Goal: Transaction & Acquisition: Purchase product/service

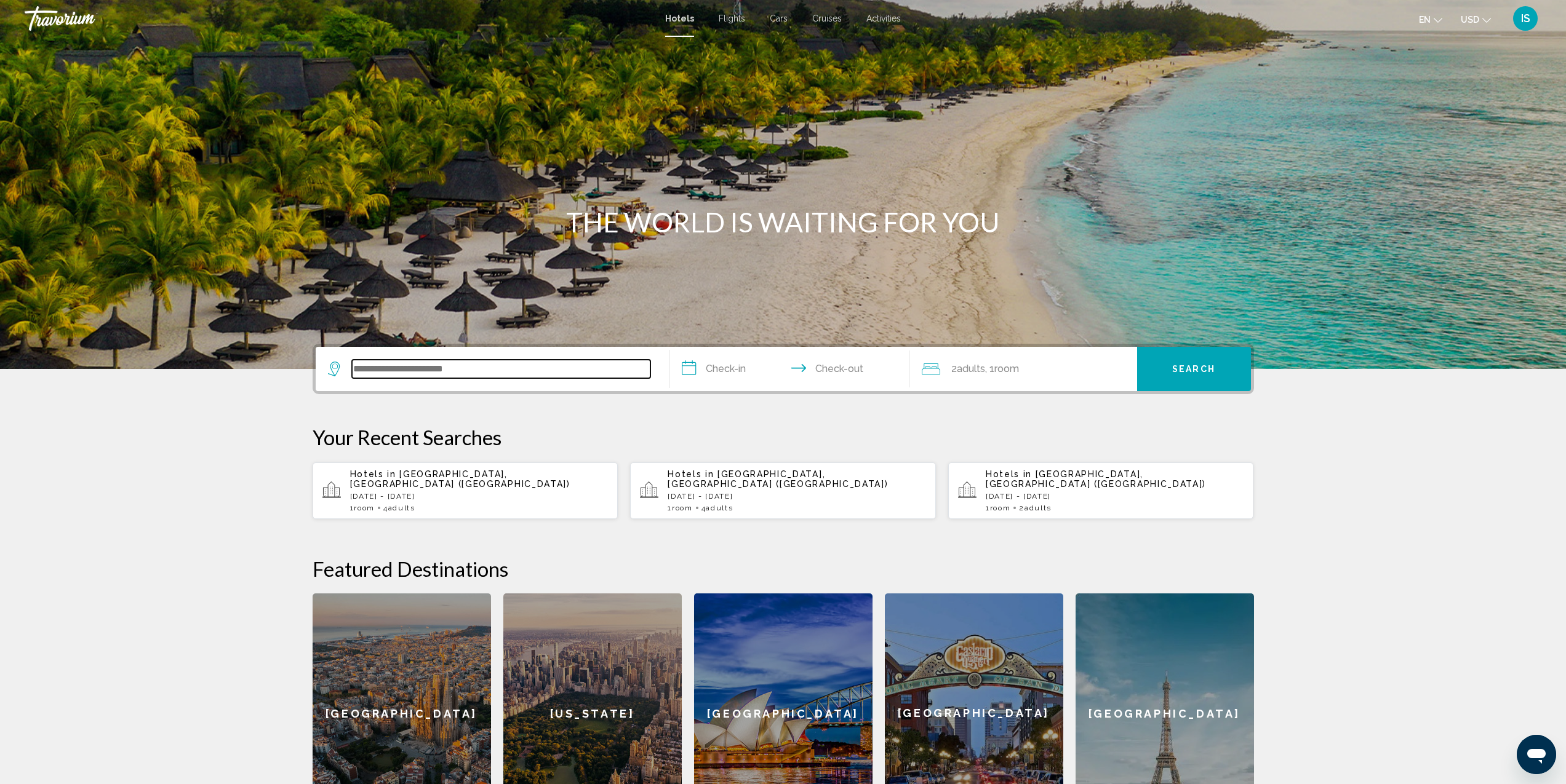
click at [442, 368] on input "Search widget" at bounding box center [501, 368] width 298 height 18
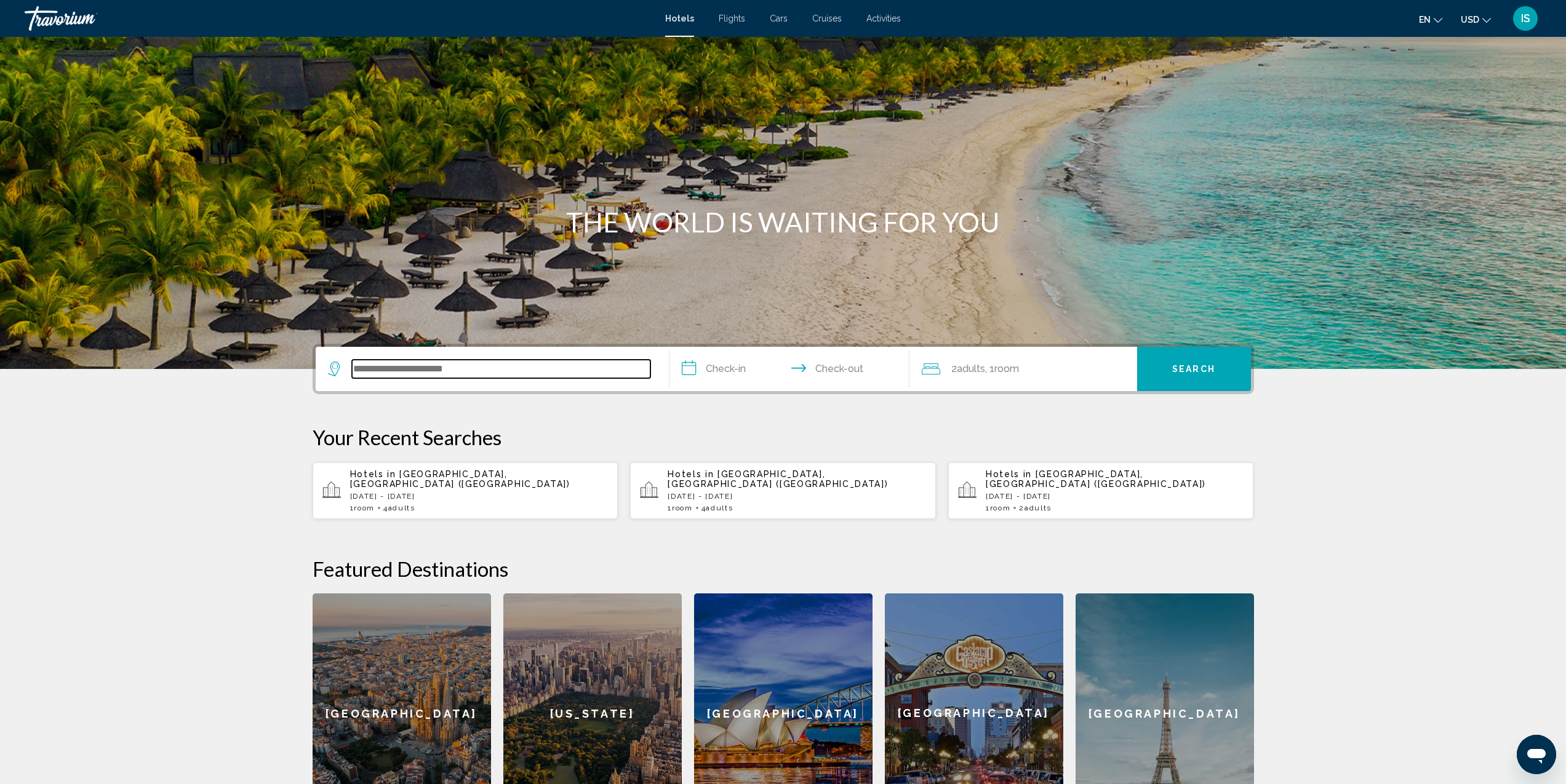
scroll to position [225, 0]
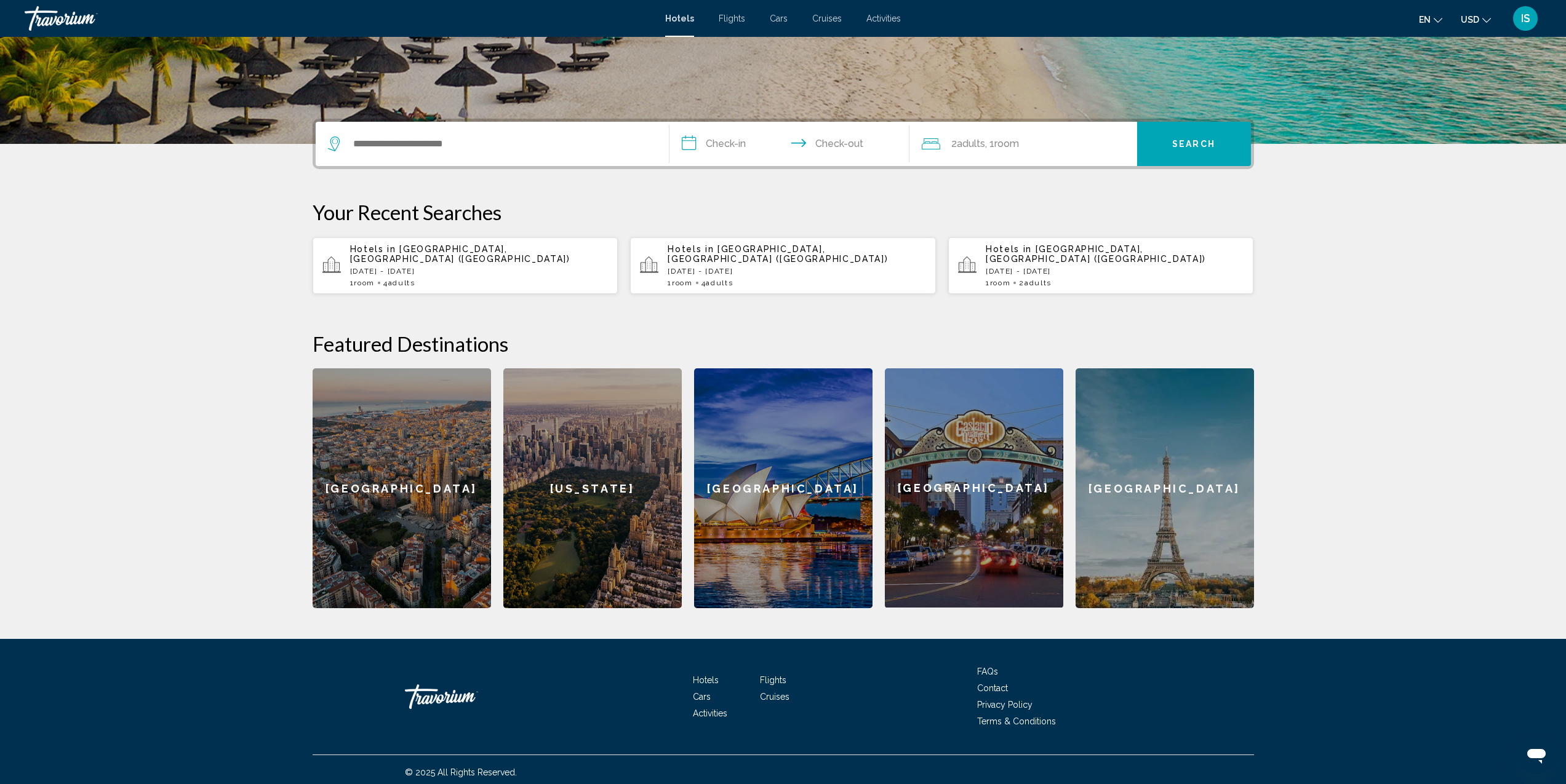
click at [398, 267] on p "[DATE] - [DATE]" at bounding box center [479, 272] width 258 height 9
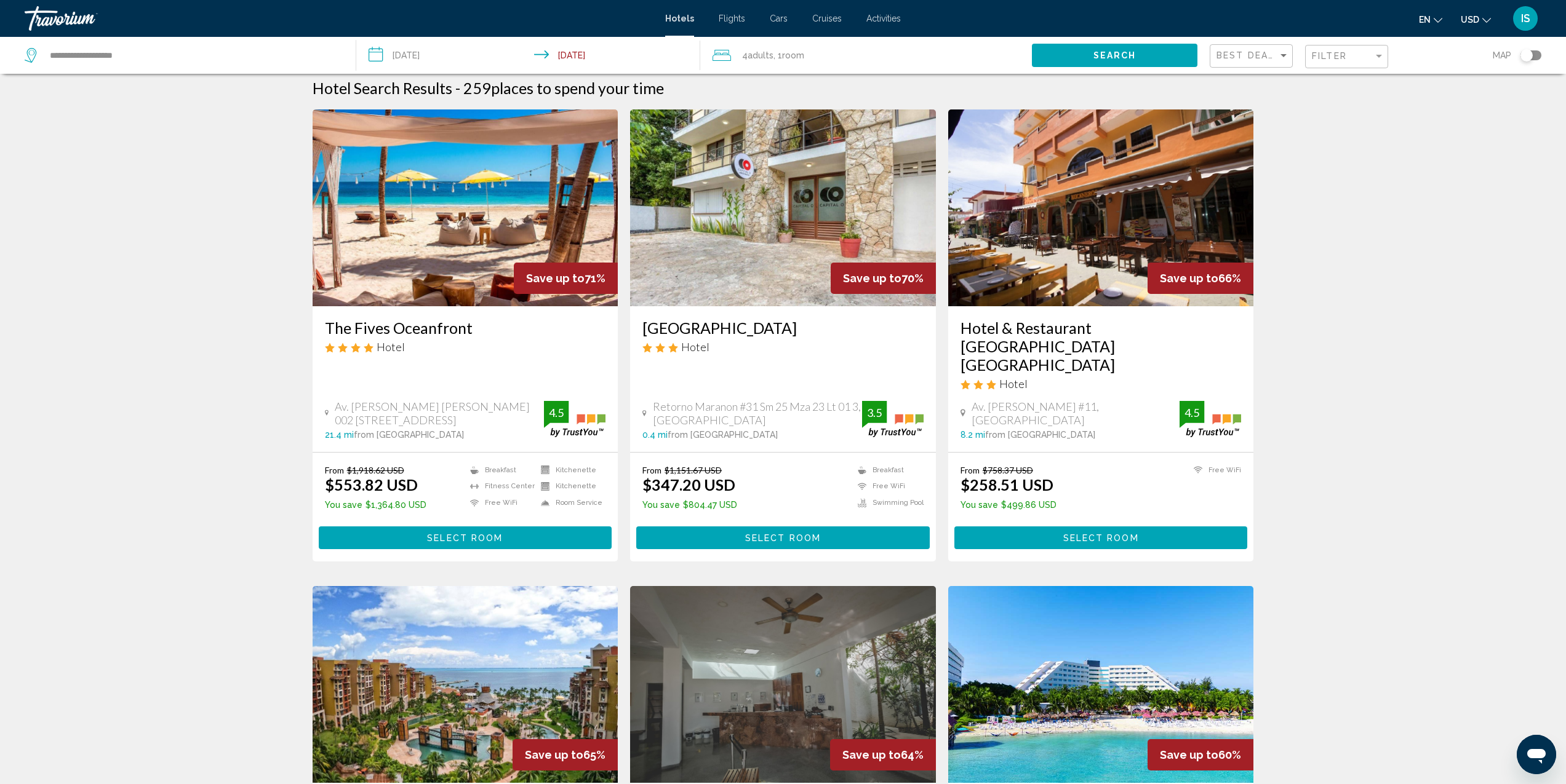
scroll to position [10, 0]
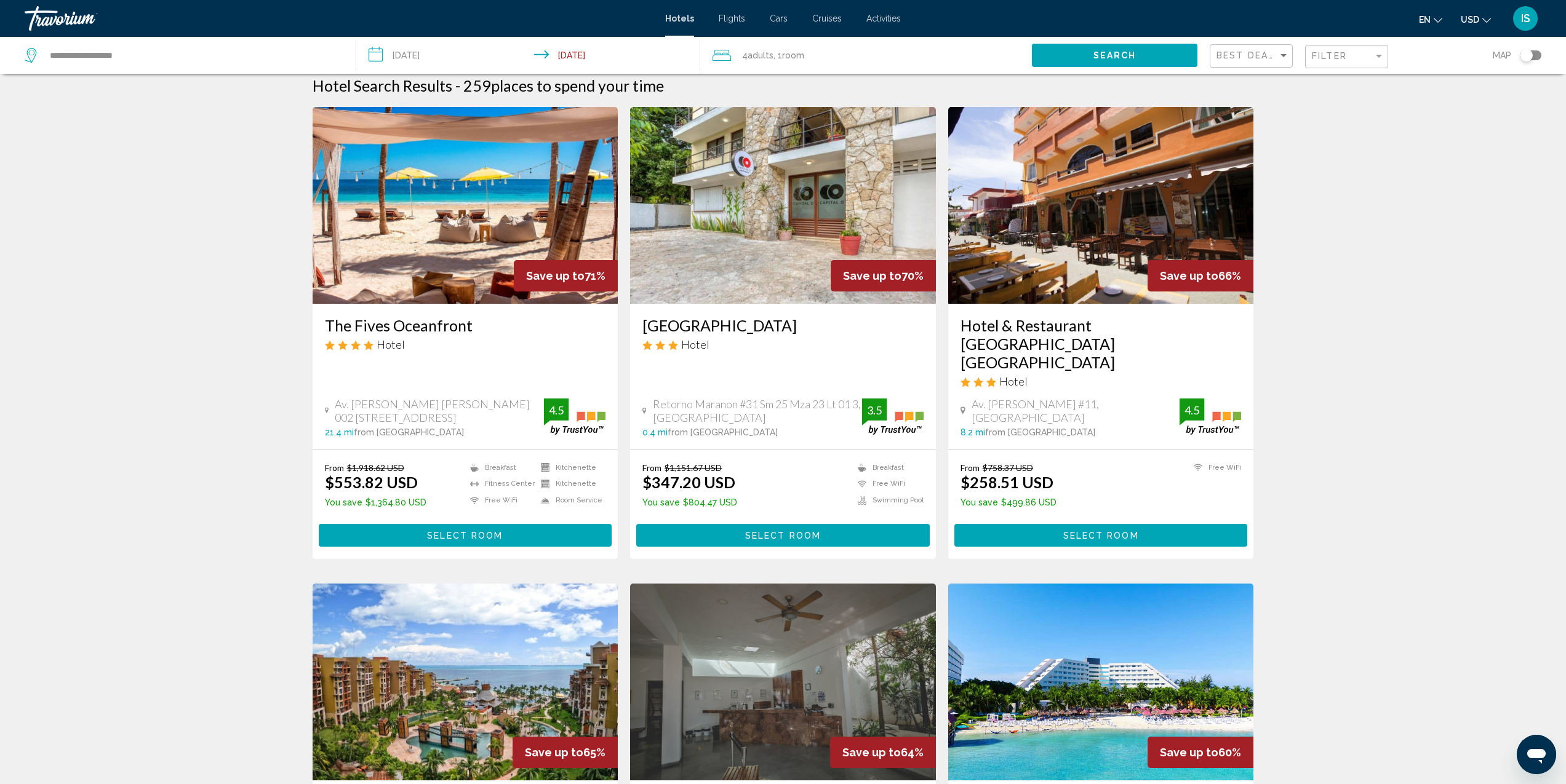
click at [422, 239] on img "Main content" at bounding box center [465, 205] width 306 height 197
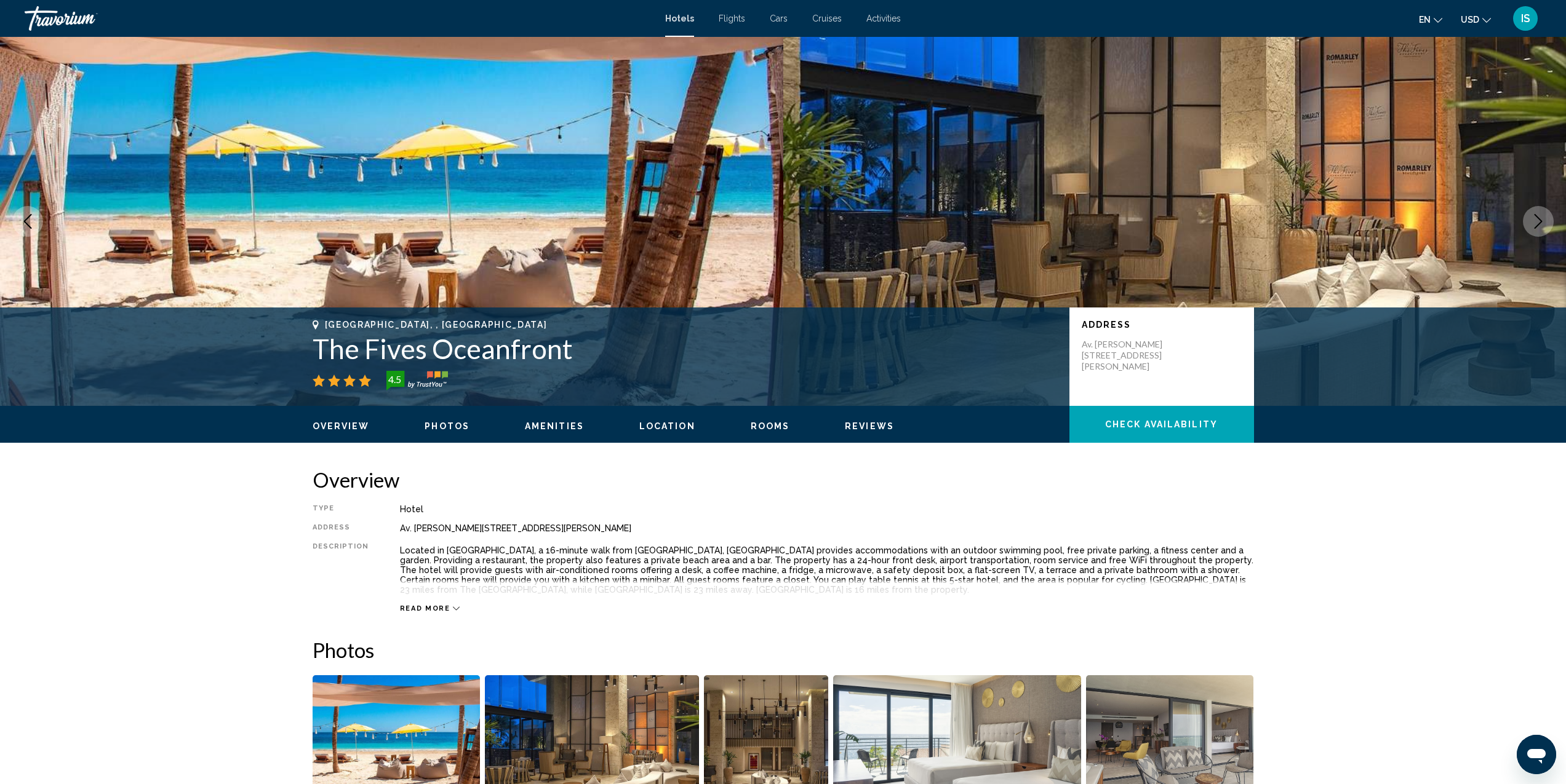
scroll to position [324, 0]
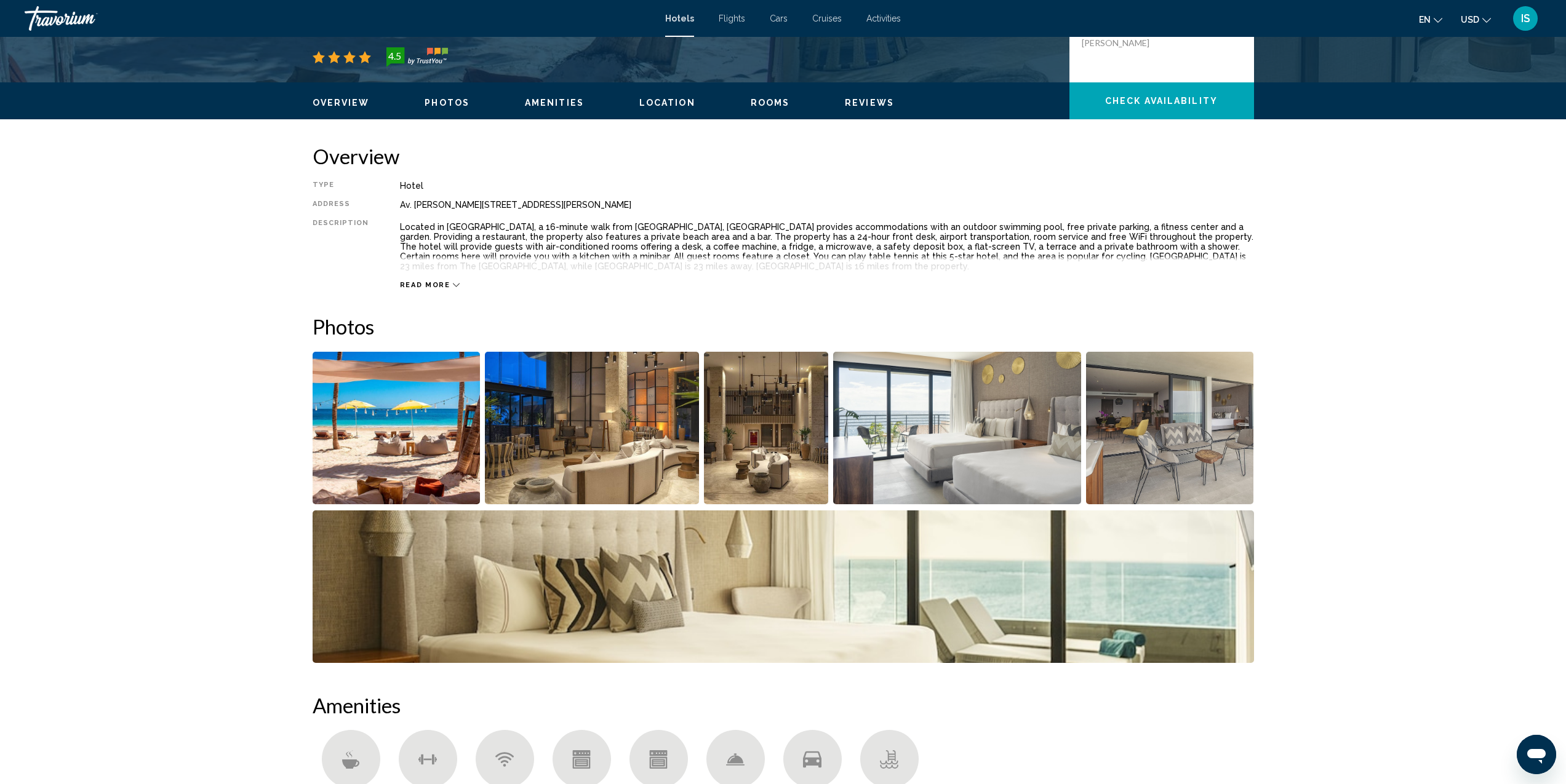
click at [407, 420] on img "Open full-screen image slider" at bounding box center [396, 428] width 168 height 153
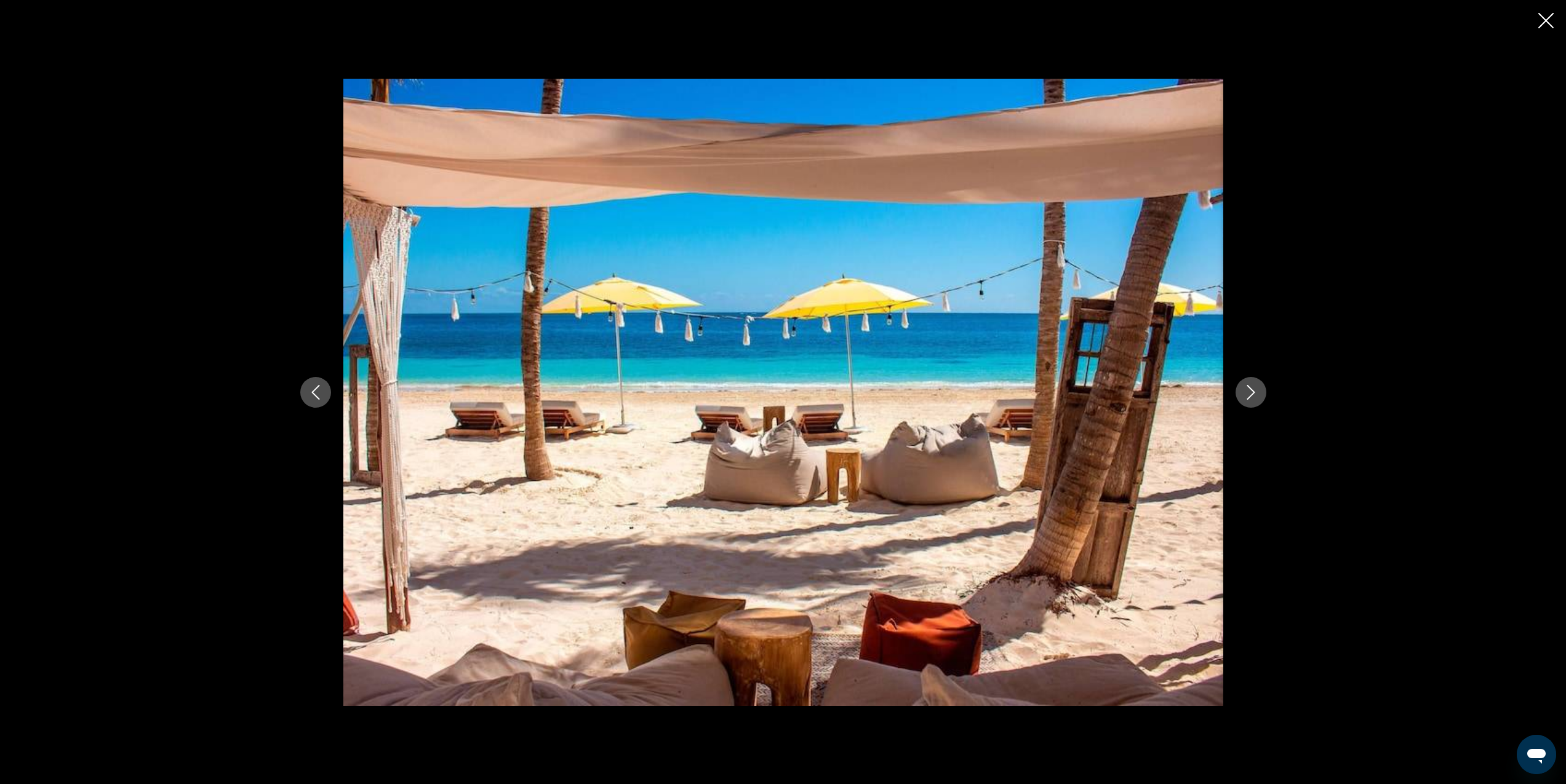
click at [1246, 395] on icon "Next image" at bounding box center [1251, 392] width 15 height 15
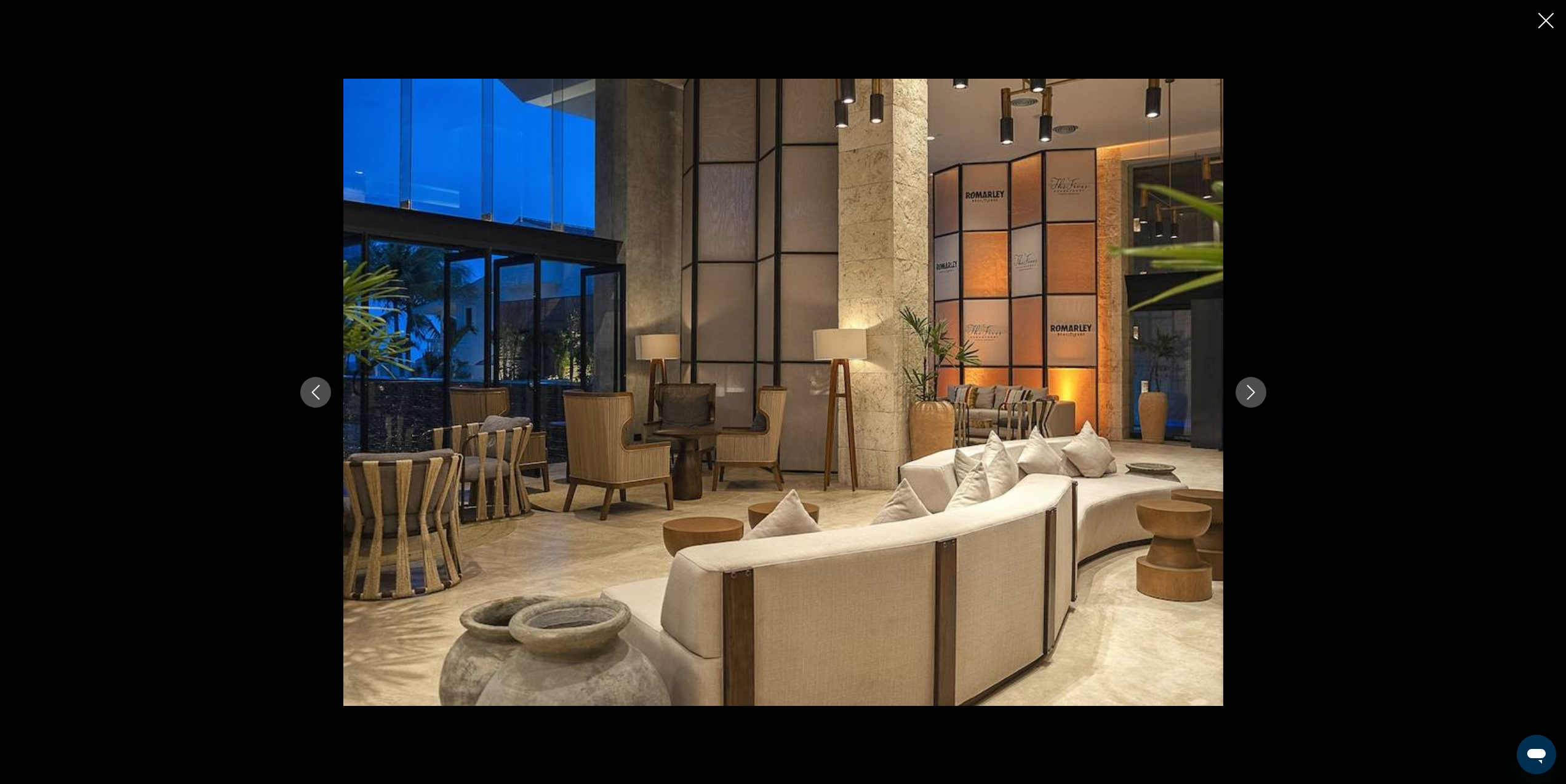
click at [1246, 395] on icon "Next image" at bounding box center [1251, 392] width 15 height 15
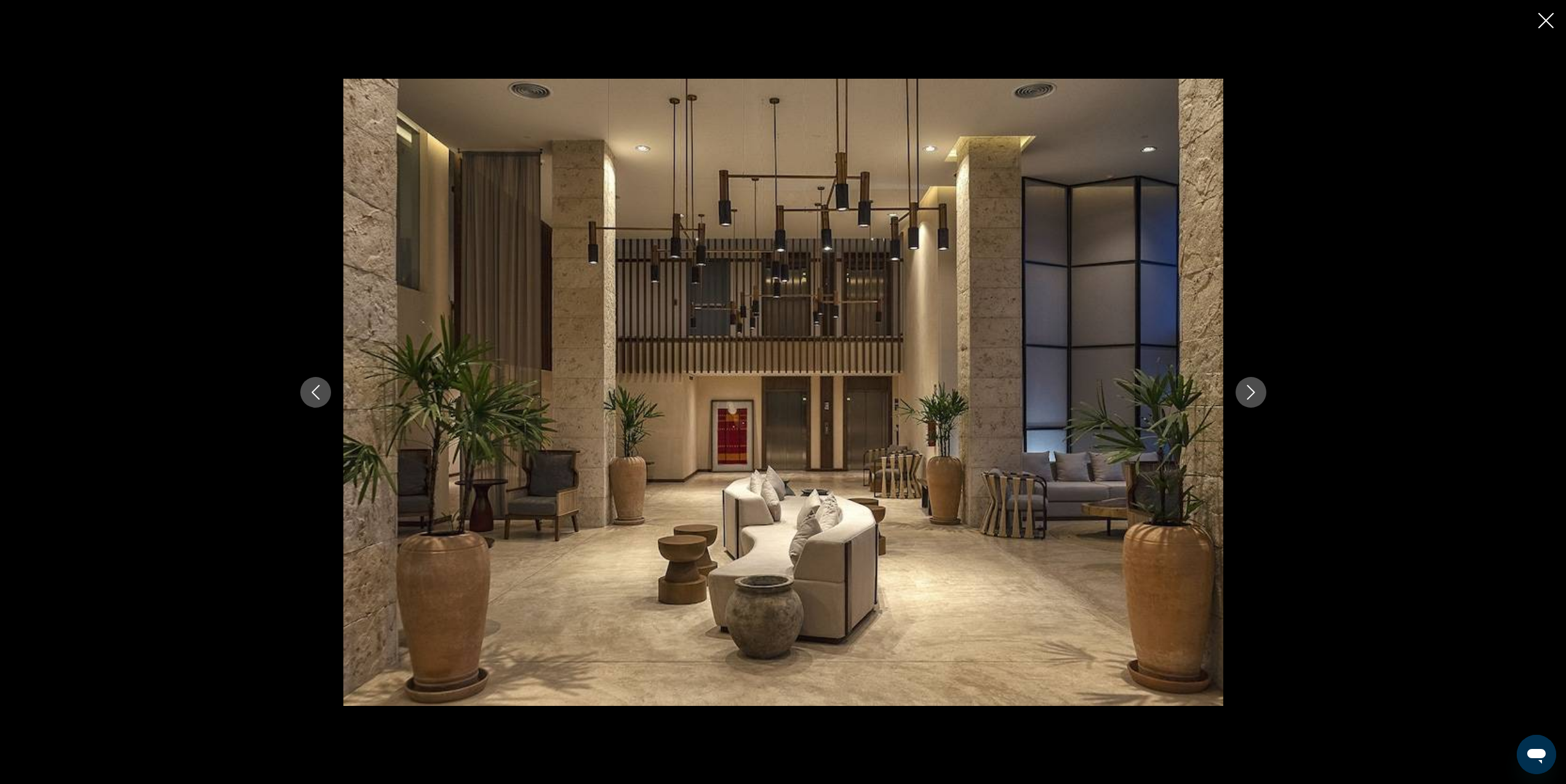
click at [1246, 395] on icon "Next image" at bounding box center [1251, 392] width 15 height 15
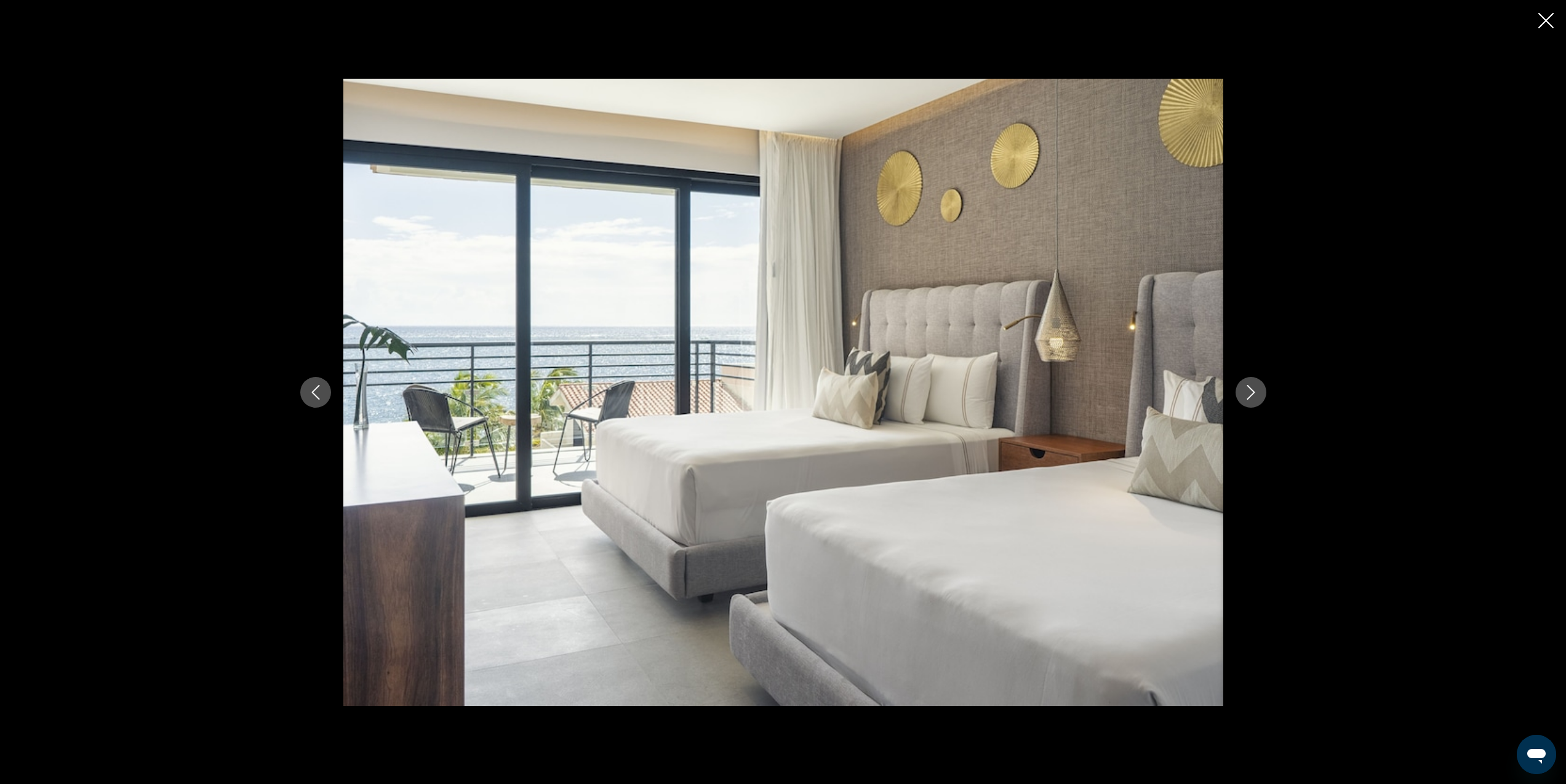
click at [1246, 395] on icon "Next image" at bounding box center [1251, 392] width 15 height 15
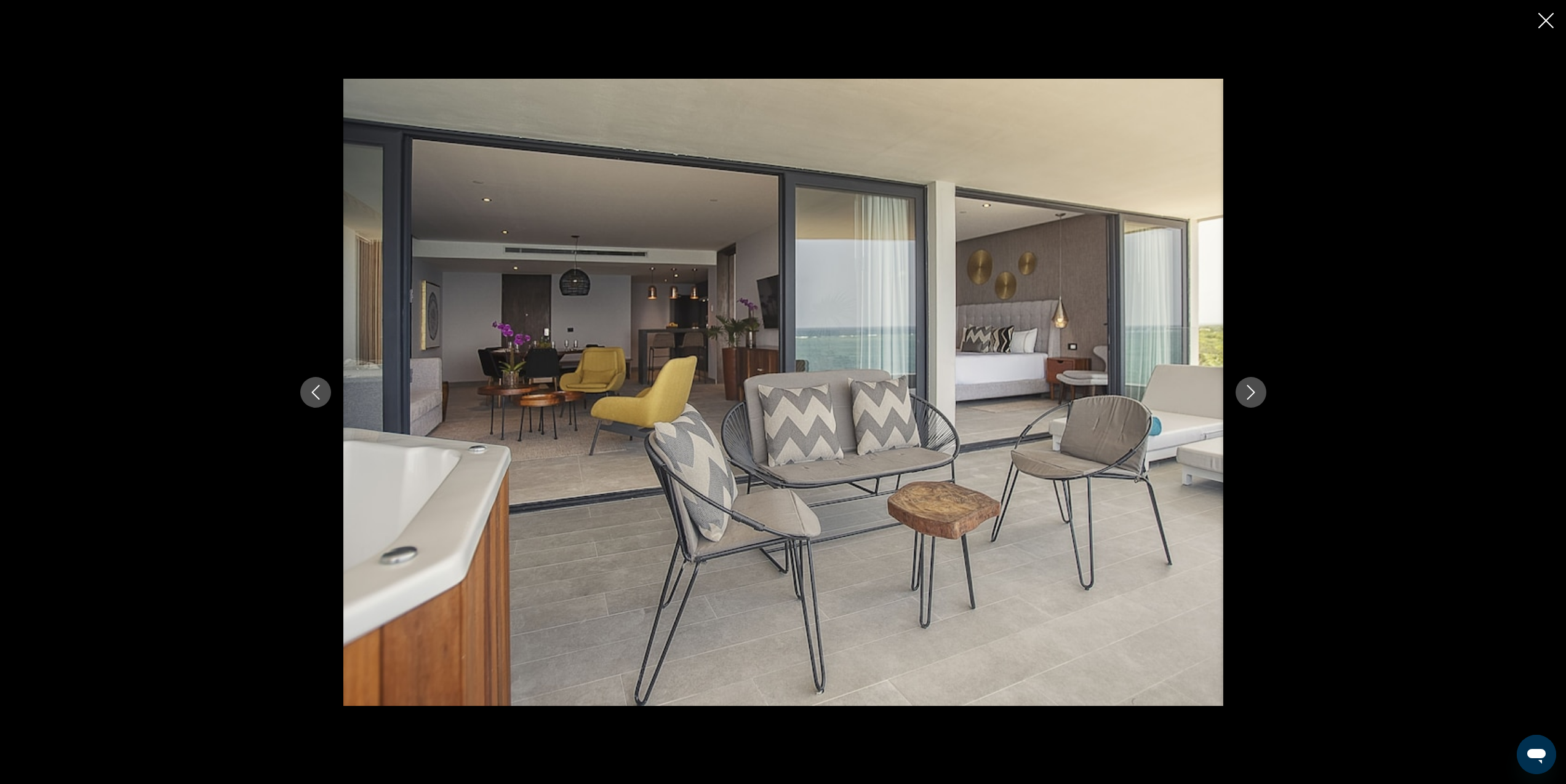
click at [1246, 395] on icon "Next image" at bounding box center [1251, 392] width 15 height 15
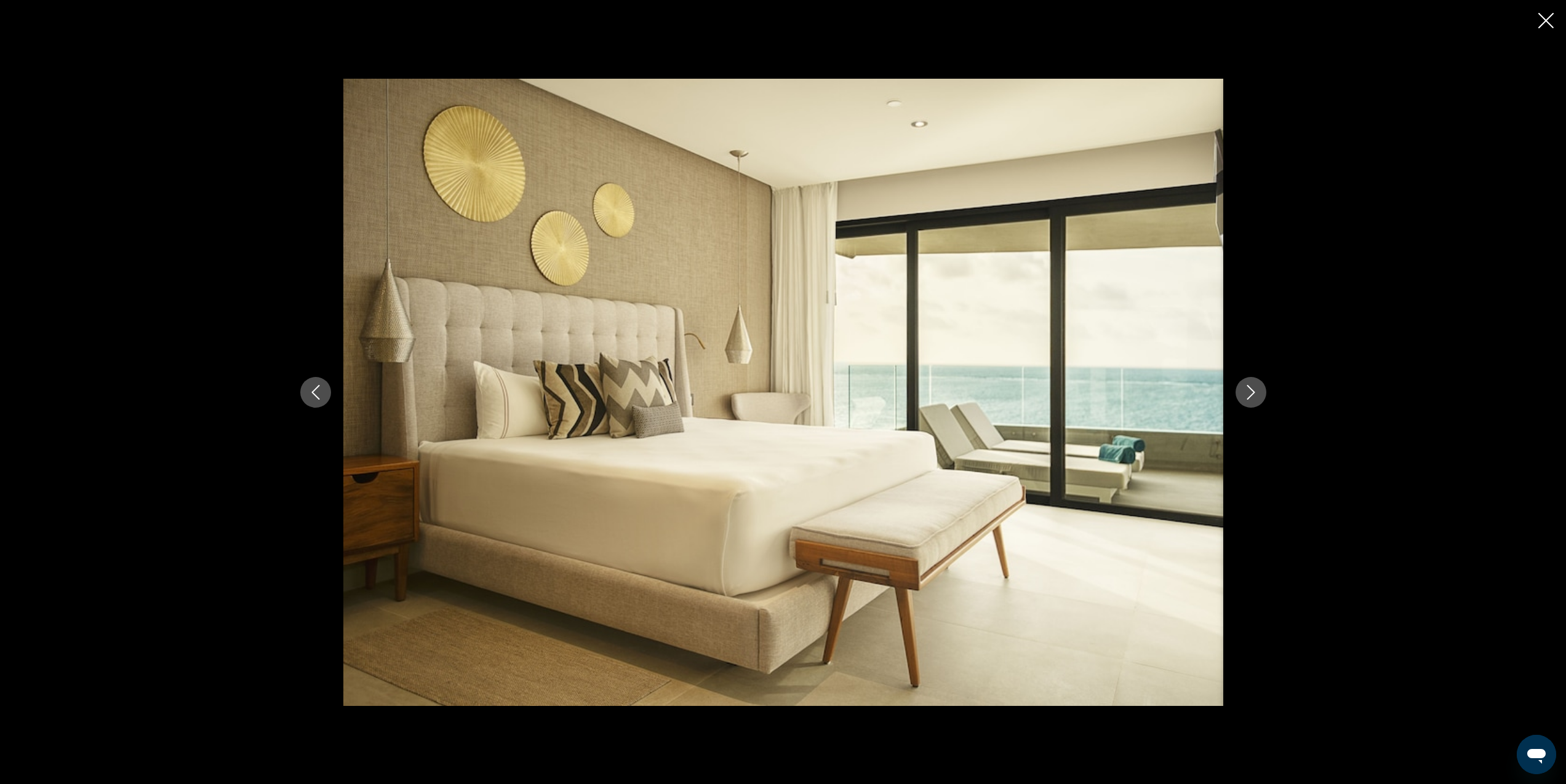
click at [1246, 395] on icon "Next image" at bounding box center [1251, 392] width 15 height 15
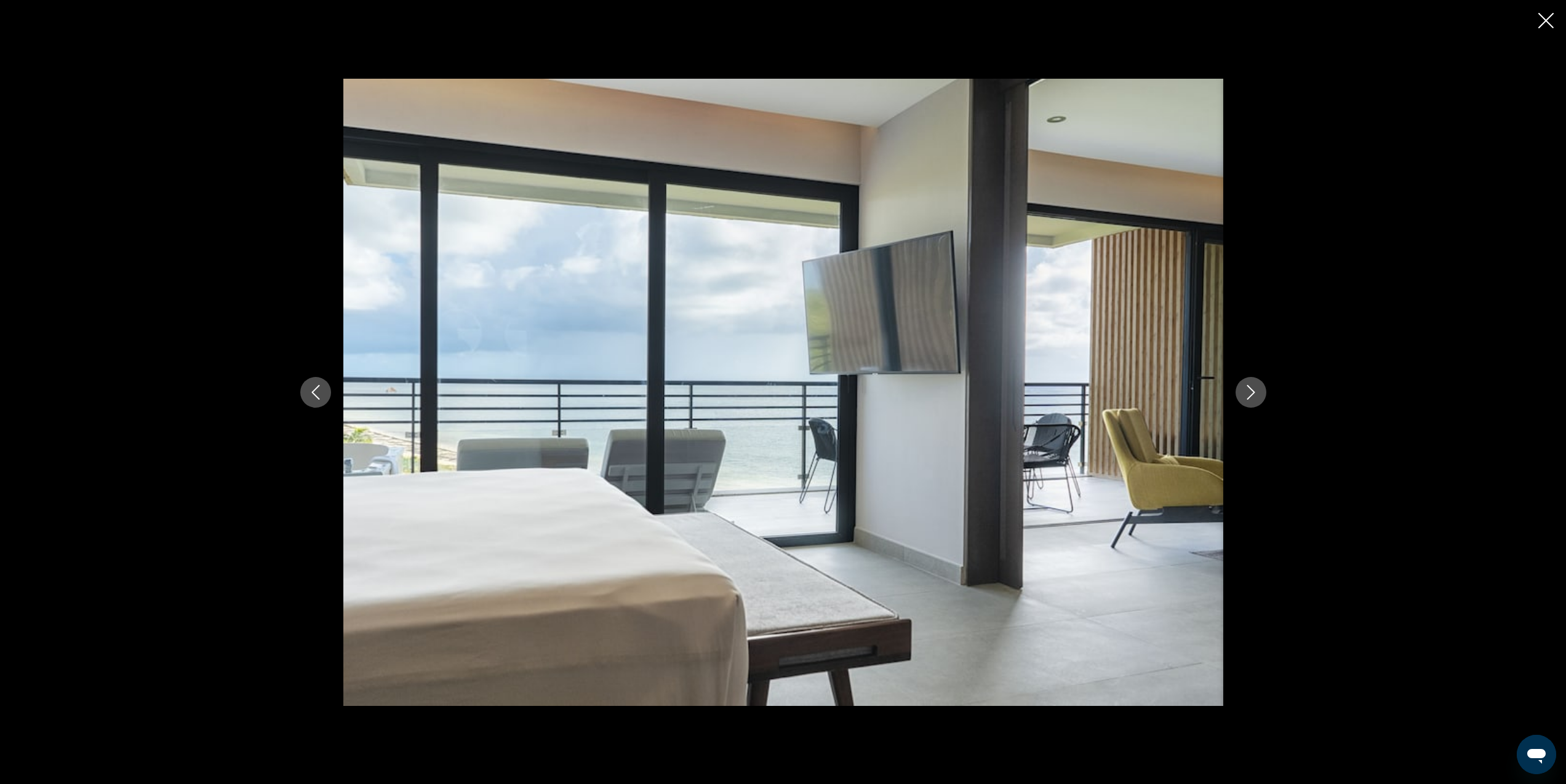
click at [1246, 395] on icon "Next image" at bounding box center [1251, 392] width 15 height 15
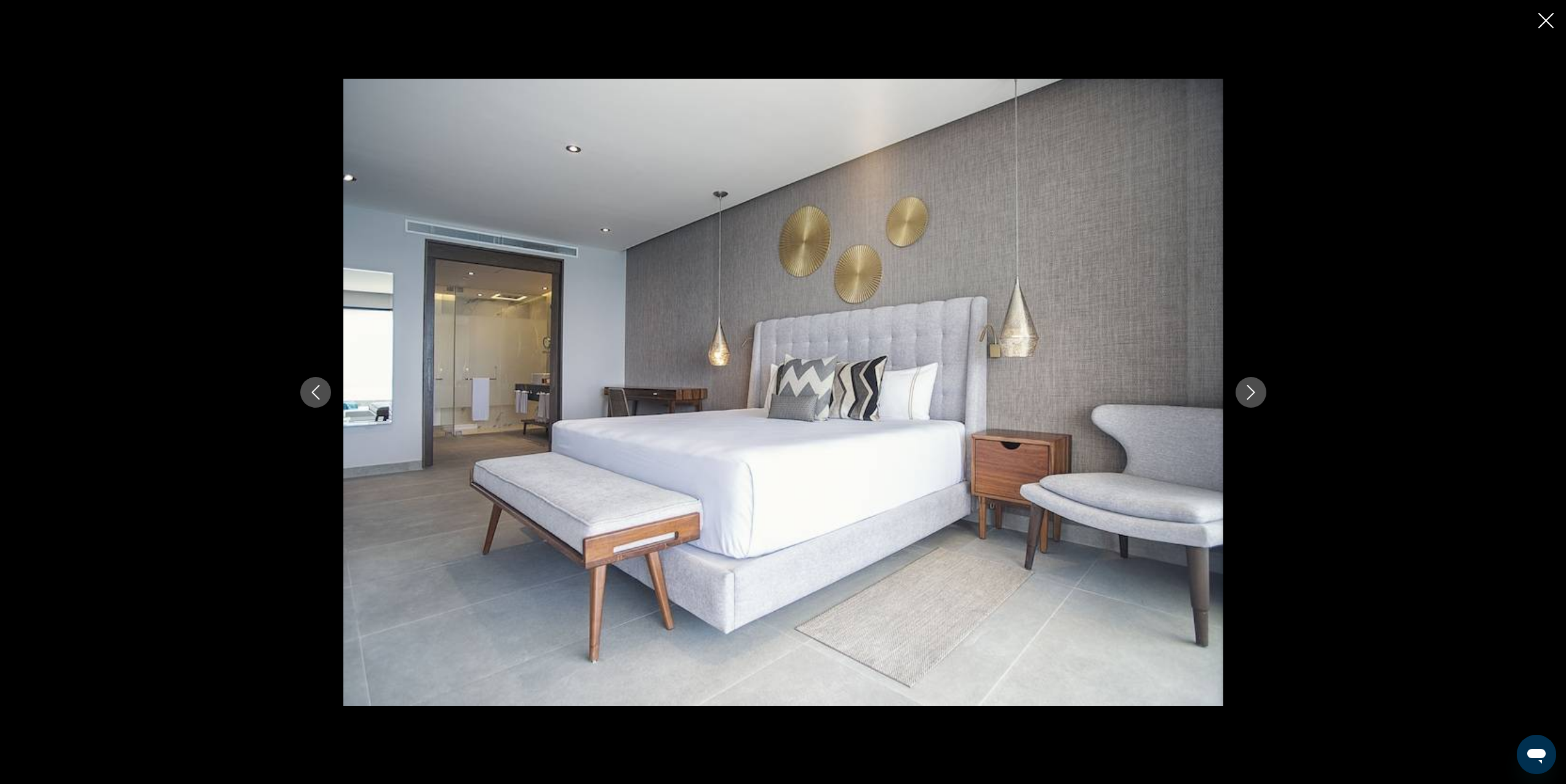
click at [1246, 395] on icon "Next image" at bounding box center [1251, 392] width 15 height 15
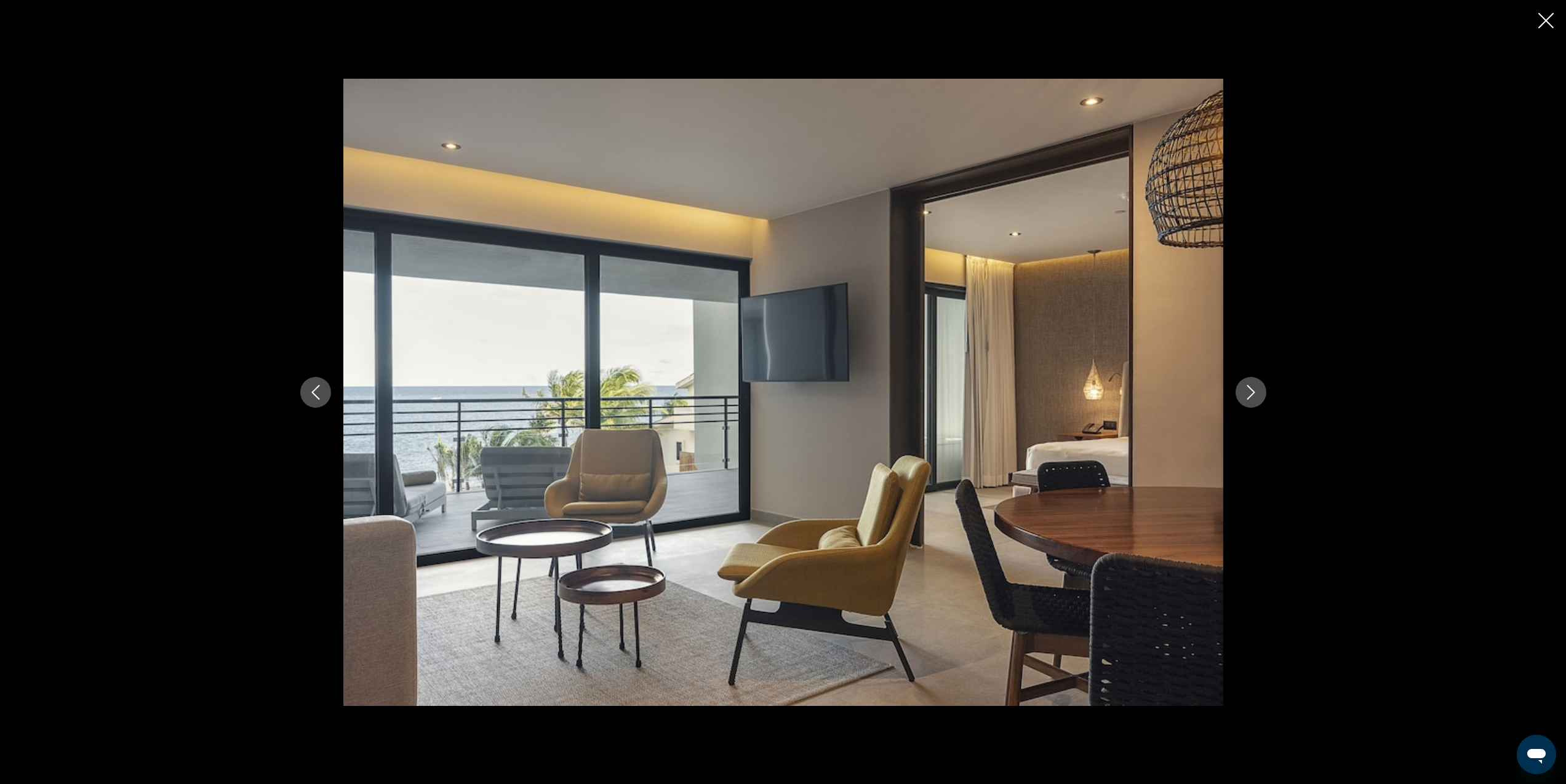
click at [1246, 395] on icon "Next image" at bounding box center [1251, 392] width 15 height 15
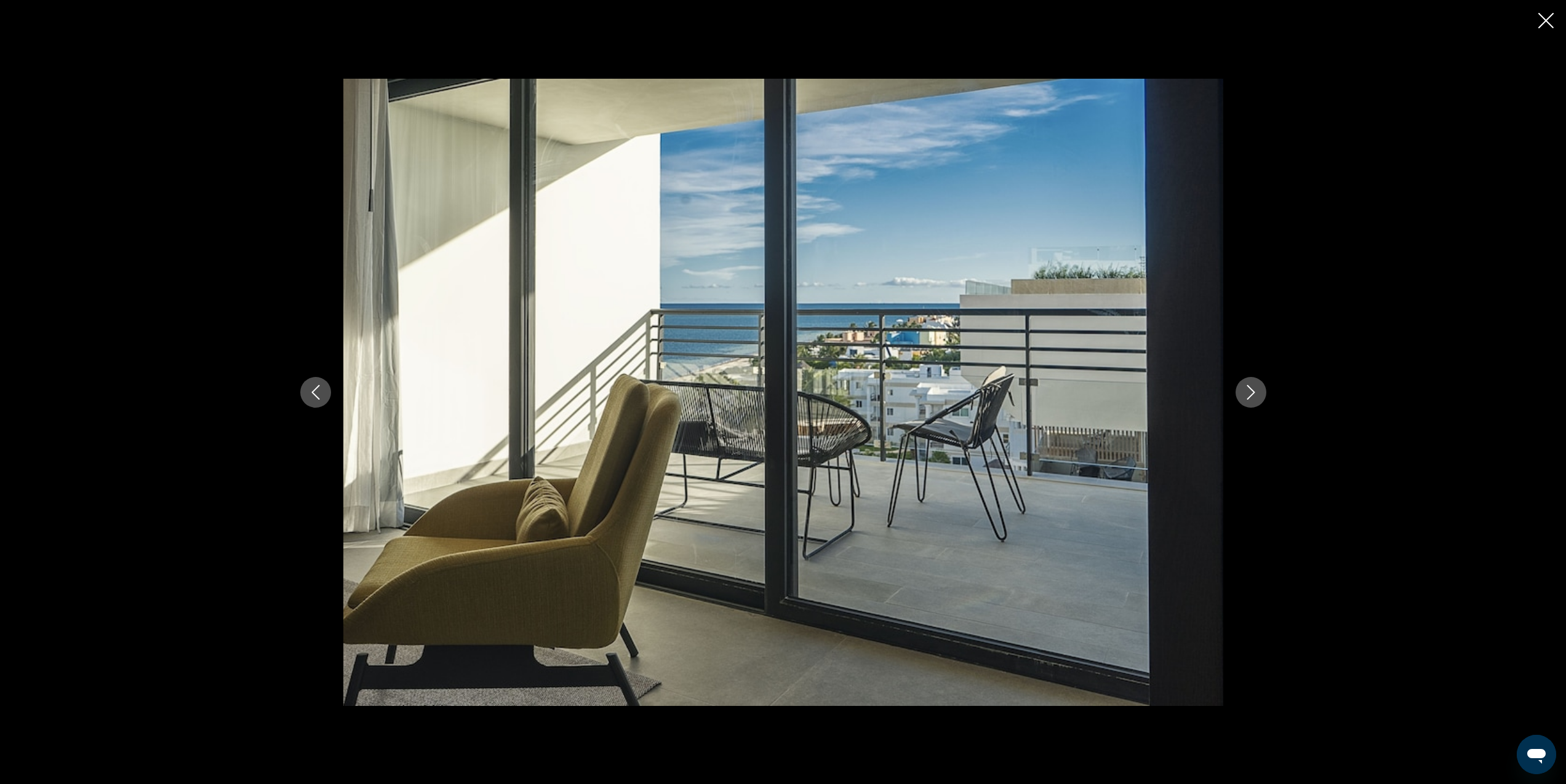
click at [1246, 395] on icon "Next image" at bounding box center [1251, 392] width 15 height 15
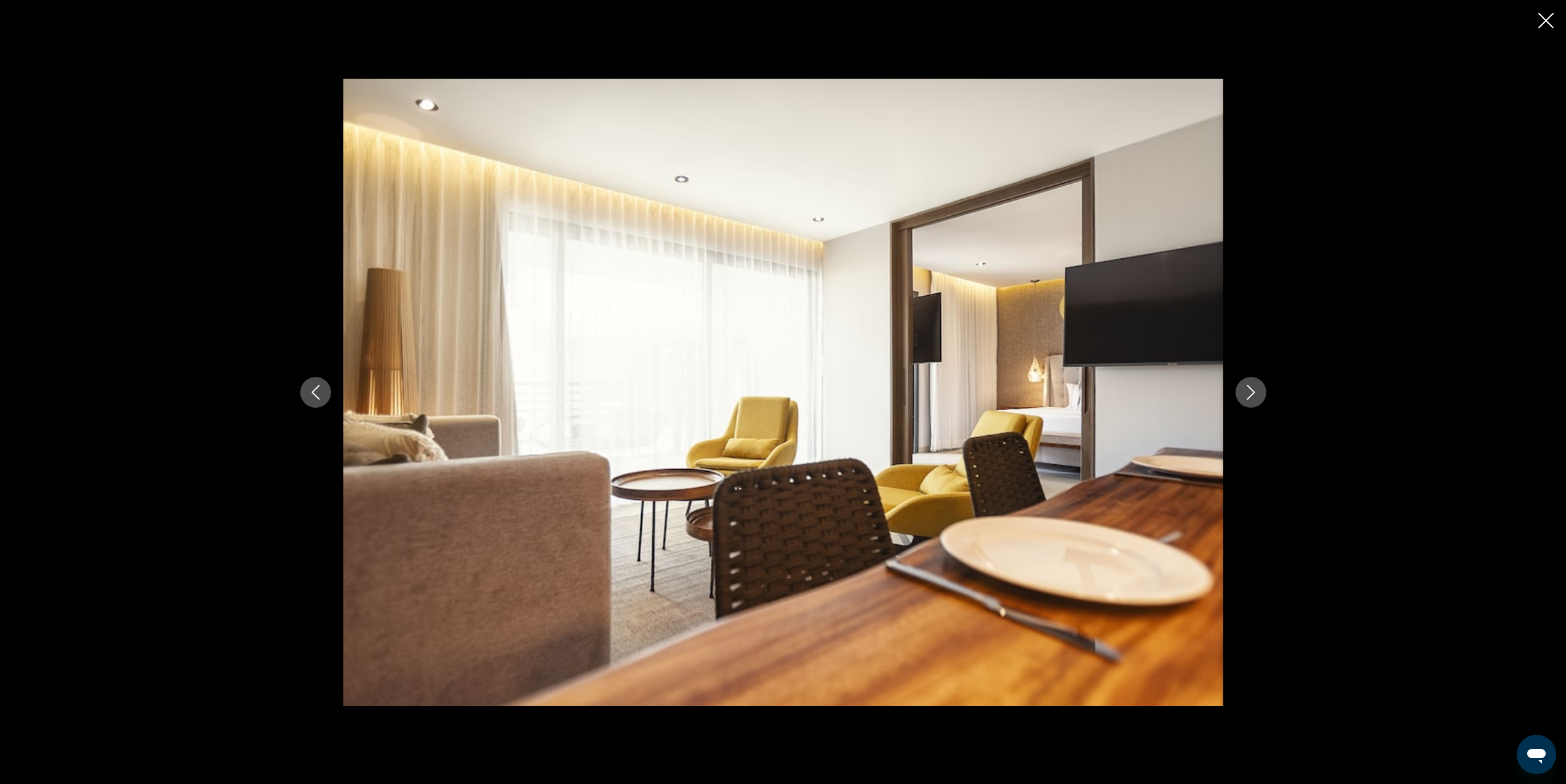
click at [1246, 395] on icon "Next image" at bounding box center [1251, 392] width 15 height 15
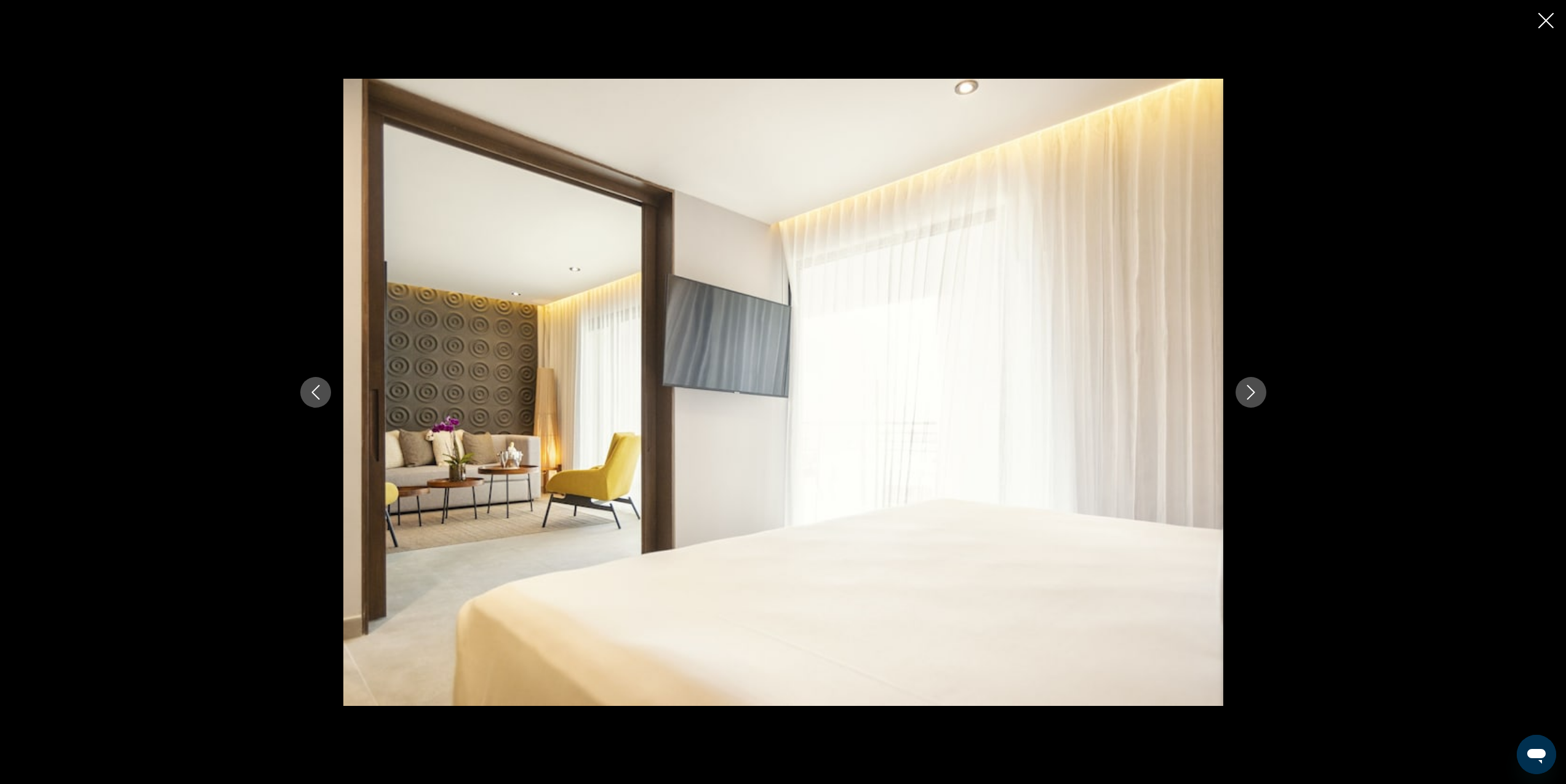
click at [1246, 395] on icon "Next image" at bounding box center [1251, 392] width 15 height 15
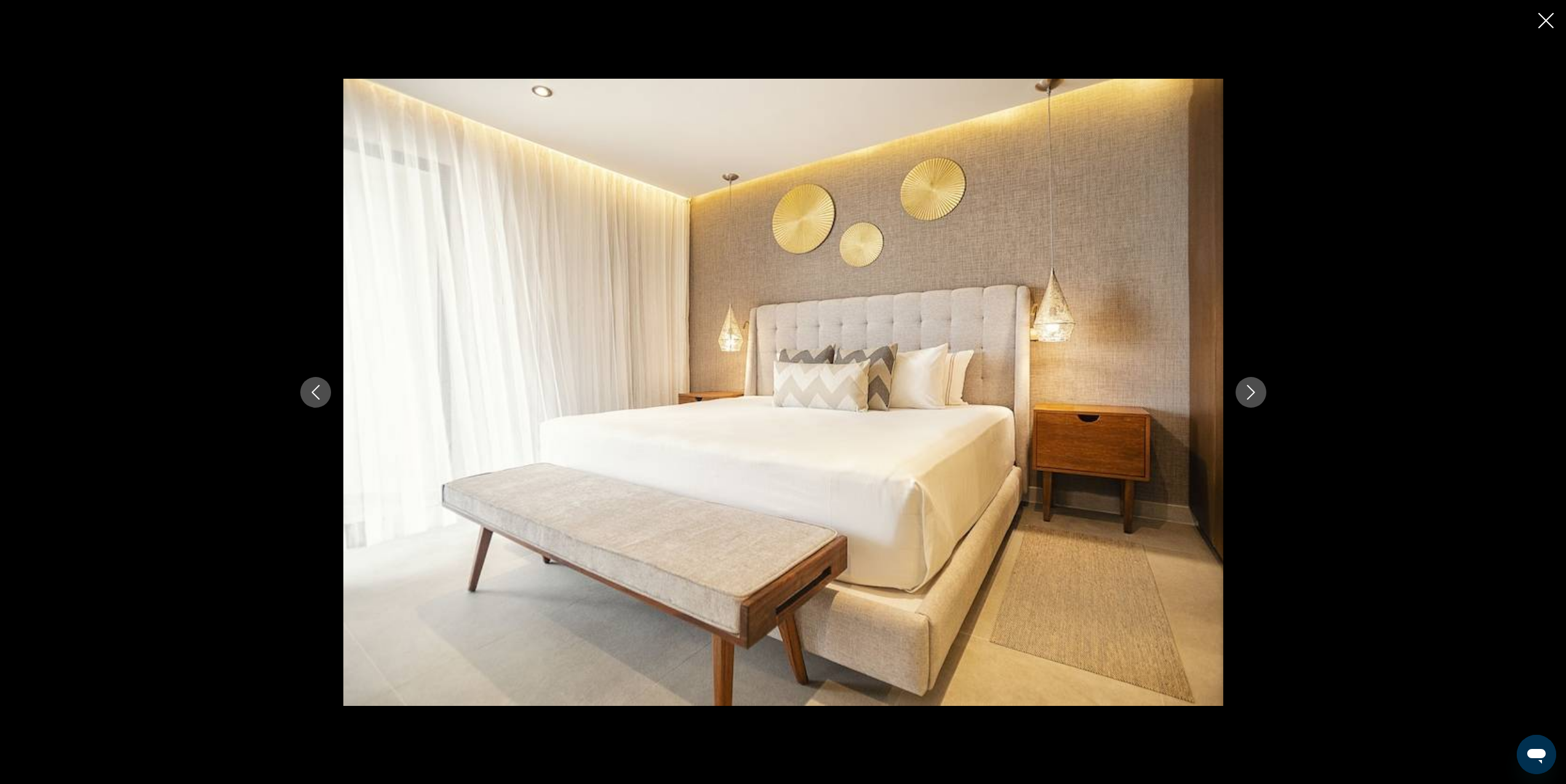
click at [1246, 395] on icon "Next image" at bounding box center [1251, 392] width 15 height 15
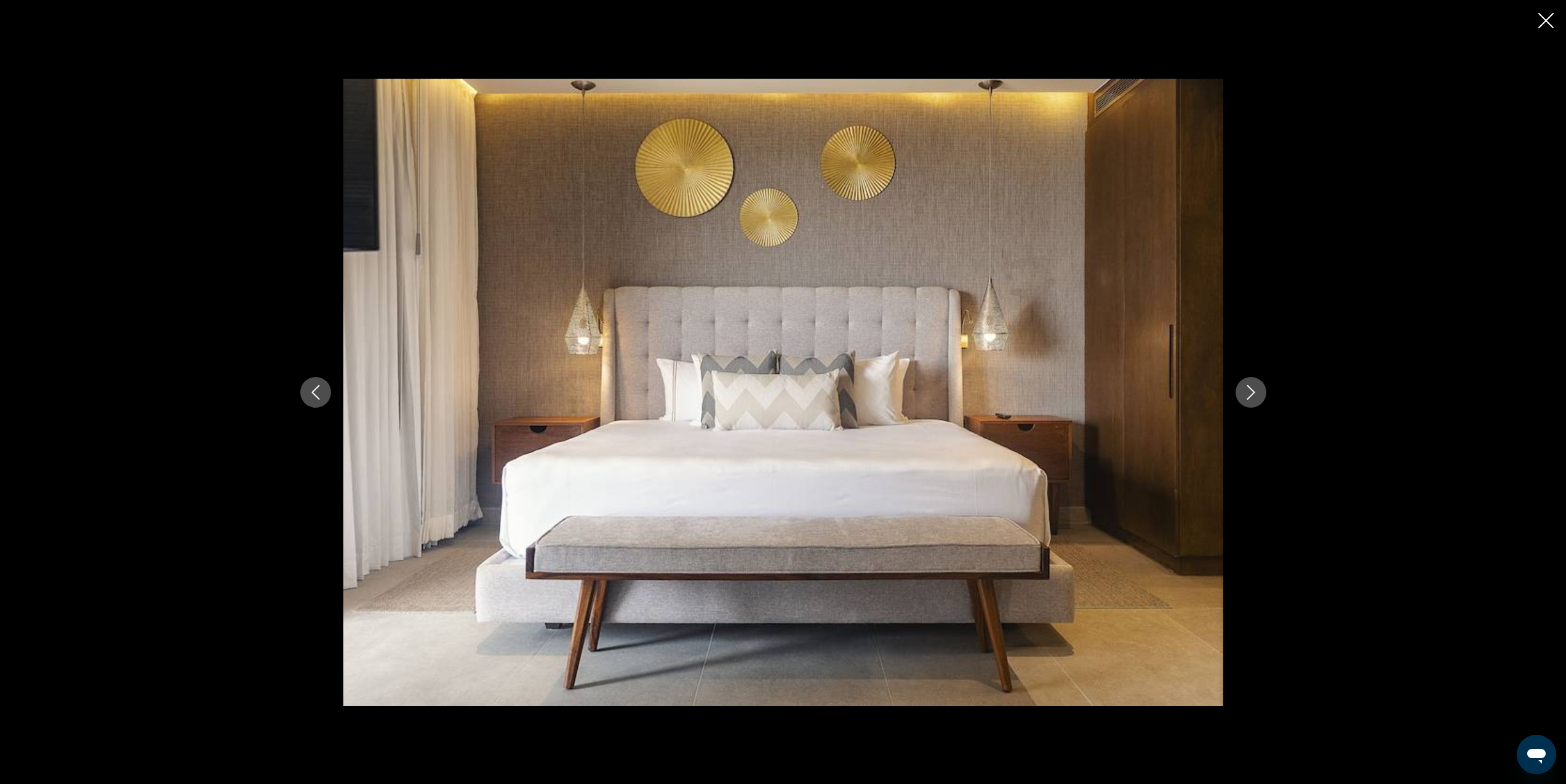
click at [1246, 395] on icon "Next image" at bounding box center [1251, 392] width 15 height 15
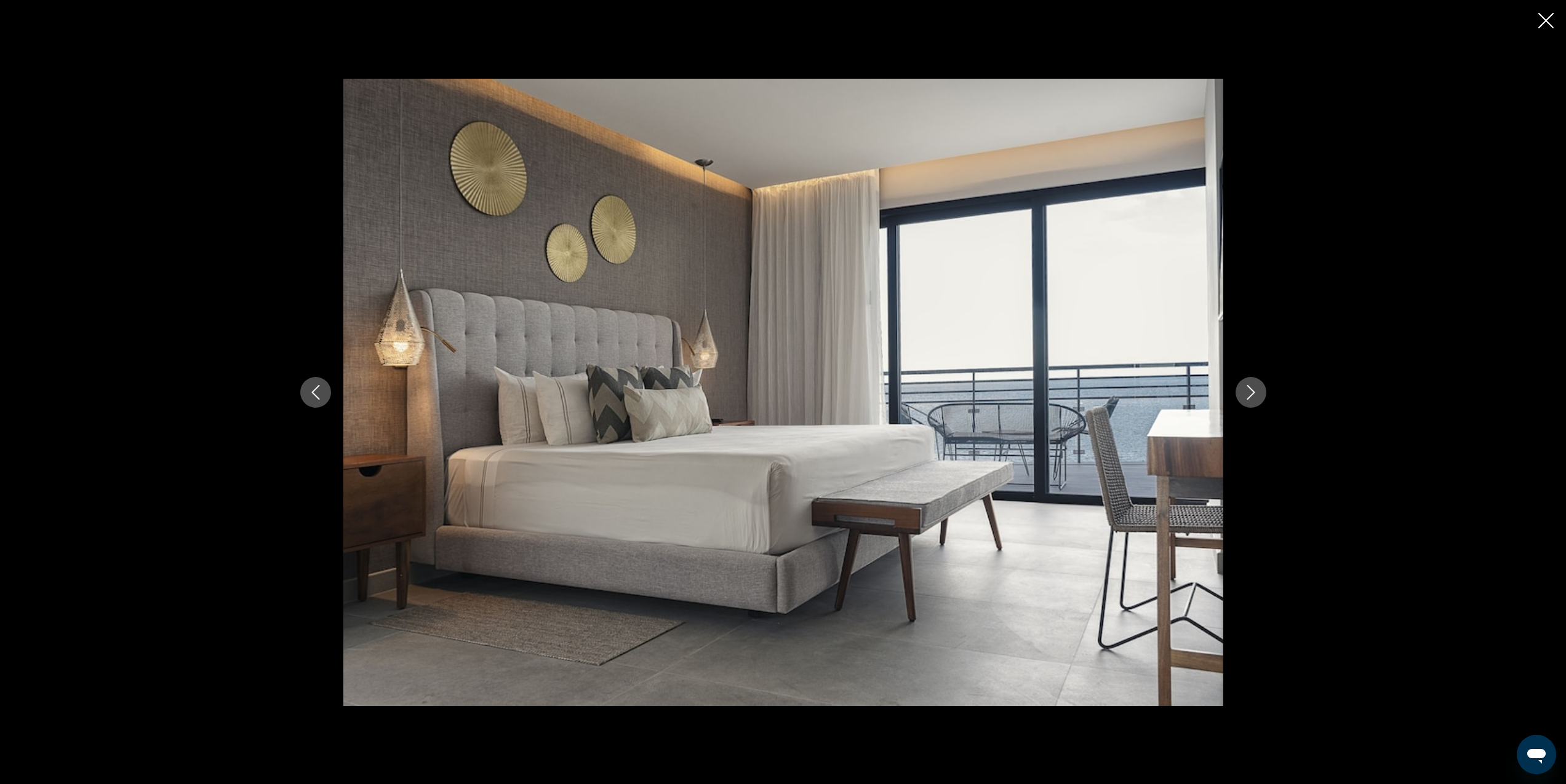
click at [1246, 395] on icon "Next image" at bounding box center [1251, 392] width 15 height 15
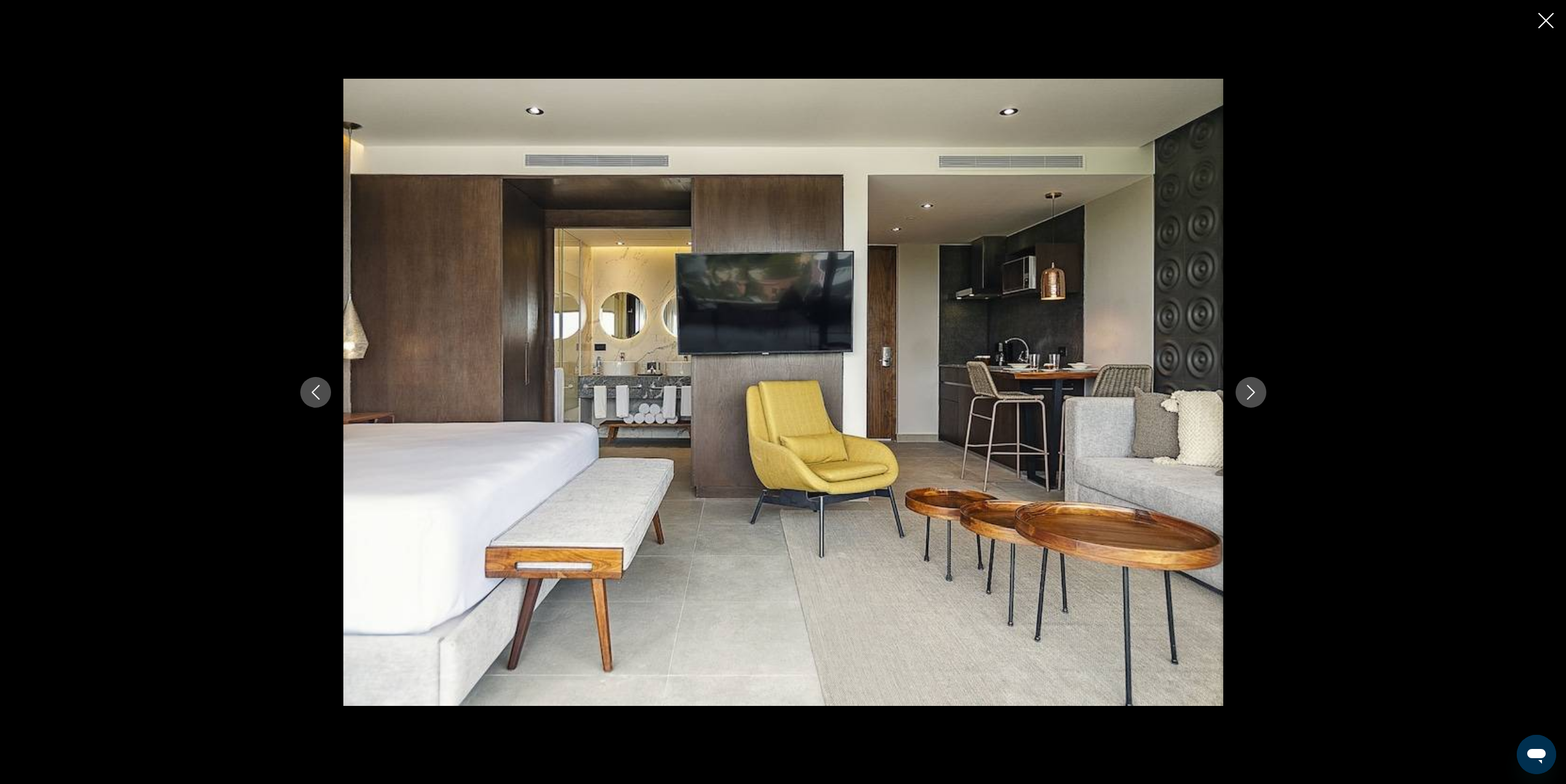
click at [1246, 395] on icon "Next image" at bounding box center [1251, 392] width 15 height 15
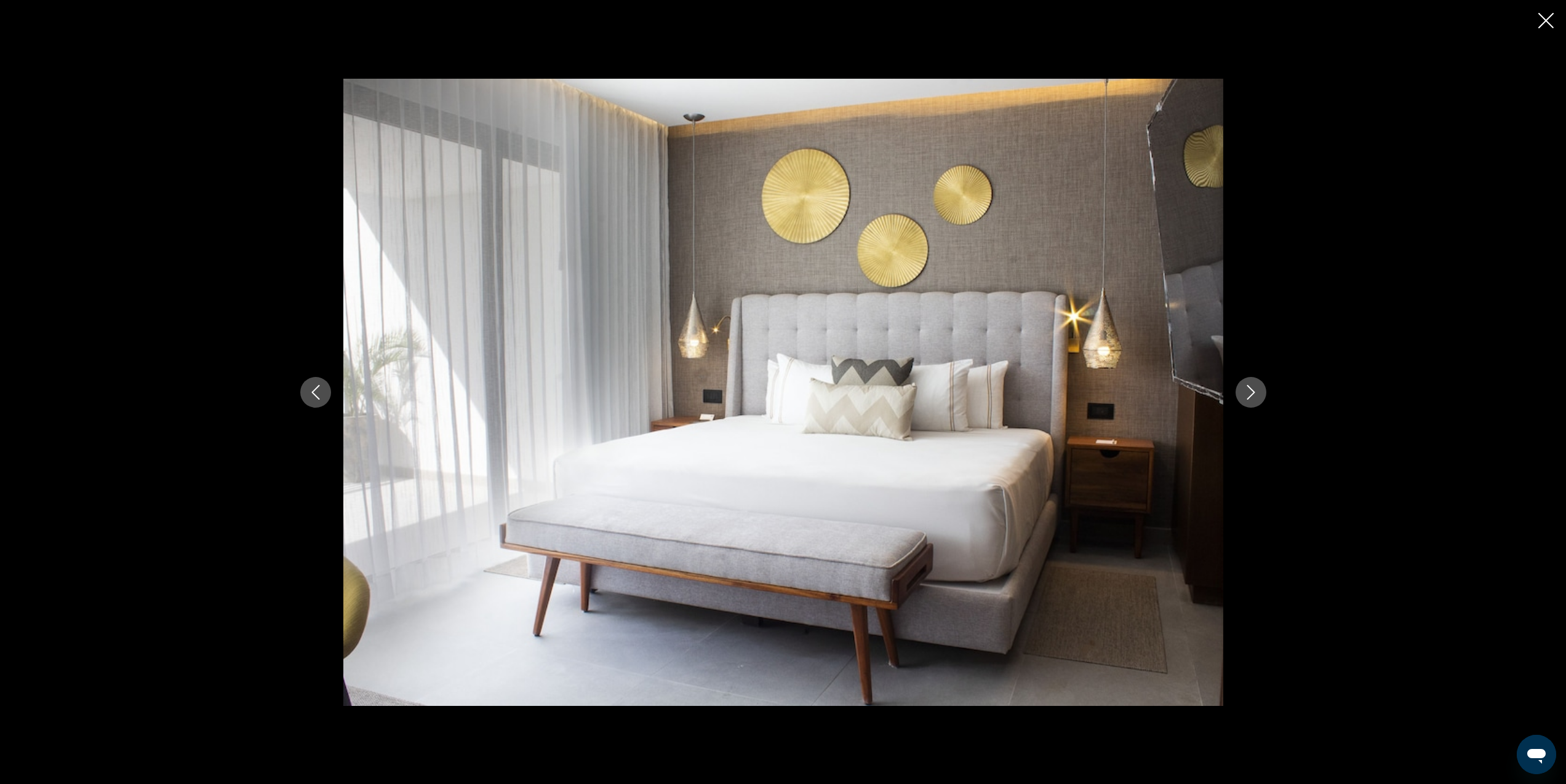
click at [1246, 395] on icon "Next image" at bounding box center [1251, 392] width 15 height 15
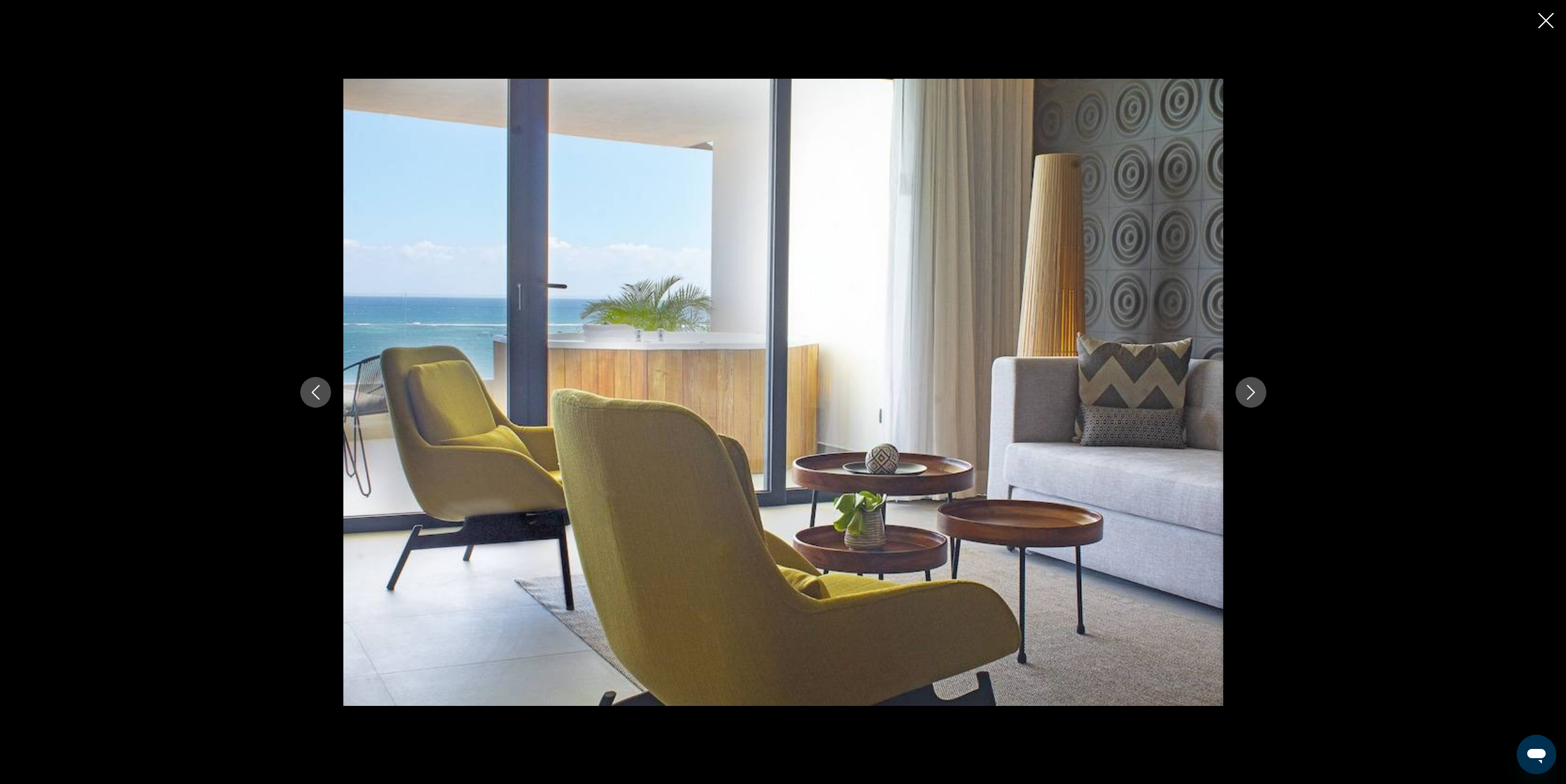
click at [1246, 395] on icon "Next image" at bounding box center [1251, 392] width 15 height 15
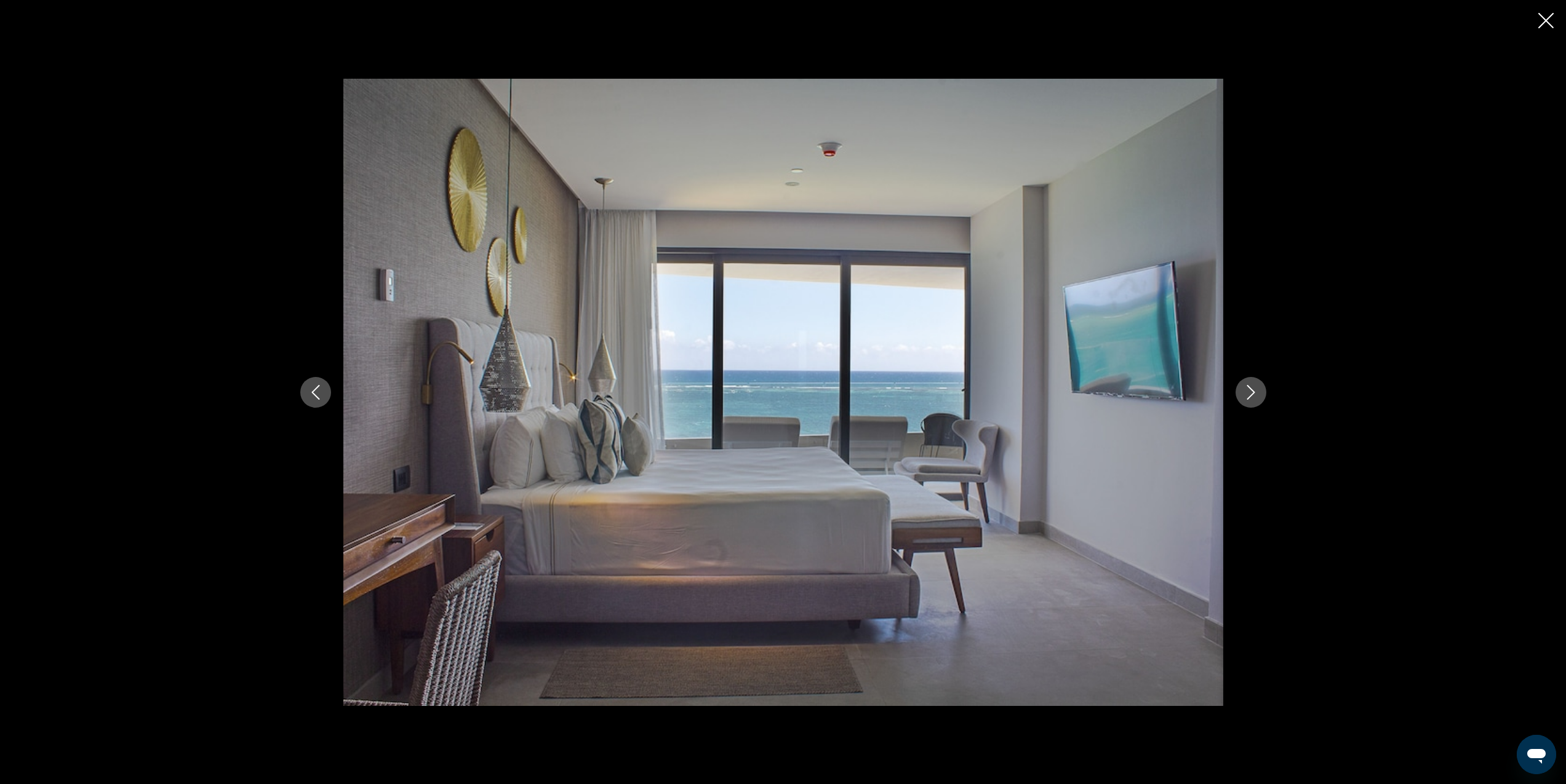
click at [1546, 23] on icon "Close slideshow" at bounding box center [1546, 20] width 15 height 15
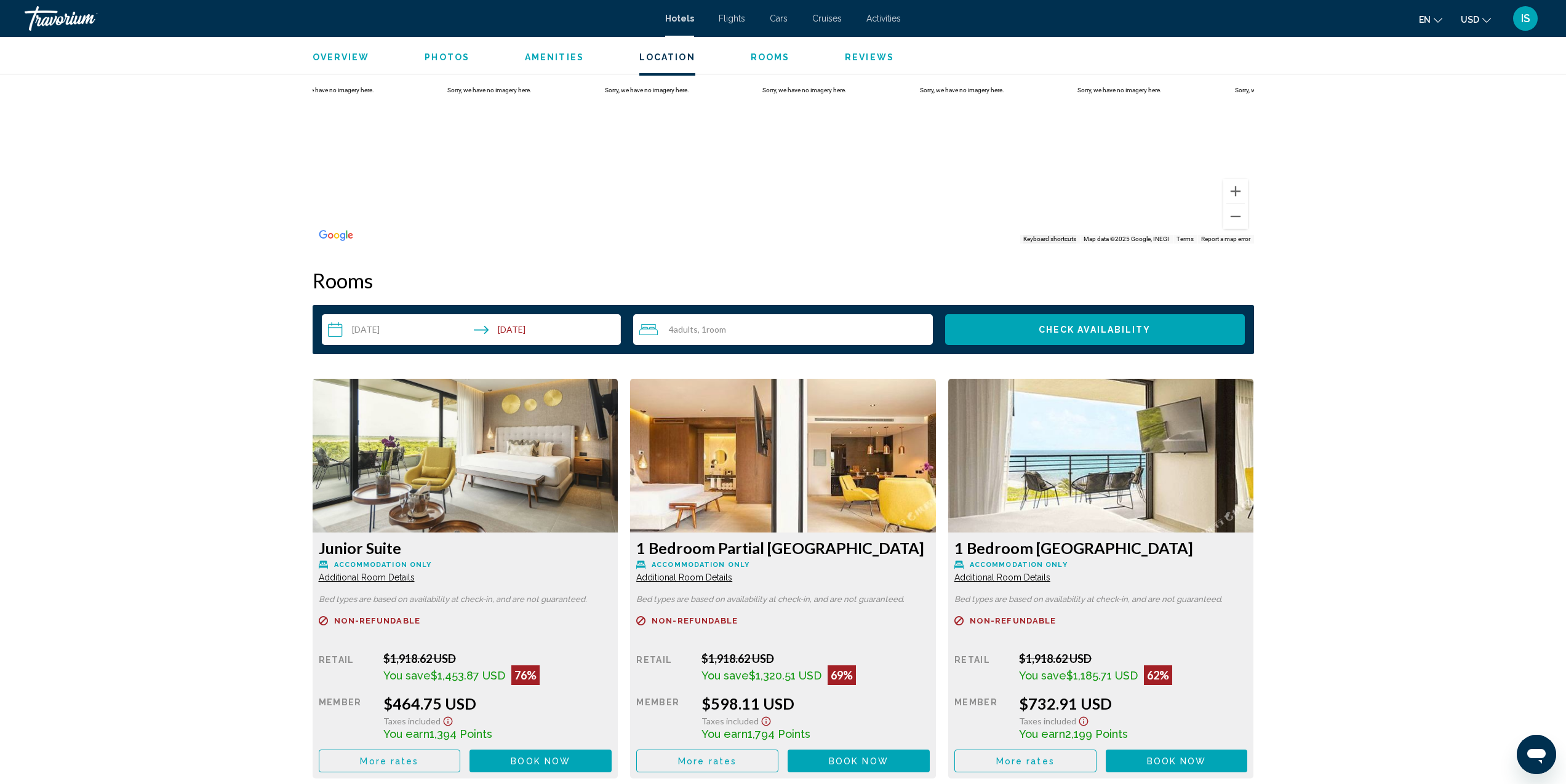
scroll to position [1357, 0]
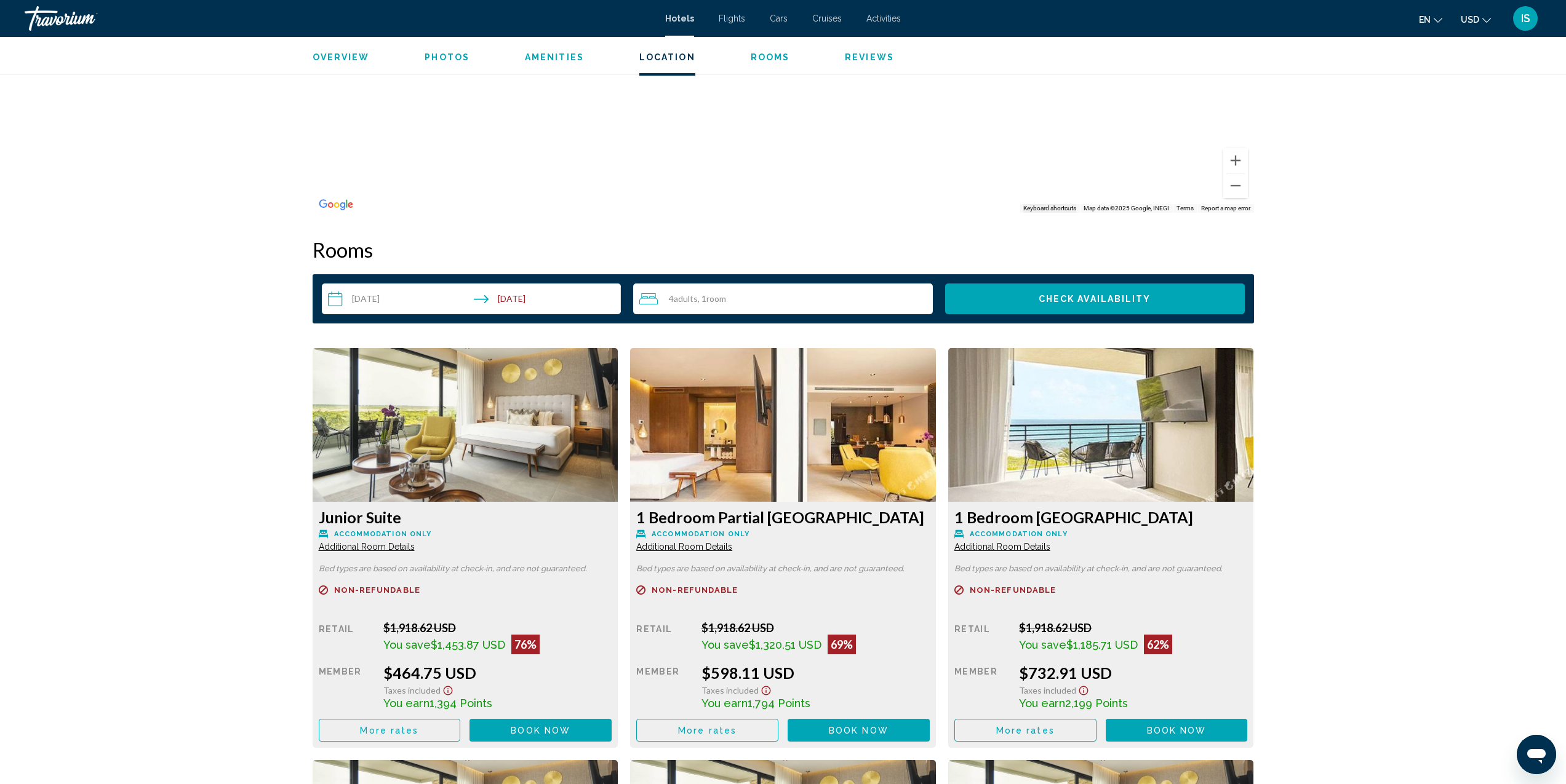
click at [618, 471] on img "Main content" at bounding box center [465, 424] width 306 height 154
click at [618, 470] on img "Main content" at bounding box center [465, 424] width 306 height 154
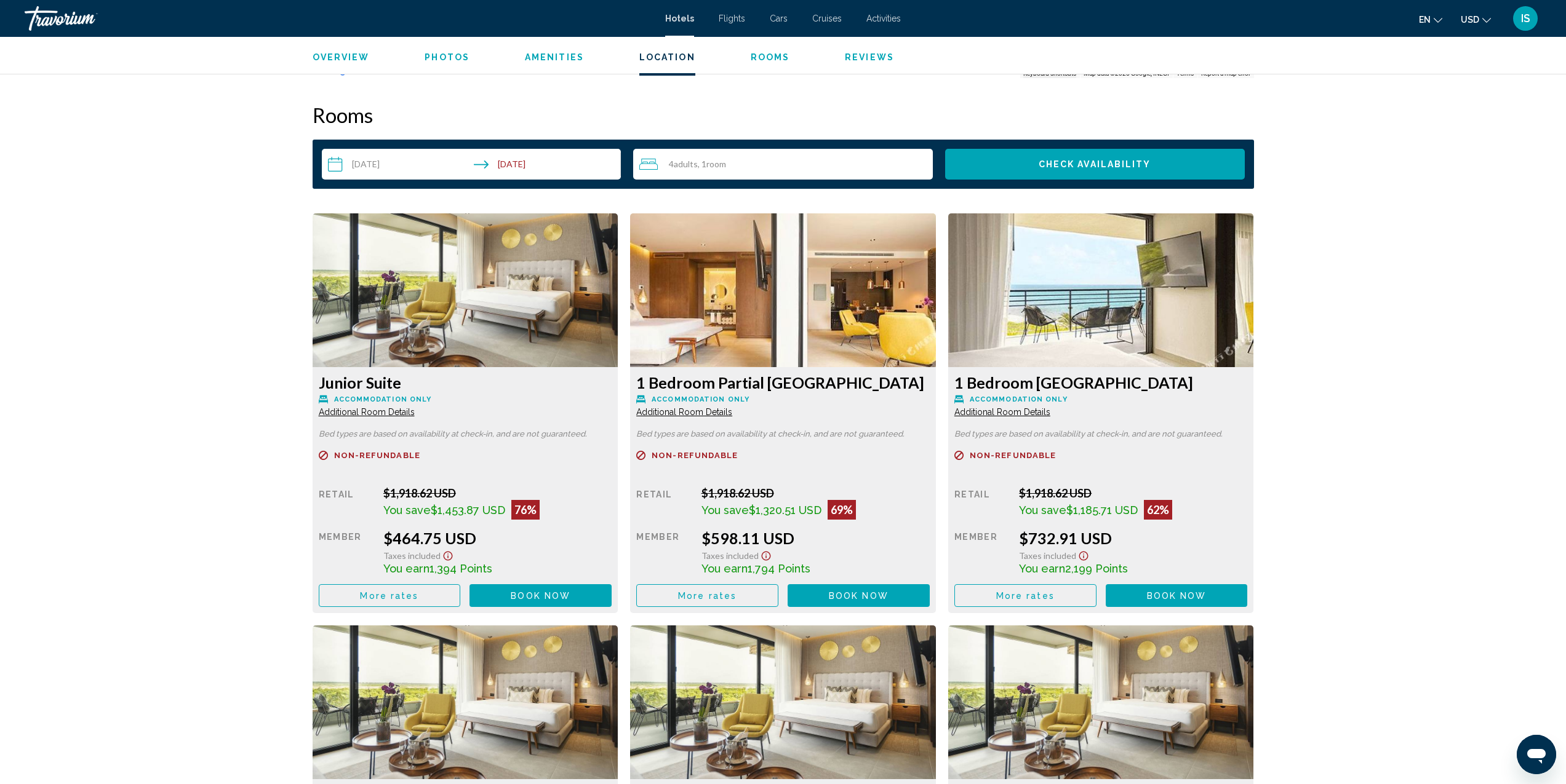
scroll to position [1564, 0]
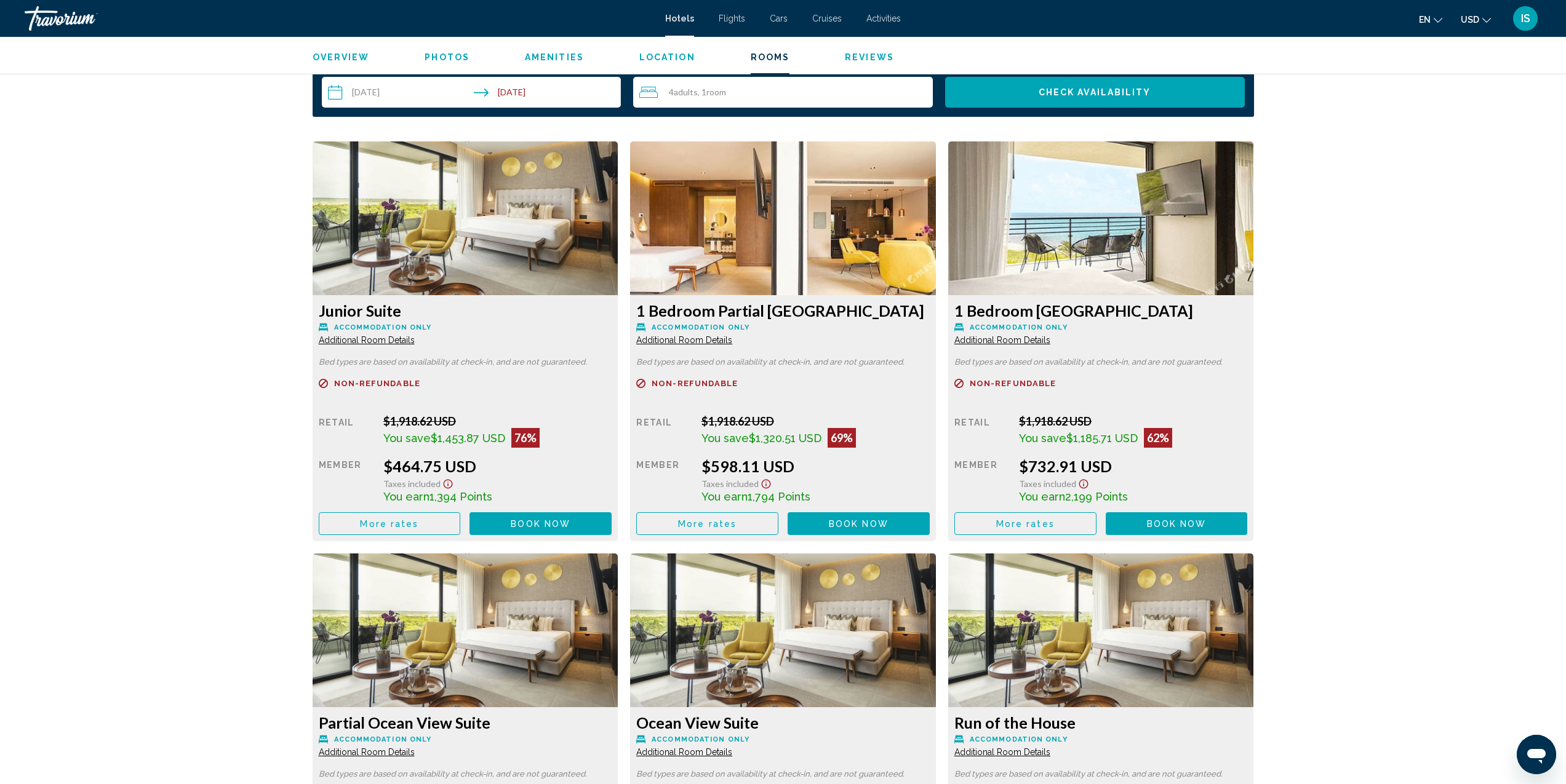
click at [570, 529] on span "Book now" at bounding box center [540, 524] width 60 height 10
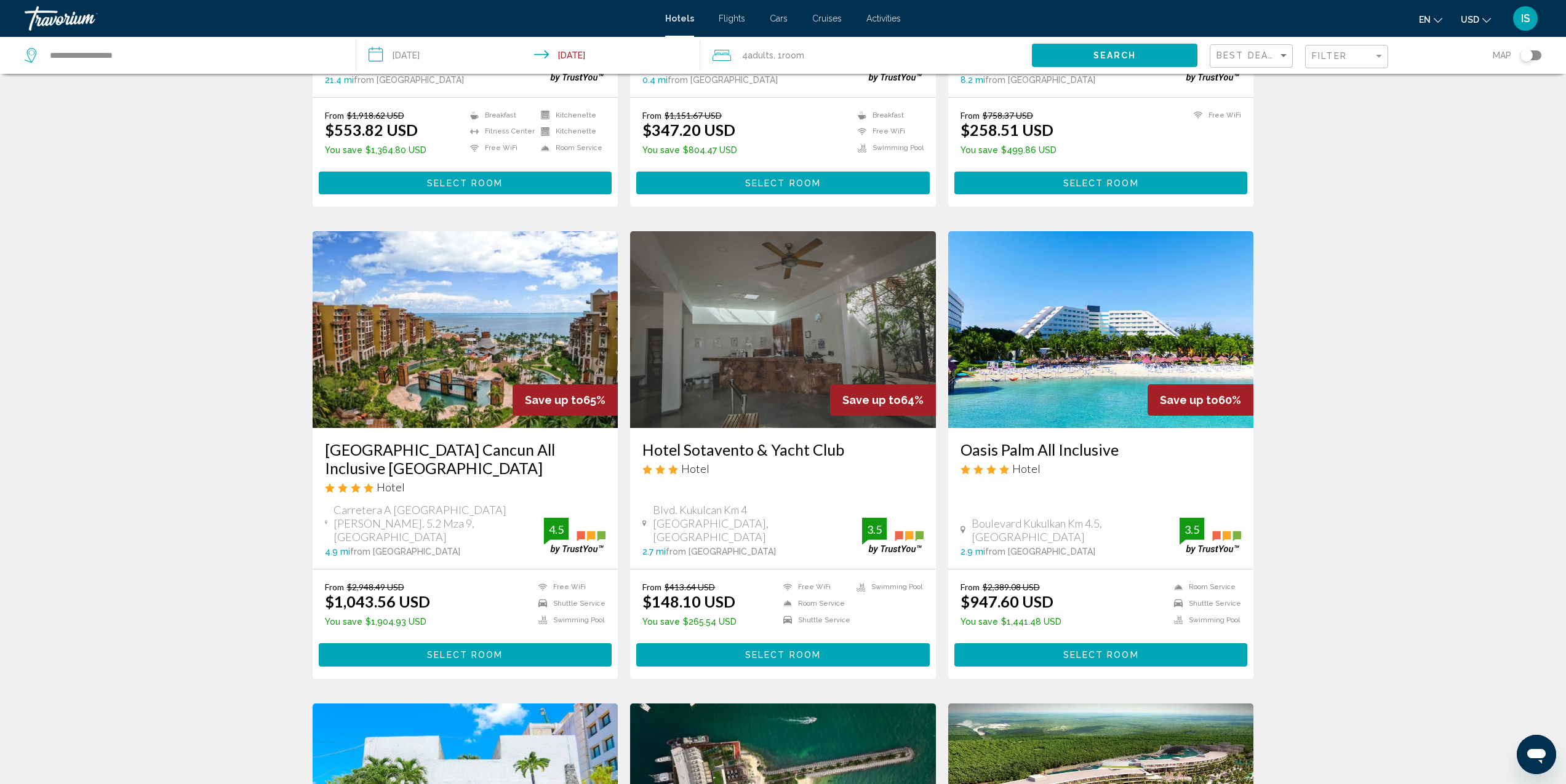
scroll to position [432, 0]
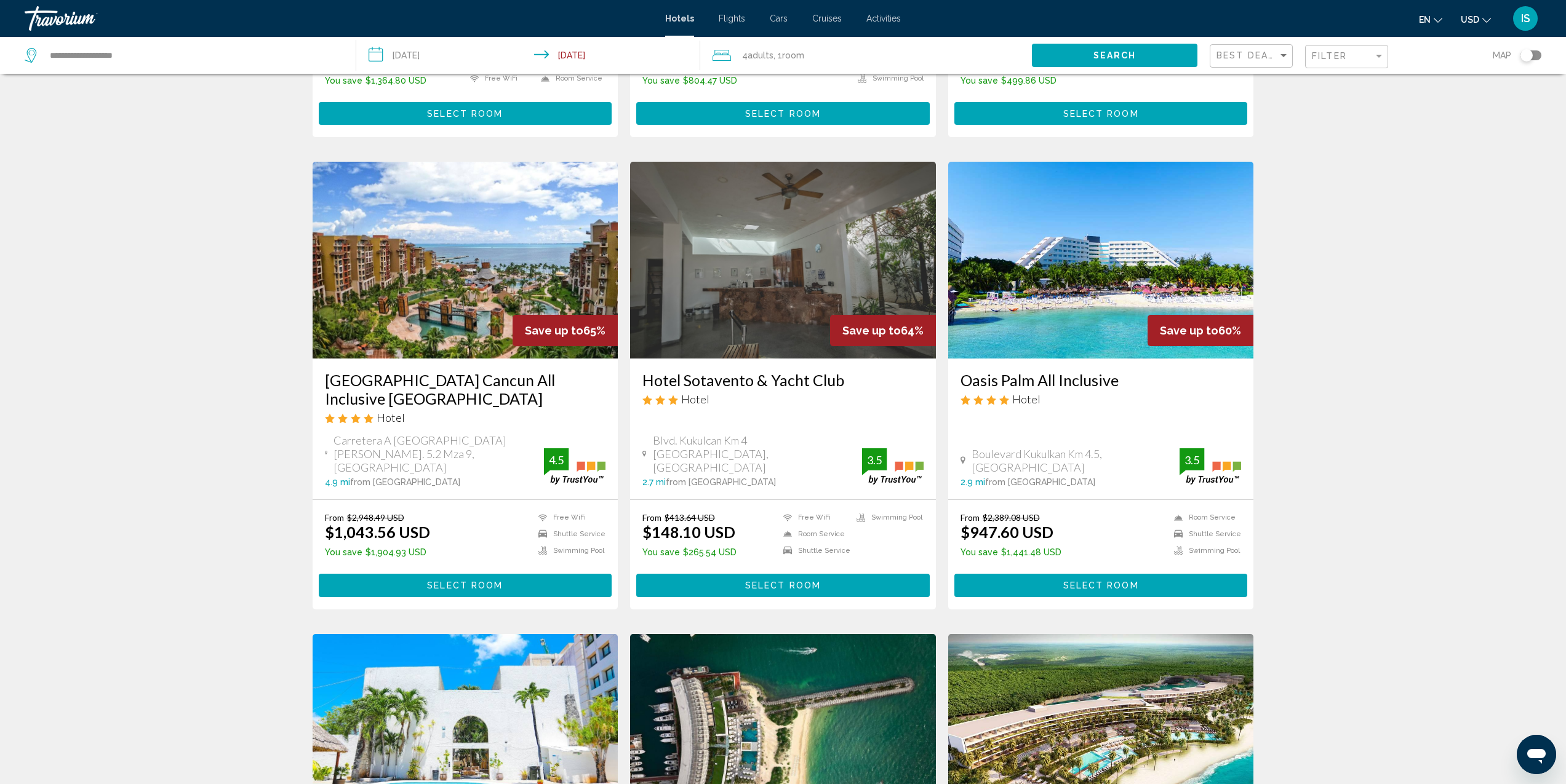
click at [781, 55] on span ", 1 Room rooms" at bounding box center [788, 55] width 31 height 17
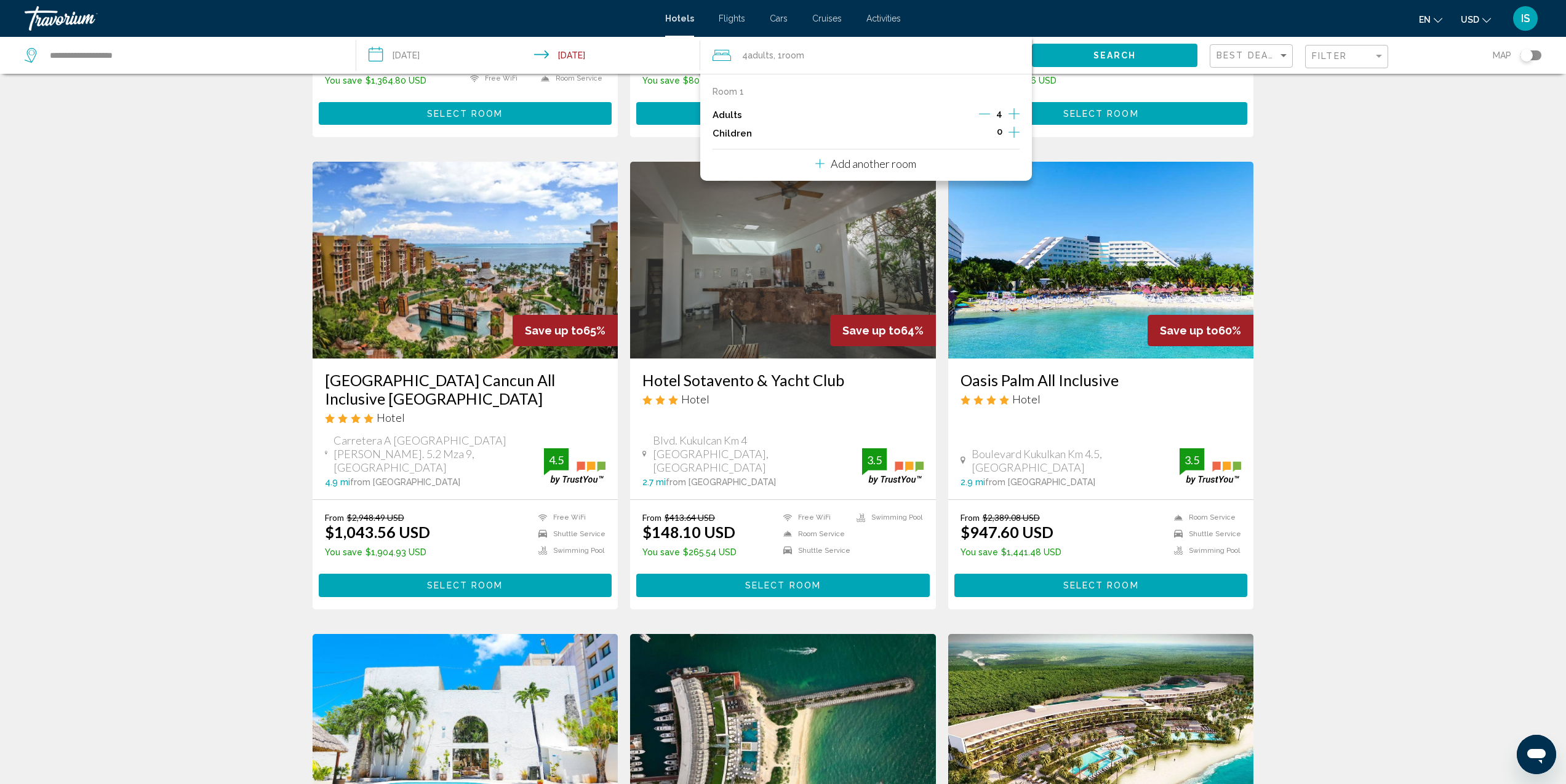
click at [876, 170] on p "Add another room" at bounding box center [873, 163] width 85 height 14
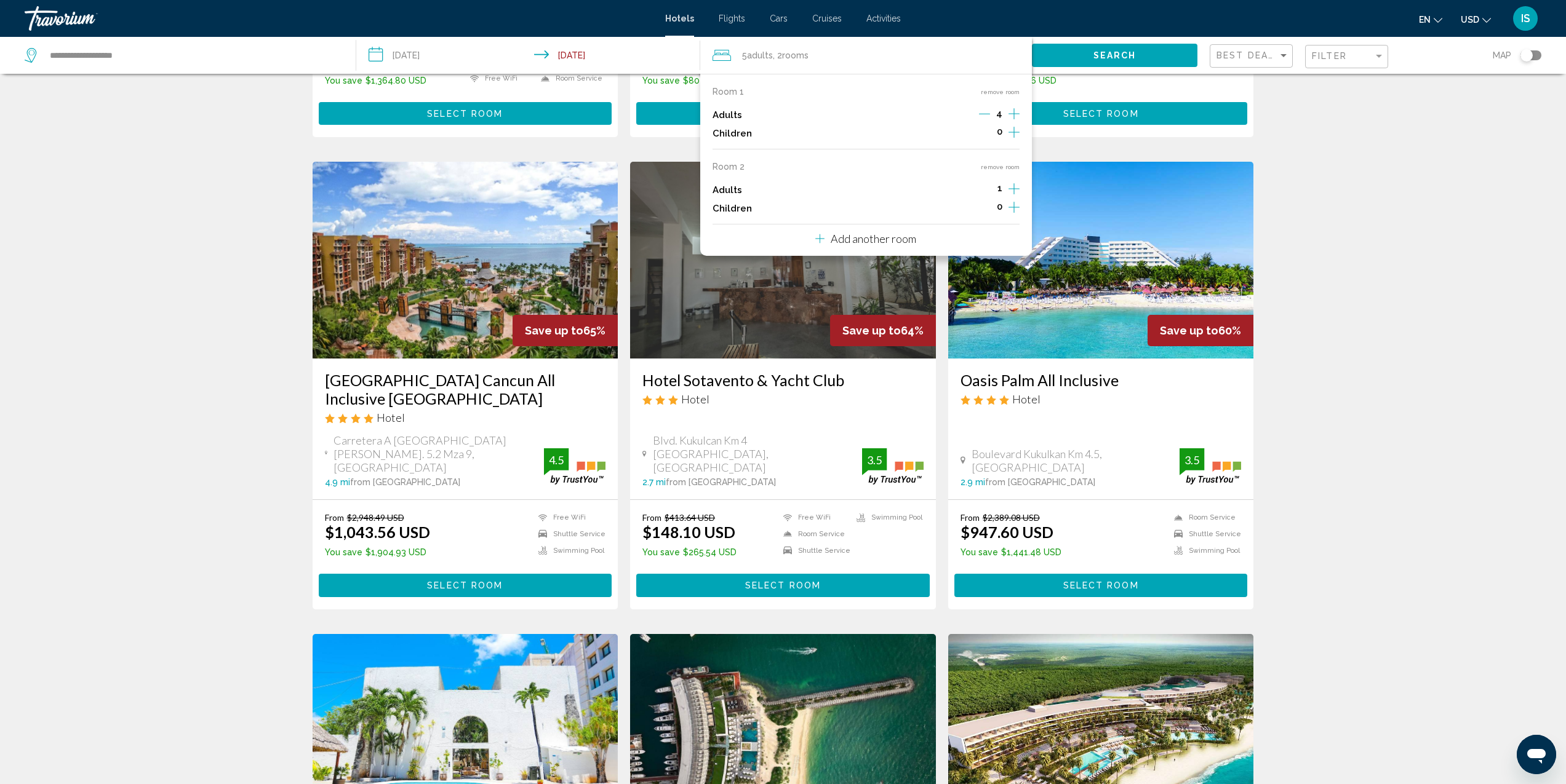
click at [987, 114] on icon "Decrement adults" at bounding box center [984, 114] width 11 height 11
click at [987, 114] on icon "Decrement adults" at bounding box center [985, 114] width 11 height 11
click at [1013, 121] on icon "Increment adults" at bounding box center [1013, 114] width 11 height 15
click at [1046, 130] on div "Save up to 71% The Fives Oceanfront Hotel Av. [PERSON_NAME] [PERSON_NAME] 002 M…" at bounding box center [783, 614] width 954 height 1860
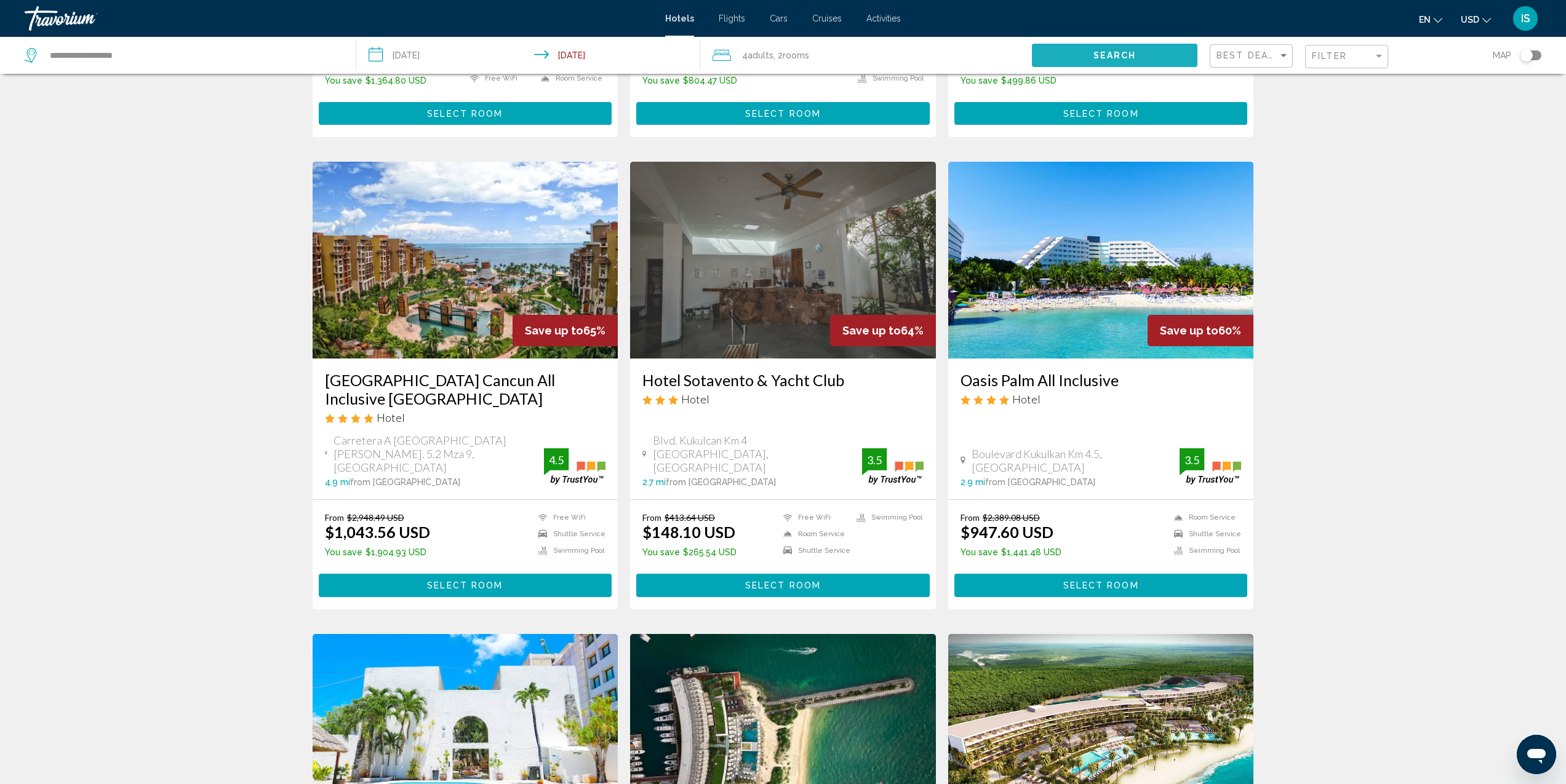
click at [1074, 58] on button "Search" at bounding box center [1114, 55] width 165 height 23
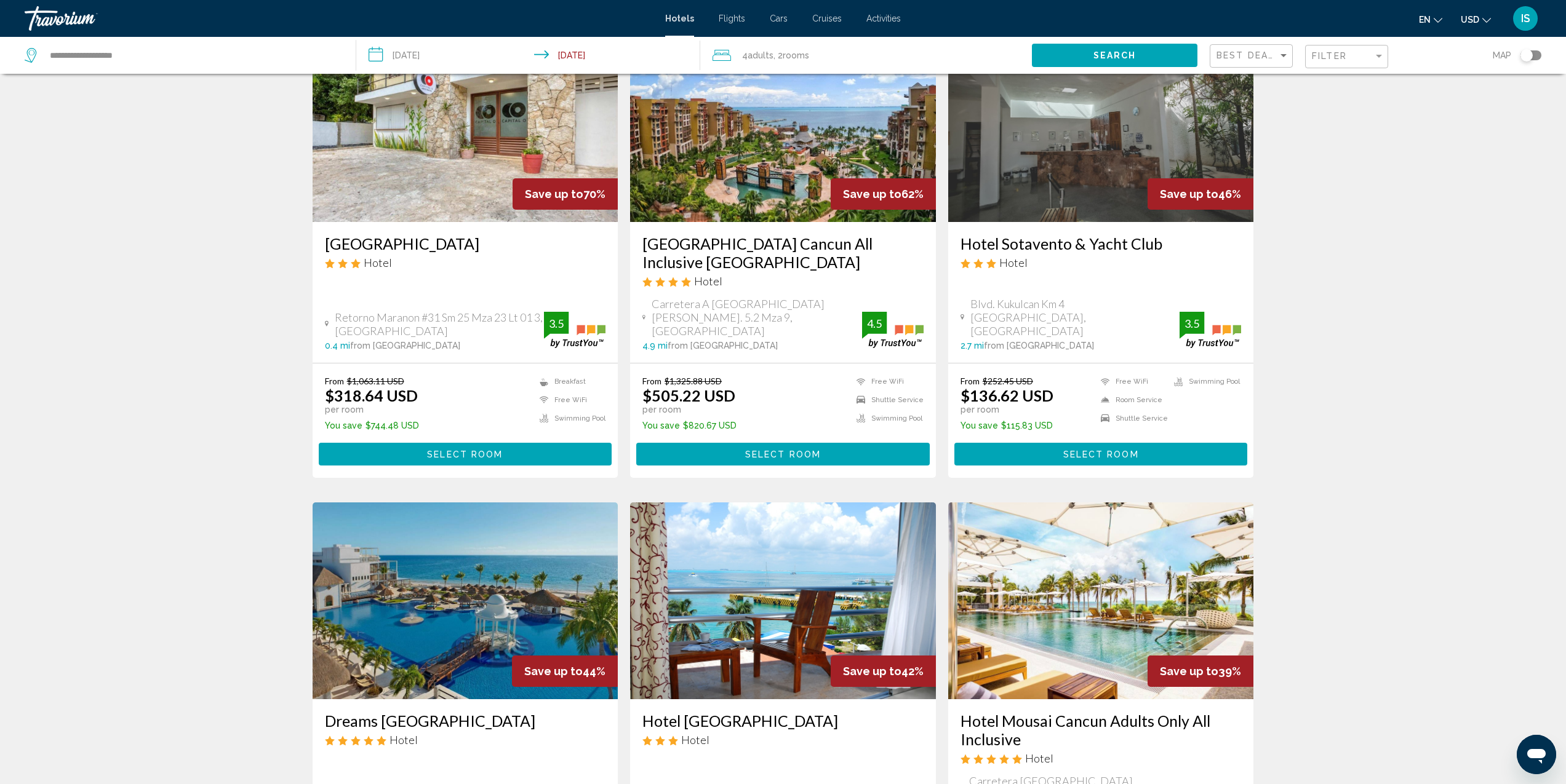
scroll to position [113, 0]
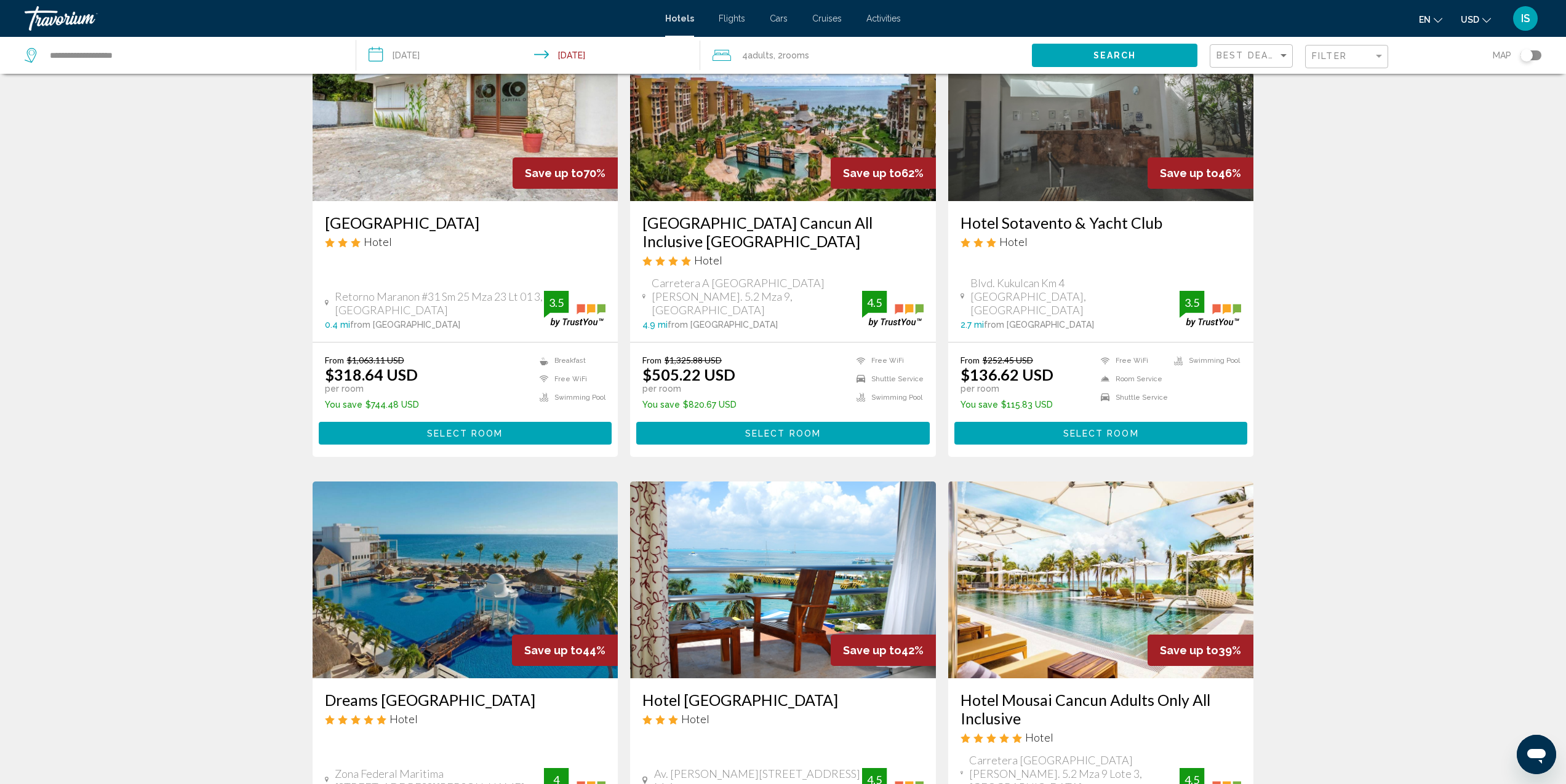
click at [586, 57] on input "**********" at bounding box center [530, 58] width 349 height 41
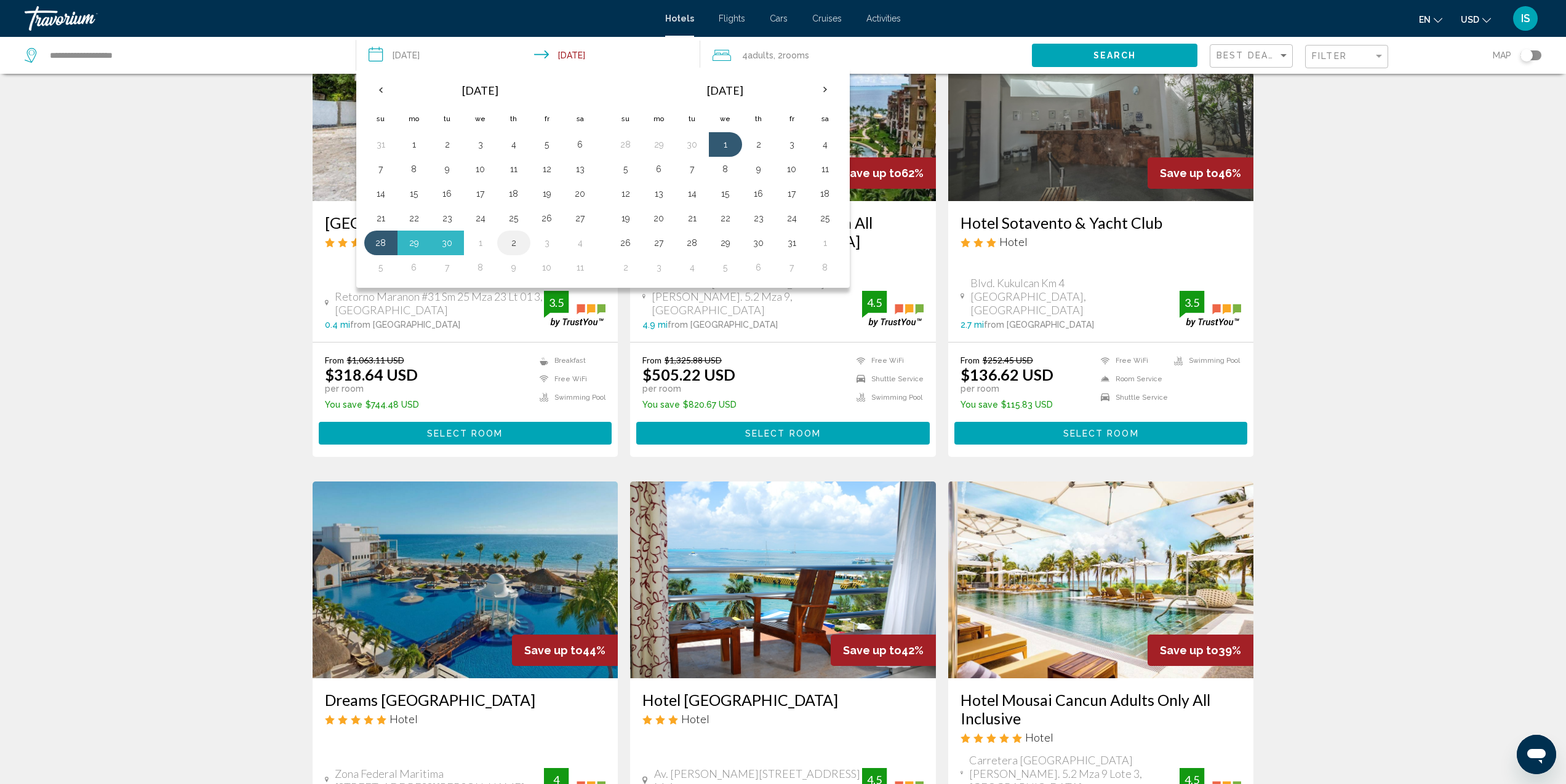
click at [518, 249] on button "2" at bounding box center [513, 243] width 20 height 17
click at [764, 152] on button "2" at bounding box center [758, 145] width 20 height 17
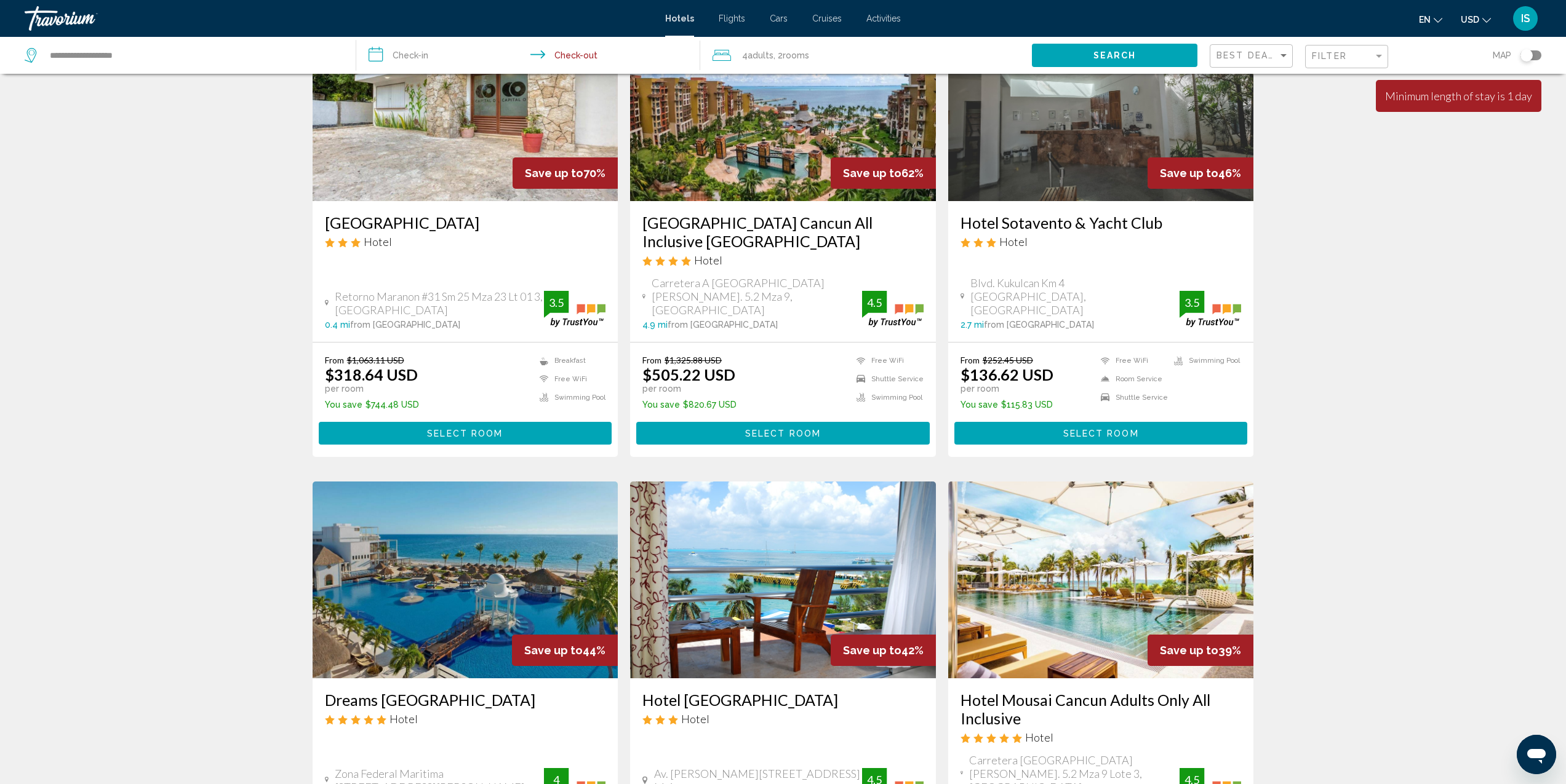
click at [414, 53] on input "**********" at bounding box center [530, 58] width 349 height 41
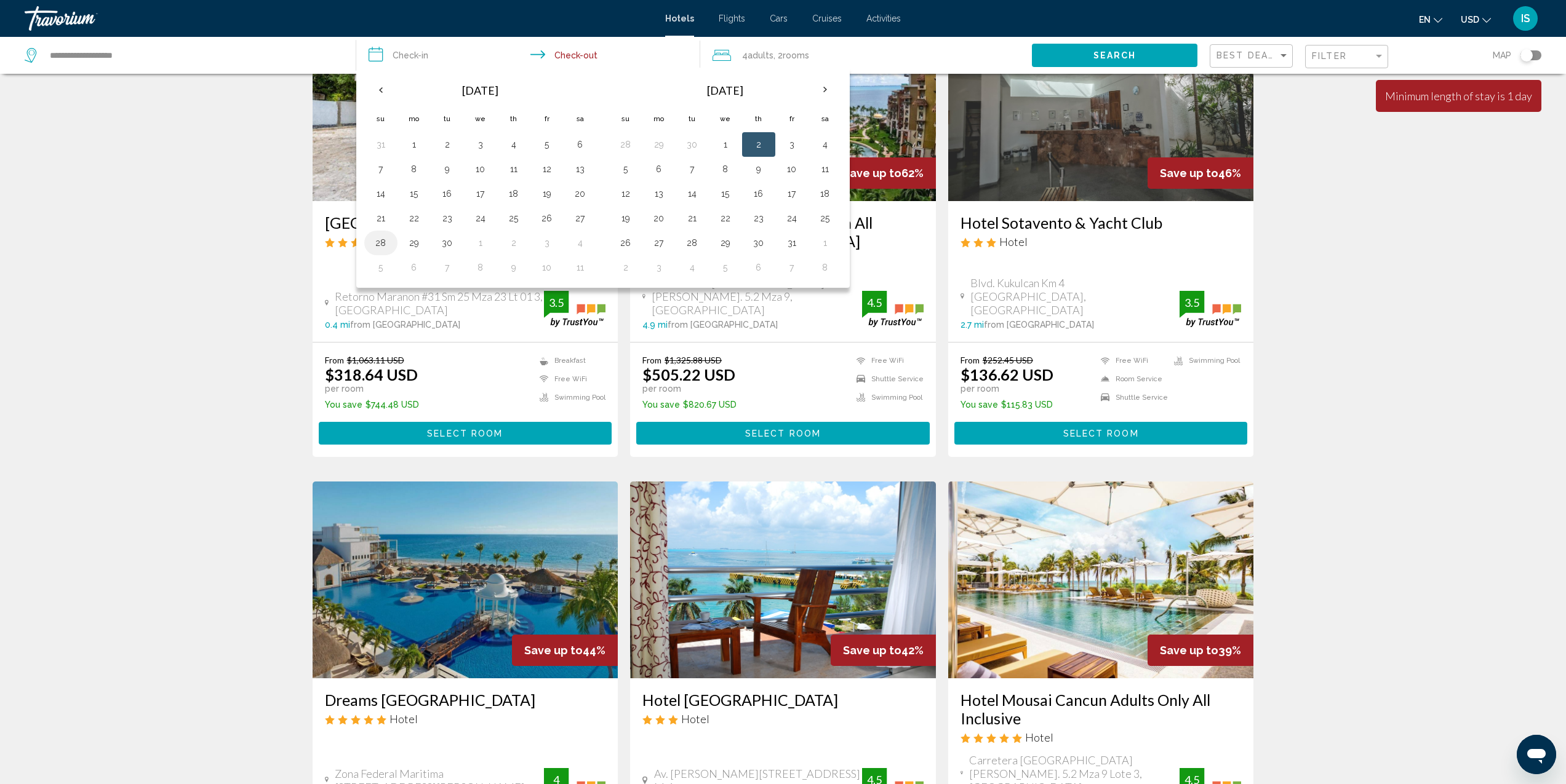
click at [386, 246] on button "28" at bounding box center [381, 243] width 20 height 17
click at [762, 149] on button "2" at bounding box center [758, 145] width 20 height 17
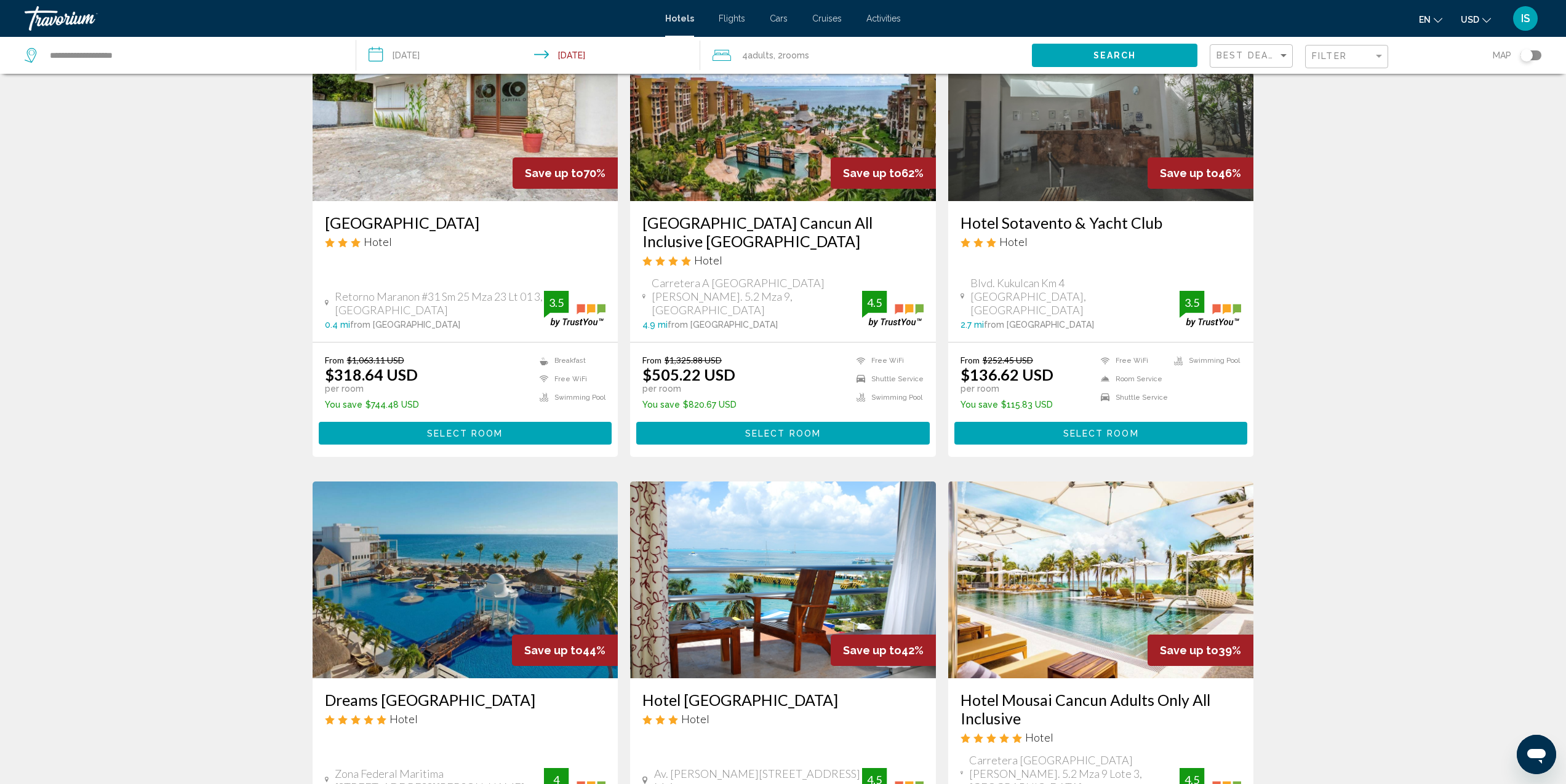
type input "**********"
click at [1113, 54] on span "Search" at bounding box center [1115, 56] width 43 height 10
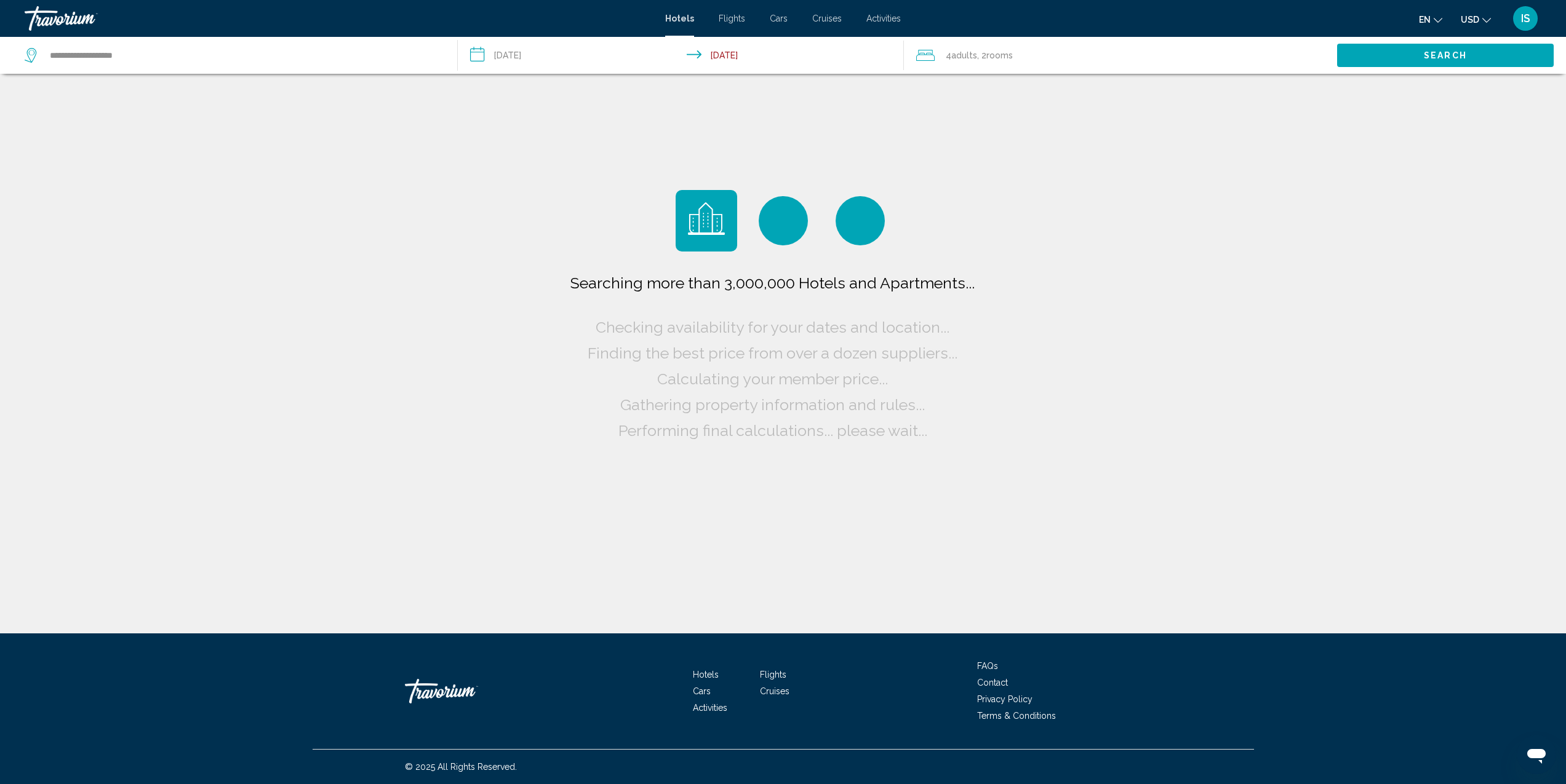
scroll to position [0, 0]
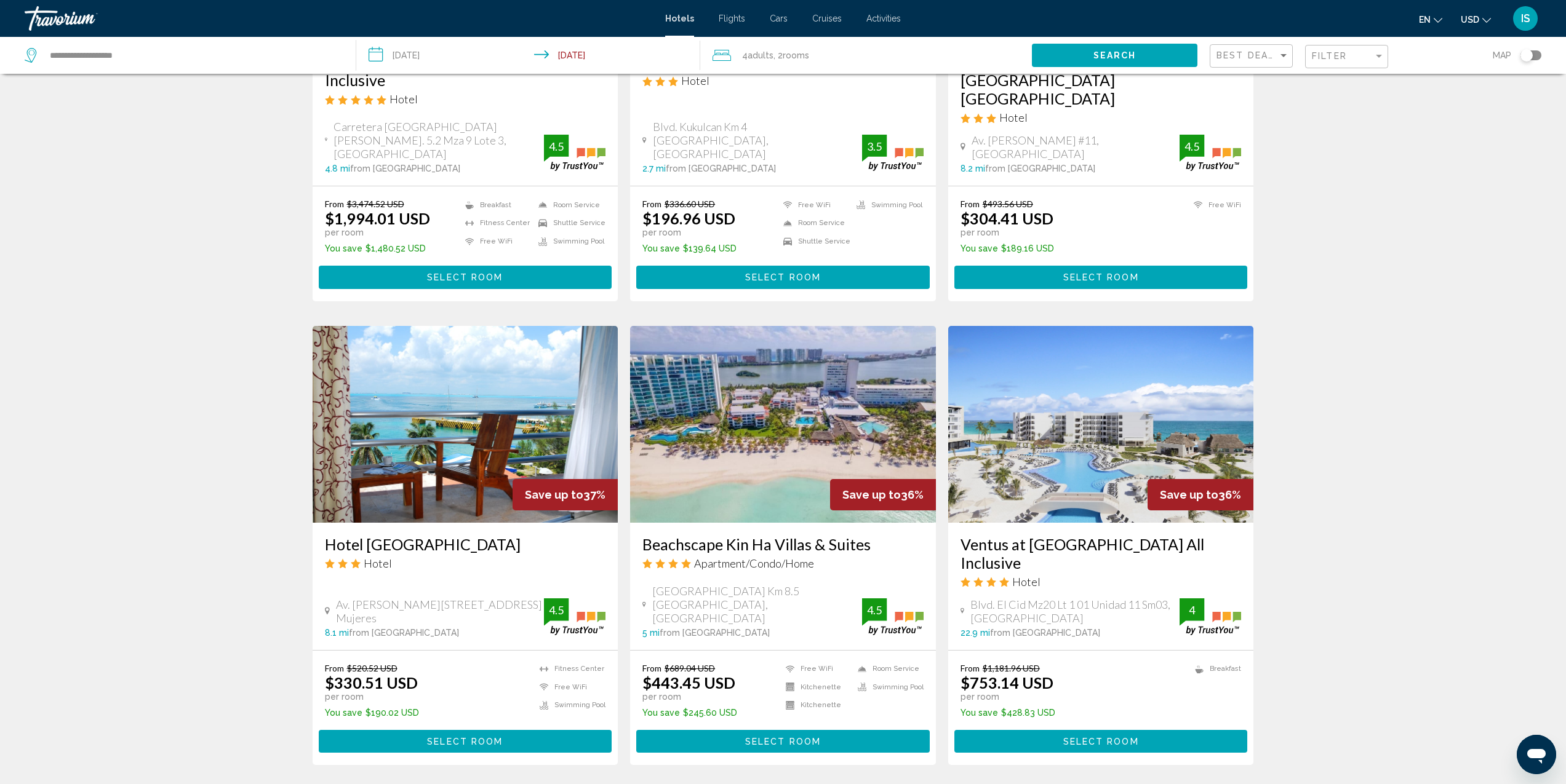
scroll to position [632, 0]
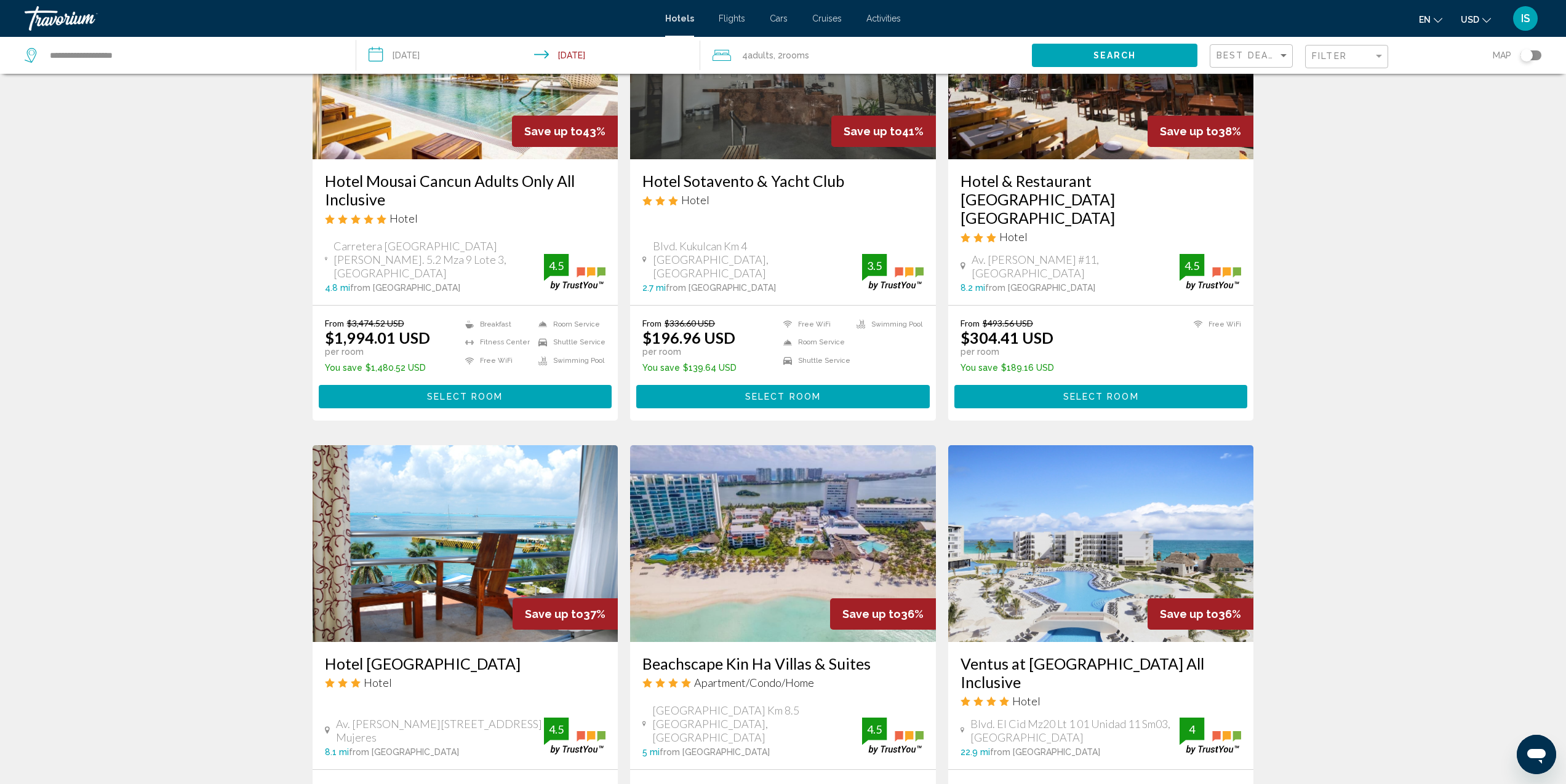
click at [562, 53] on input "**********" at bounding box center [530, 58] width 349 height 41
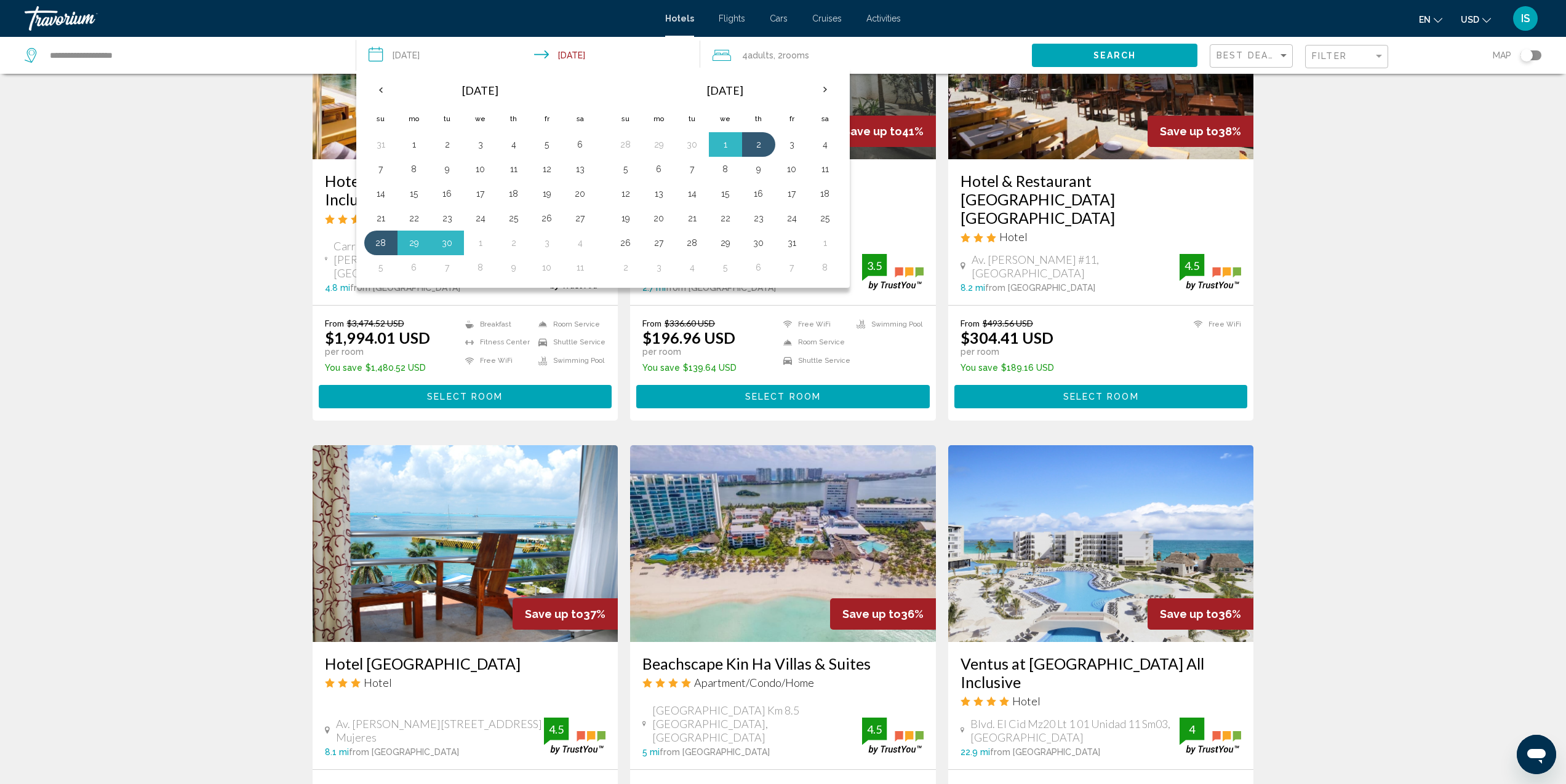
click at [569, 52] on input "**********" at bounding box center [530, 58] width 349 height 41
click at [759, 149] on button "2" at bounding box center [758, 145] width 20 height 17
click at [637, 55] on input "**********" at bounding box center [530, 58] width 349 height 41
click at [609, 22] on link "Travorium" at bounding box center [339, 18] width 628 height 25
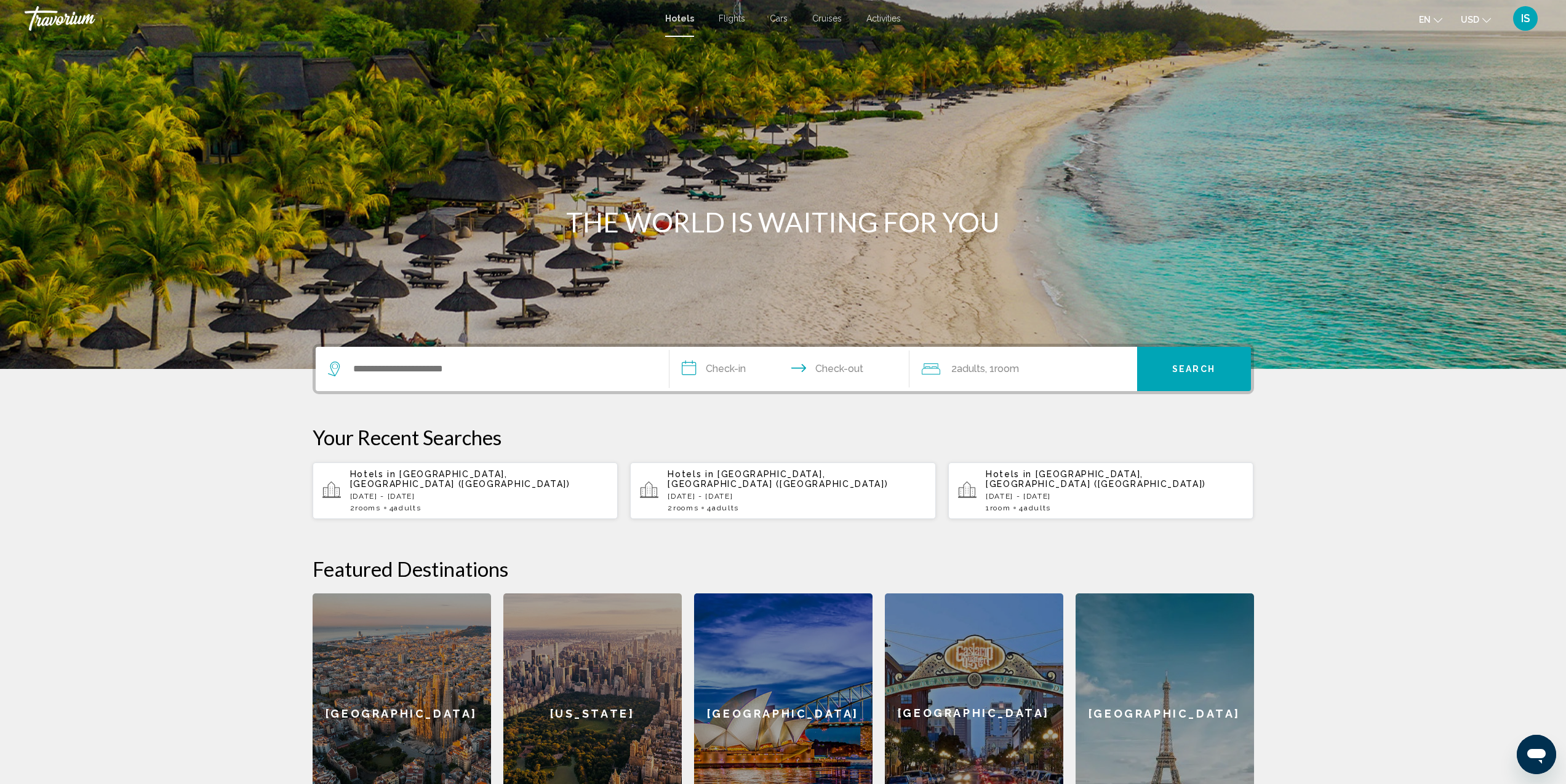
click at [415, 492] on p "[DATE] - [DATE]" at bounding box center [479, 496] width 258 height 9
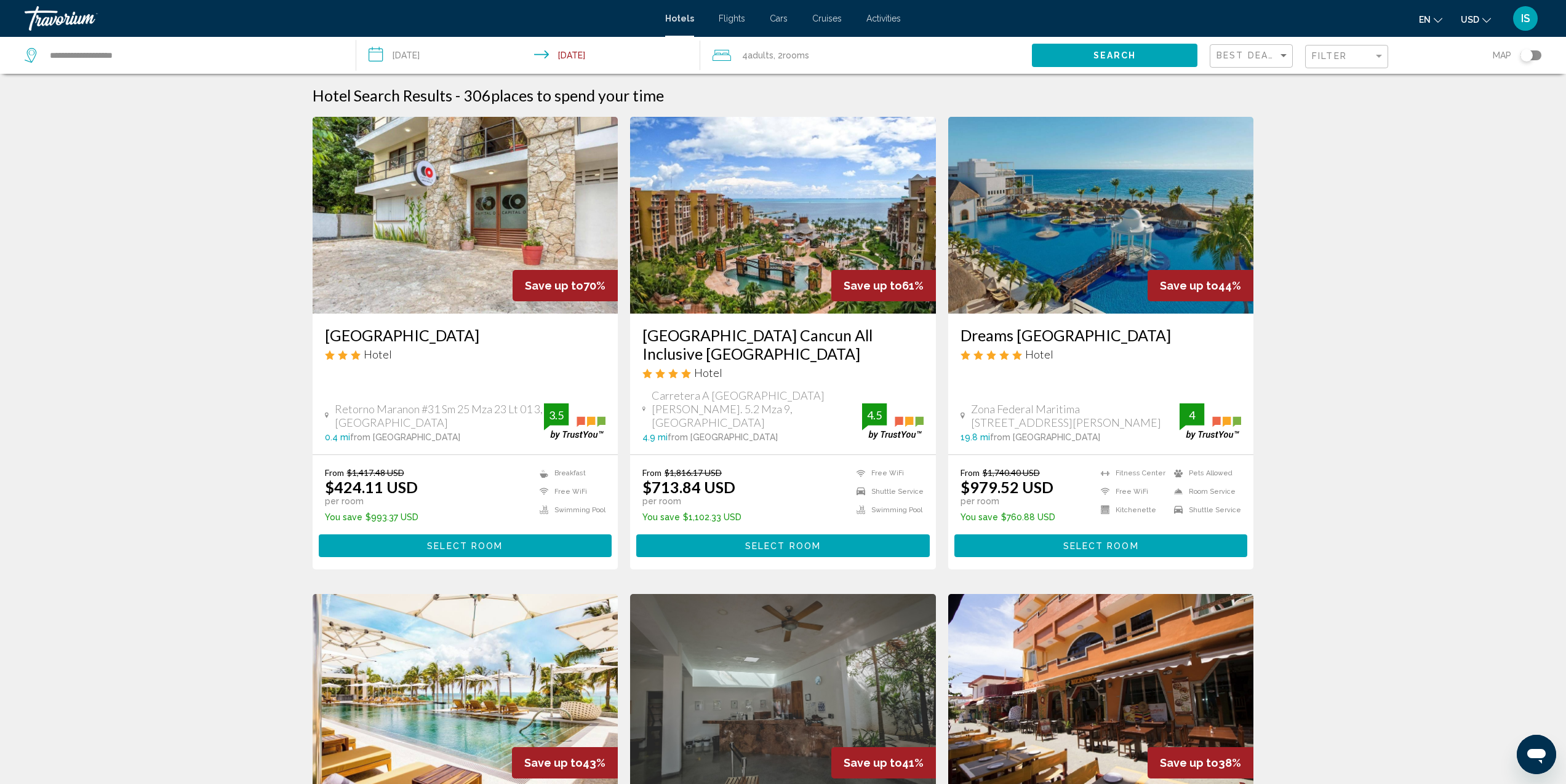
click at [761, 283] on img "Main content" at bounding box center [783, 215] width 306 height 197
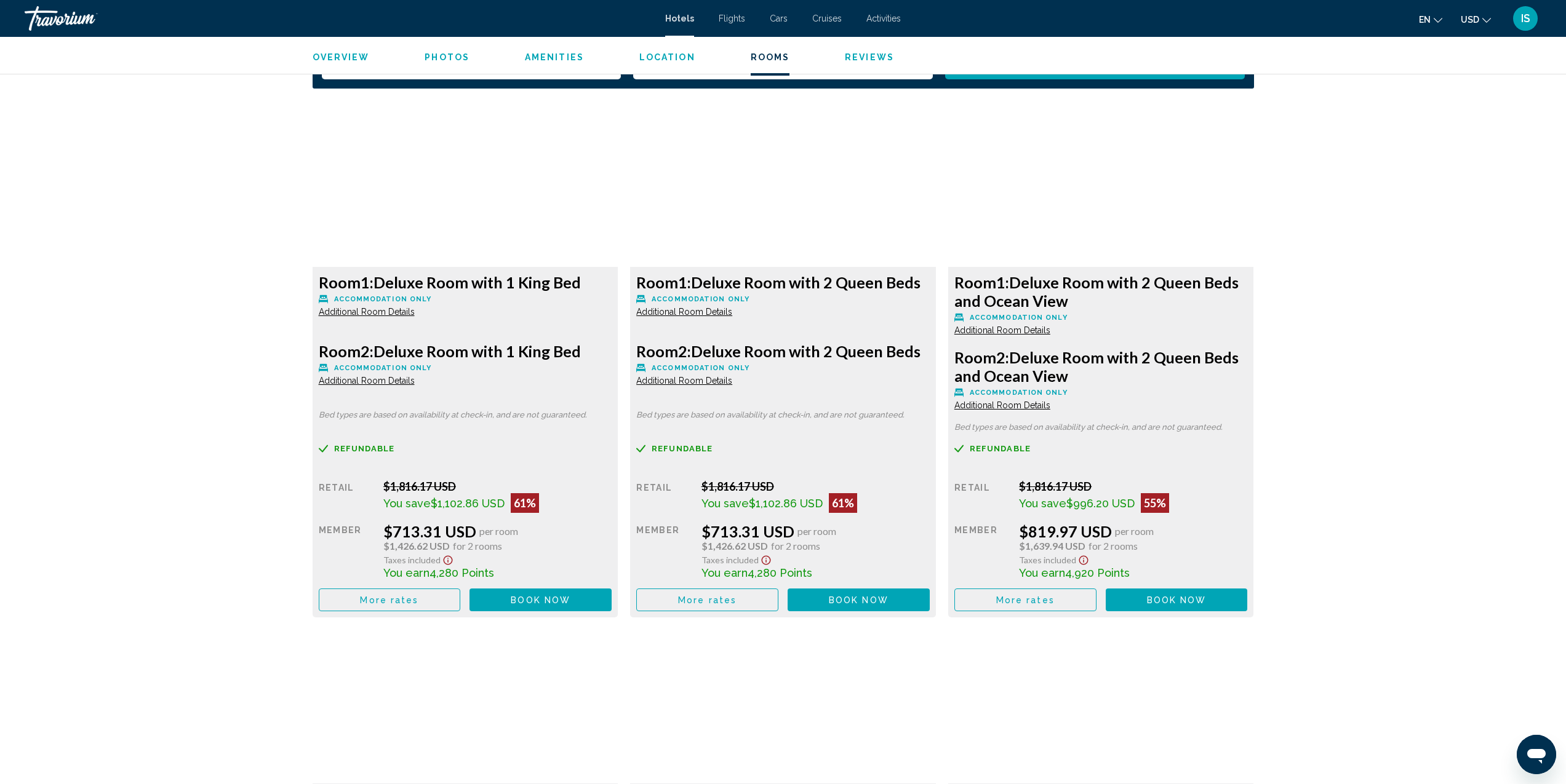
scroll to position [1631, 0]
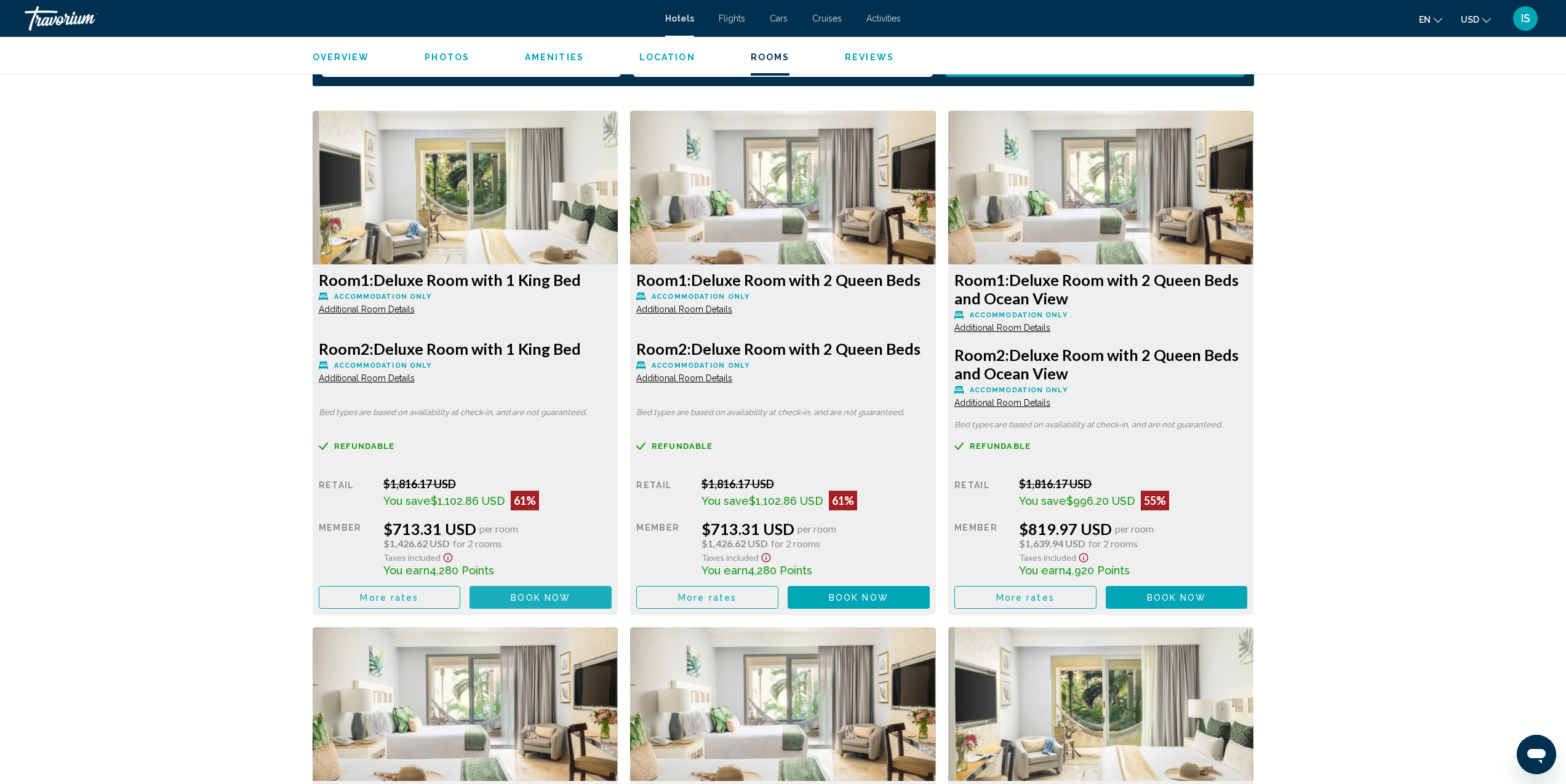
click at [526, 603] on span "Book now" at bounding box center [540, 598] width 60 height 10
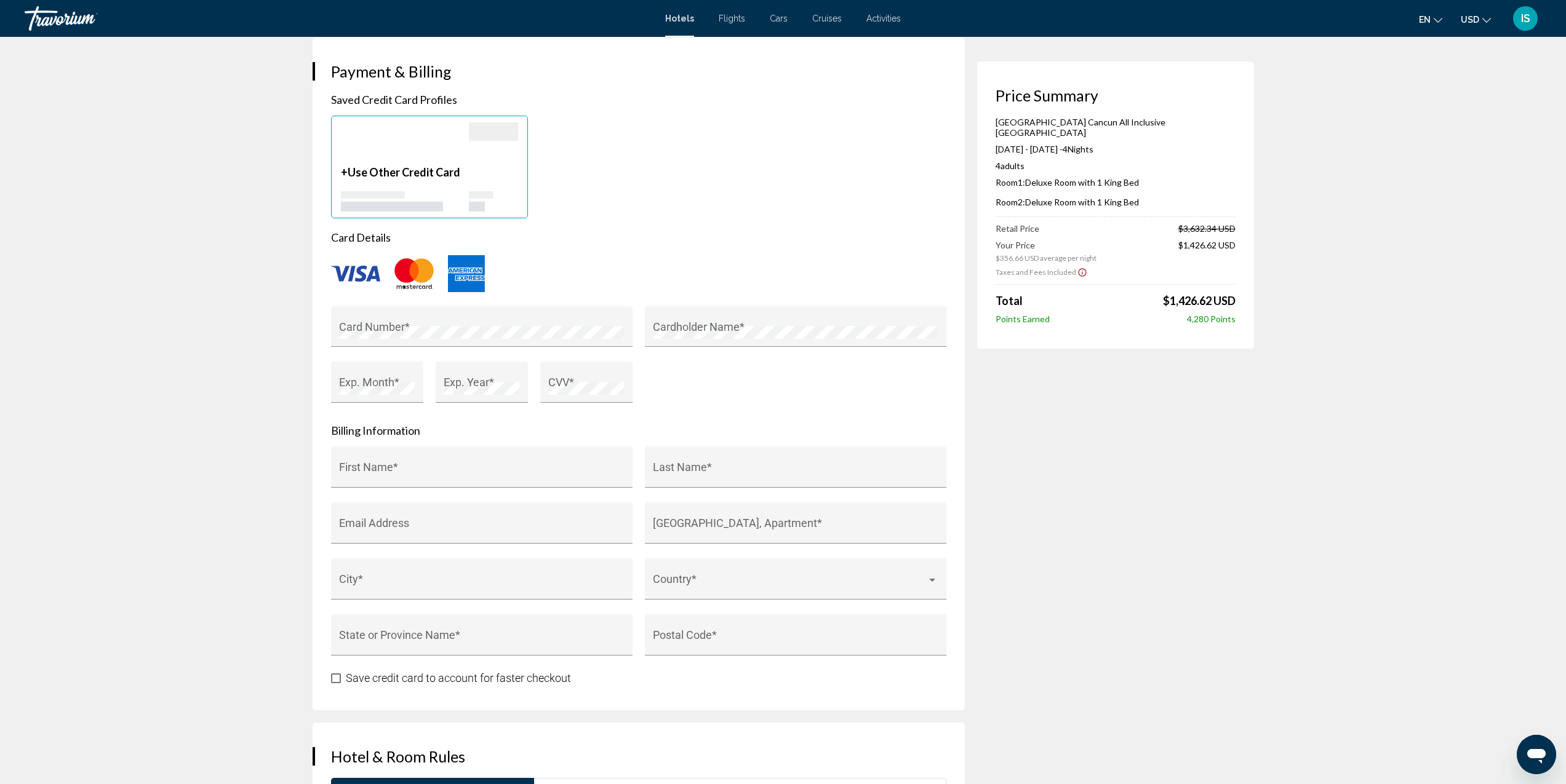
scroll to position [964, 0]
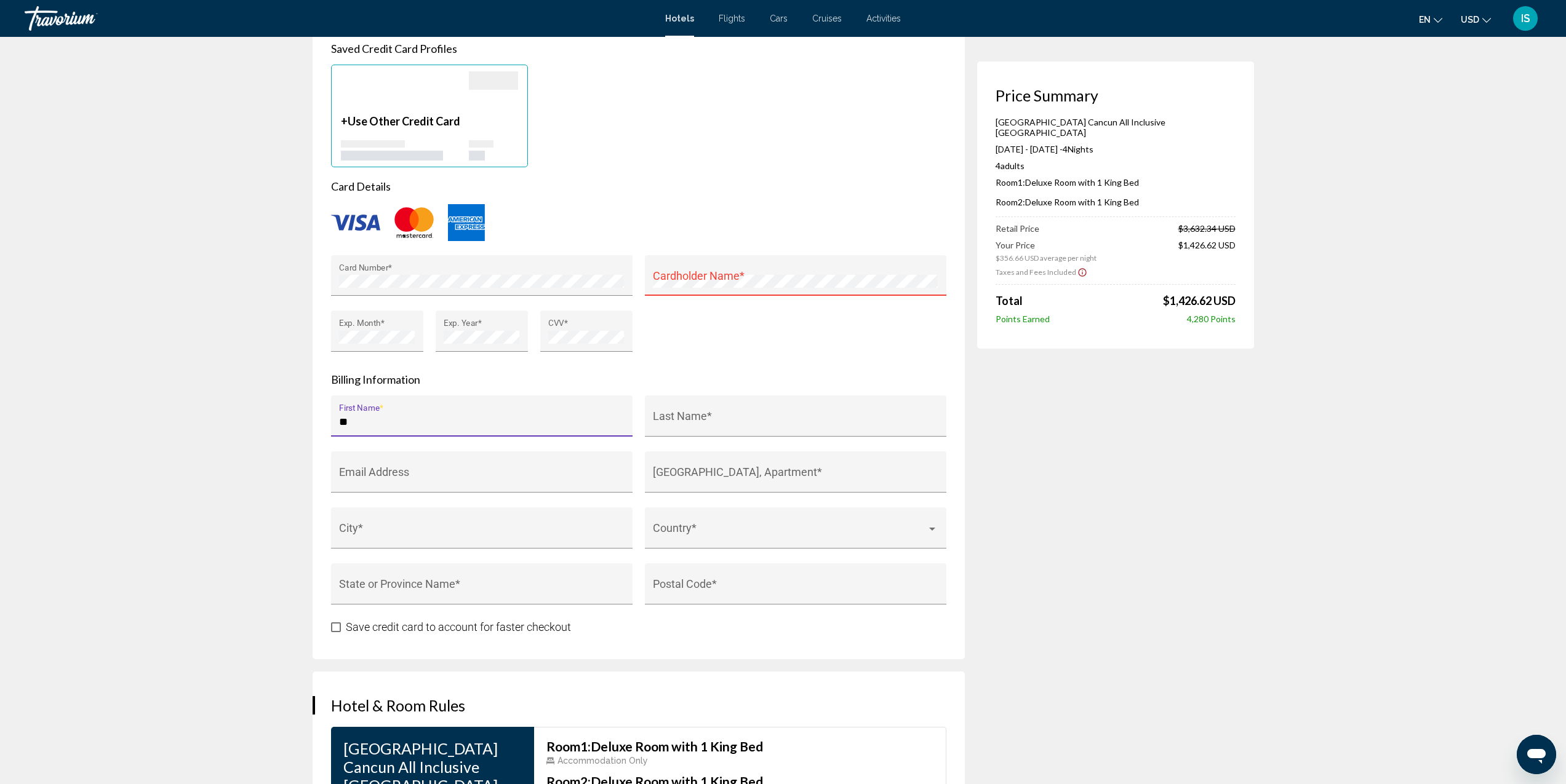
type input "*"
type input "****"
click at [704, 413] on div "Last Name *" at bounding box center [795, 420] width 285 height 33
type input "*****"
type input "**********"
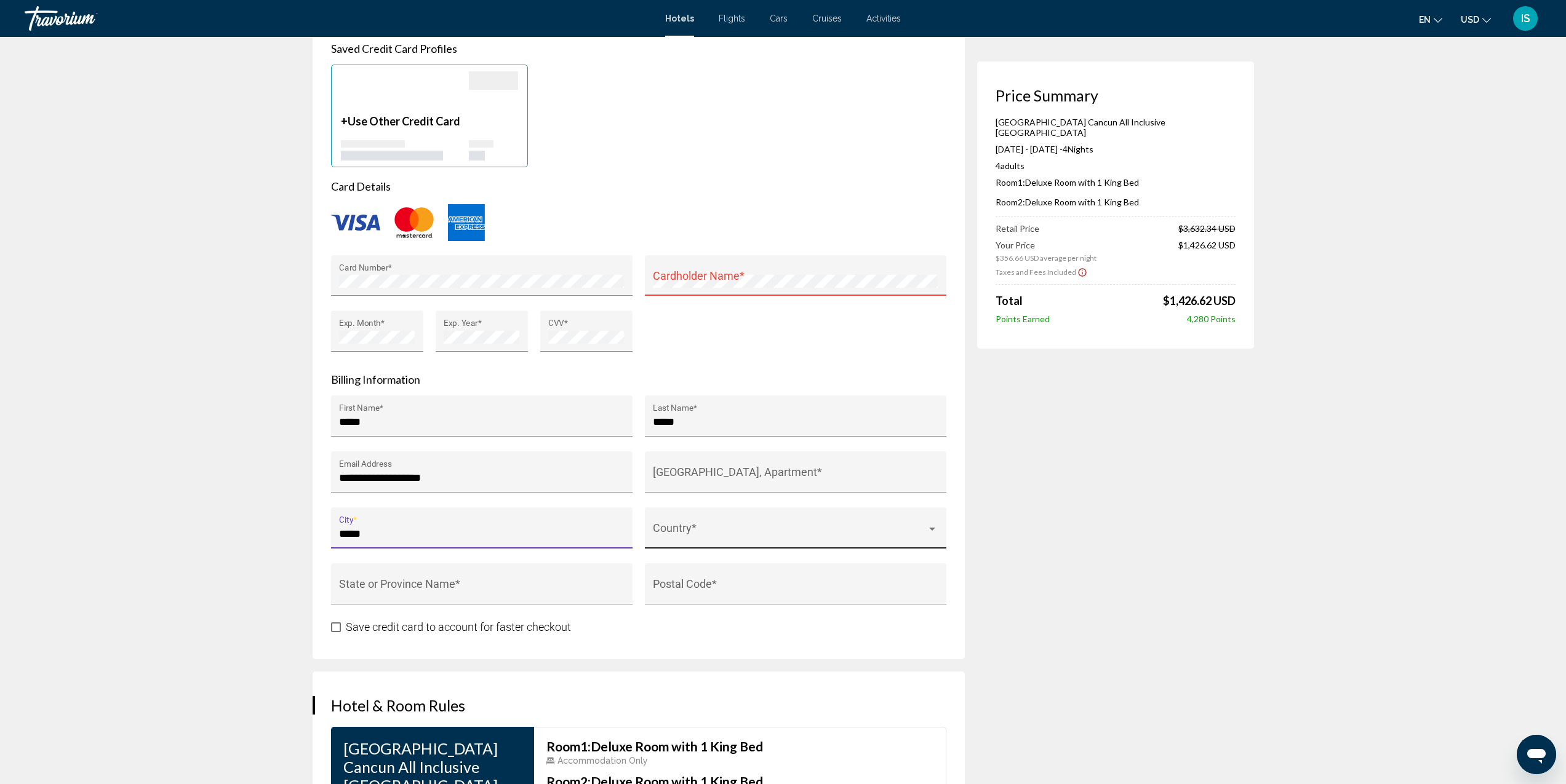
click at [882, 534] on span "Main content" at bounding box center [790, 534] width 274 height 12
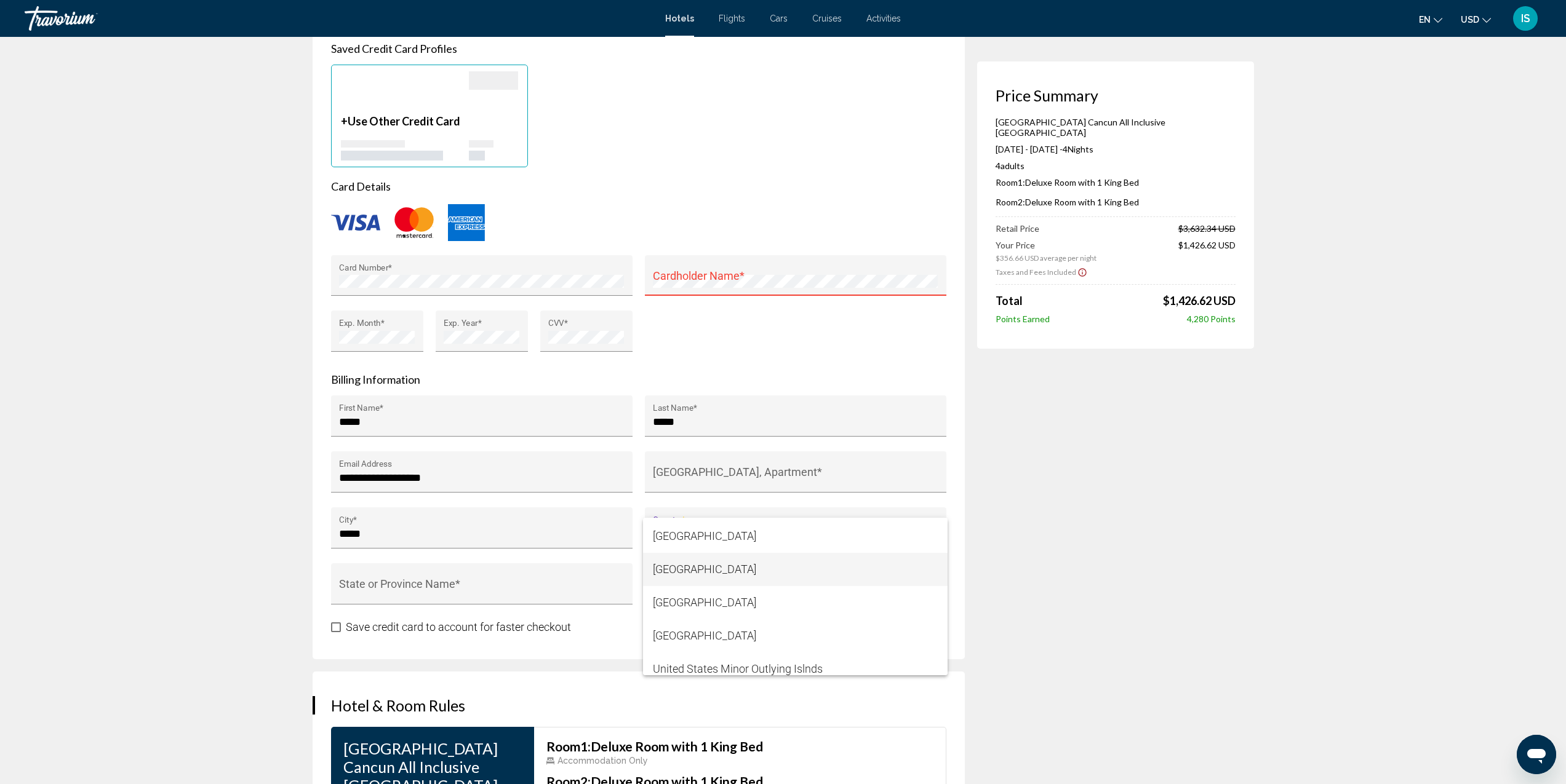
scroll to position [7967, 0]
click at [724, 609] on span "[GEOGRAPHIC_DATA]" at bounding box center [795, 606] width 285 height 33
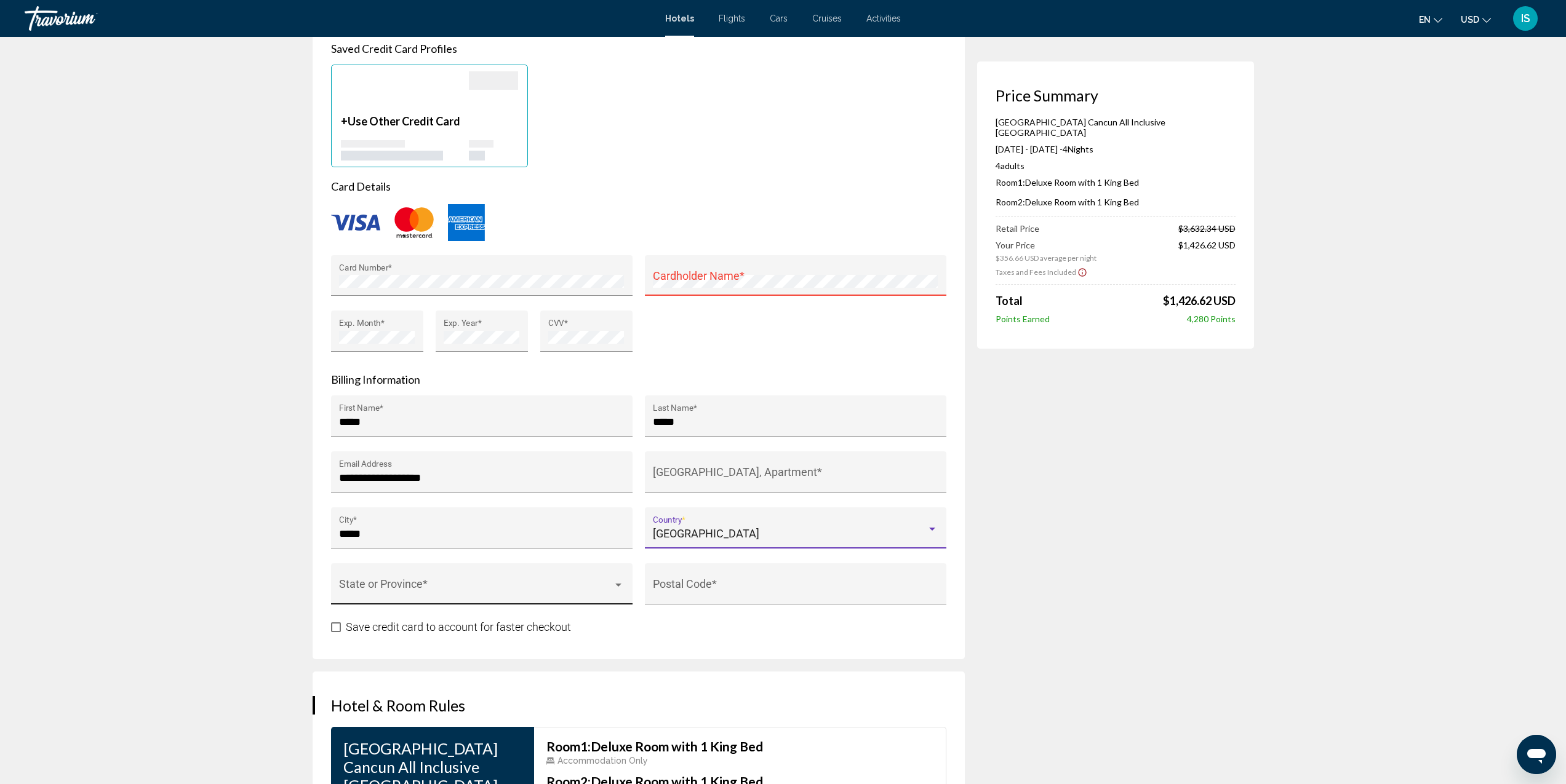
click at [412, 590] on span "Main content" at bounding box center [476, 590] width 274 height 12
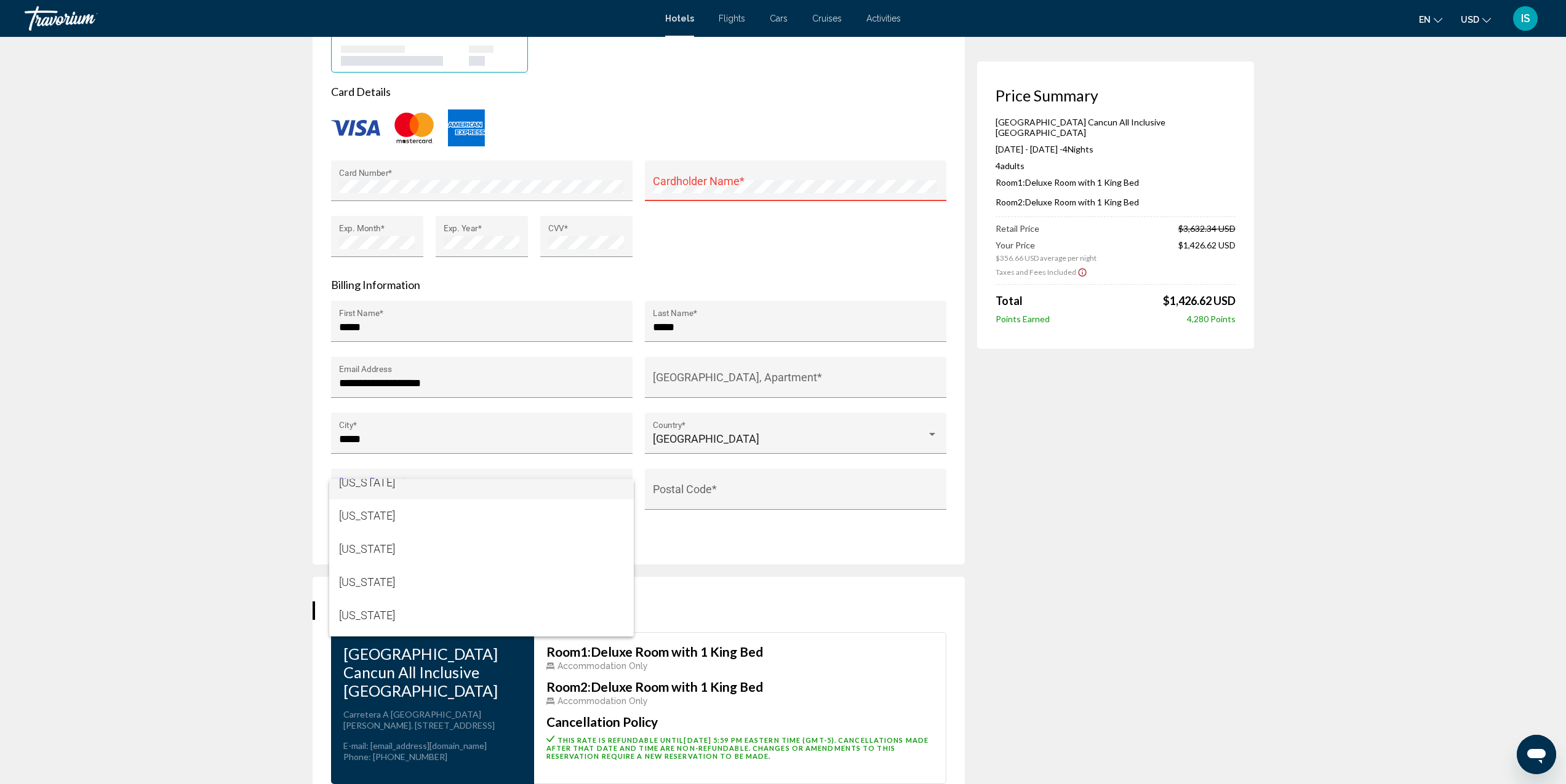
scroll to position [355, 0]
click at [373, 546] on span "[US_STATE]" at bounding box center [481, 539] width 285 height 33
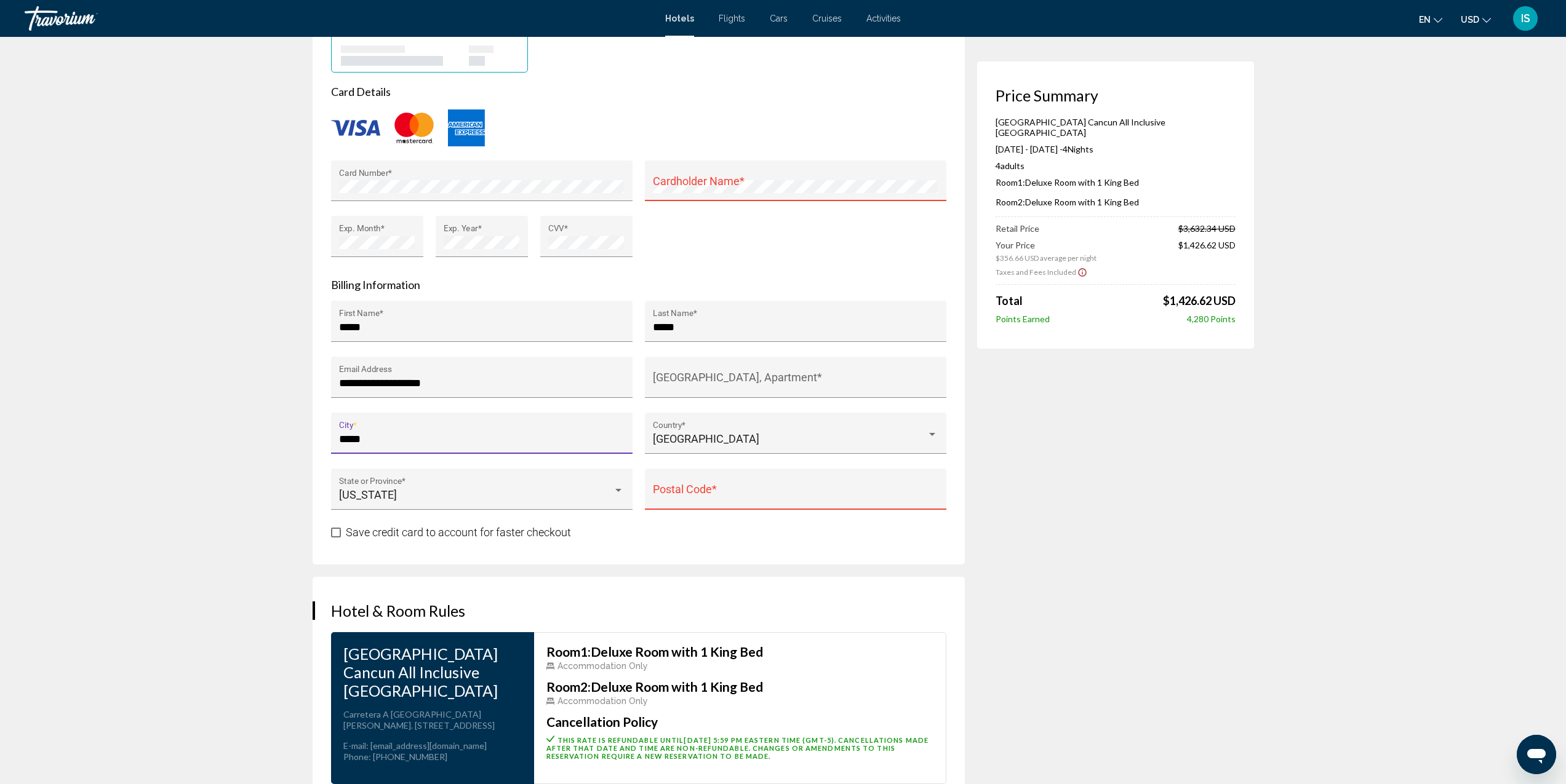
click at [375, 442] on input "*****" at bounding box center [481, 439] width 285 height 12
type input "*"
type input "********"
click at [392, 499] on div "[US_STATE]" at bounding box center [476, 495] width 274 height 12
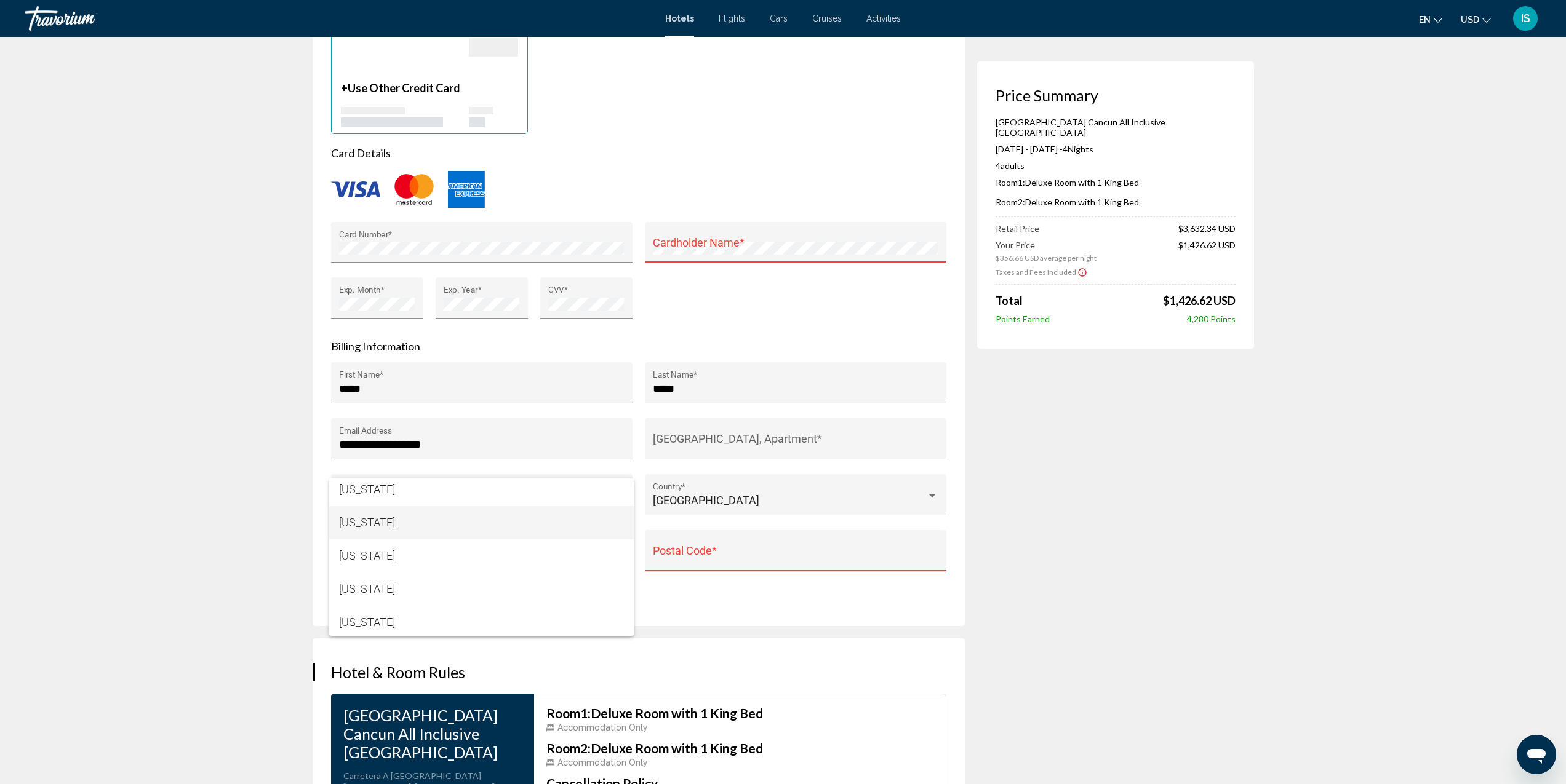
scroll to position [1224, 0]
click at [379, 505] on span "[US_STATE]" at bounding box center [481, 500] width 285 height 33
click at [707, 555] on input "Postal Code *" at bounding box center [795, 556] width 285 height 12
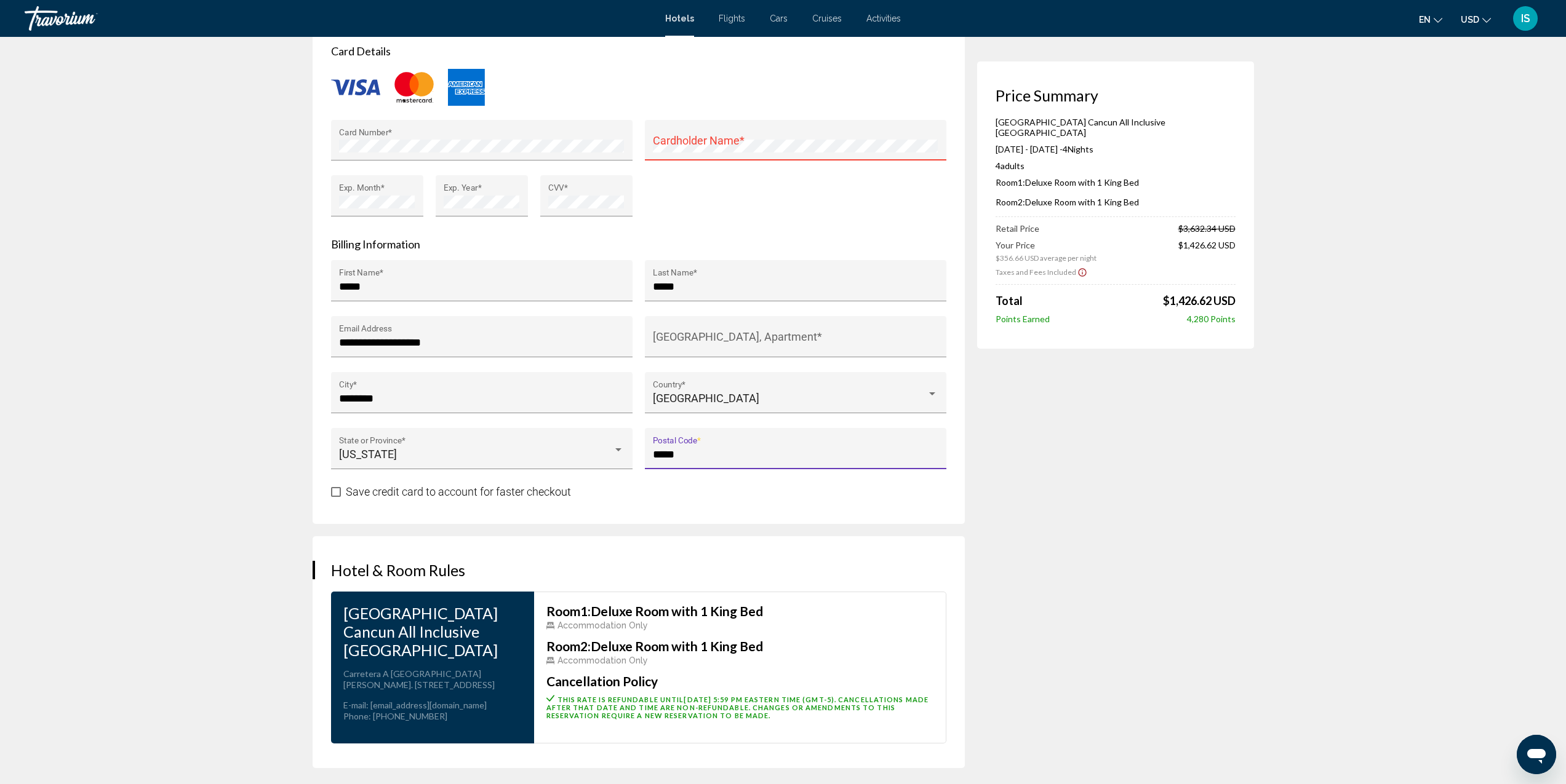
scroll to position [1102, 0]
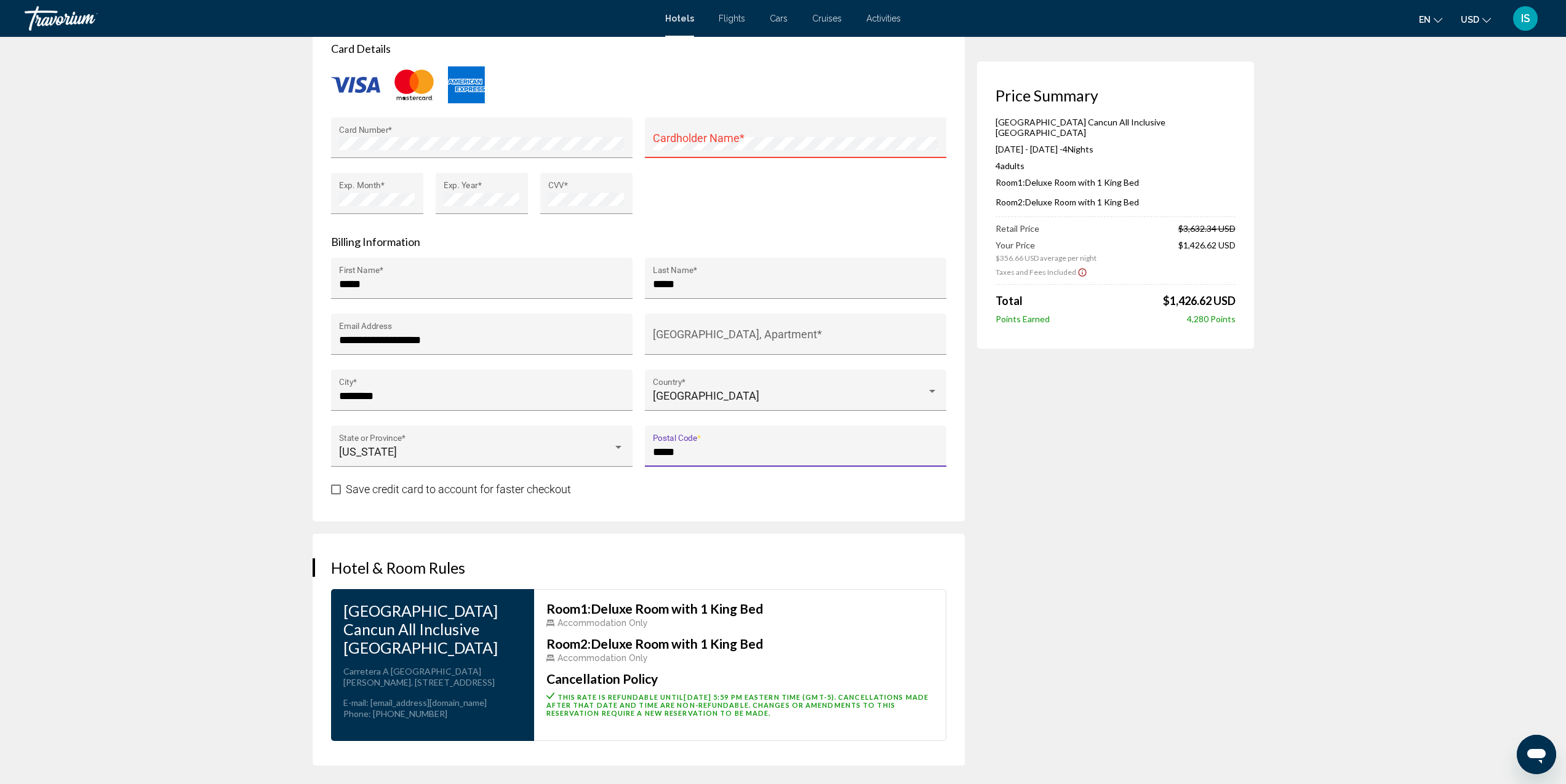
type input "*****"
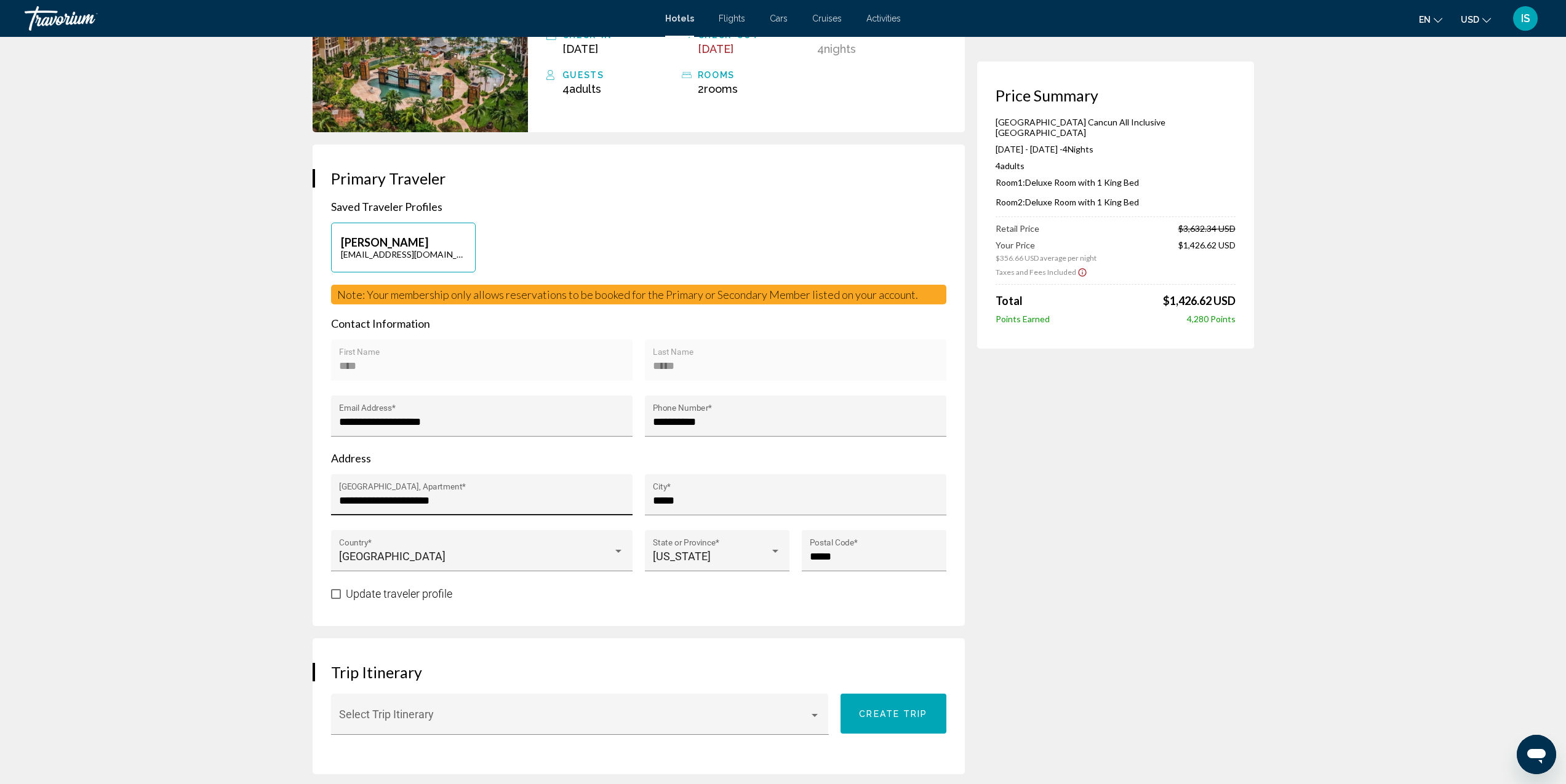
scroll to position [0, 0]
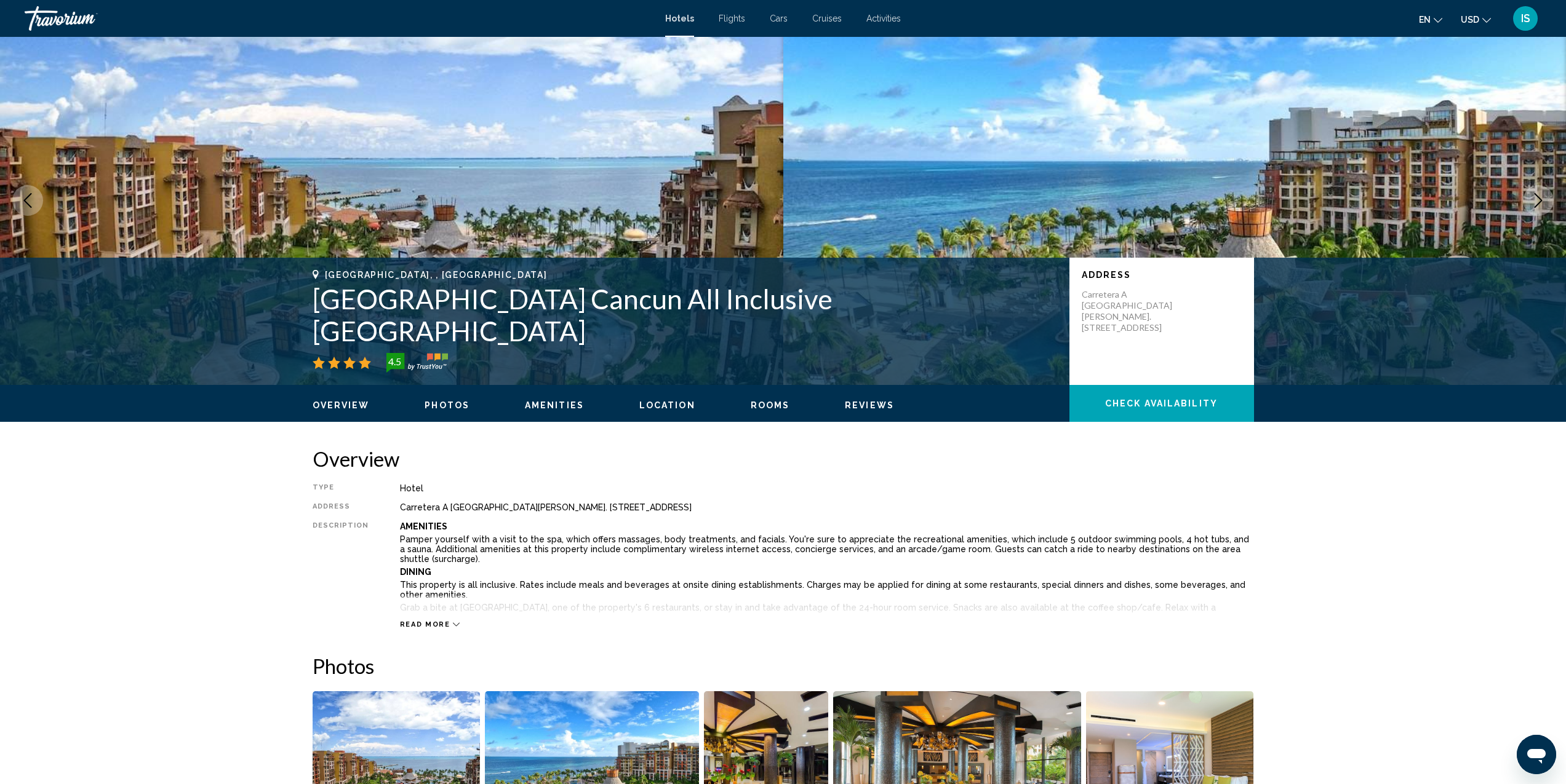
scroll to position [23, 0]
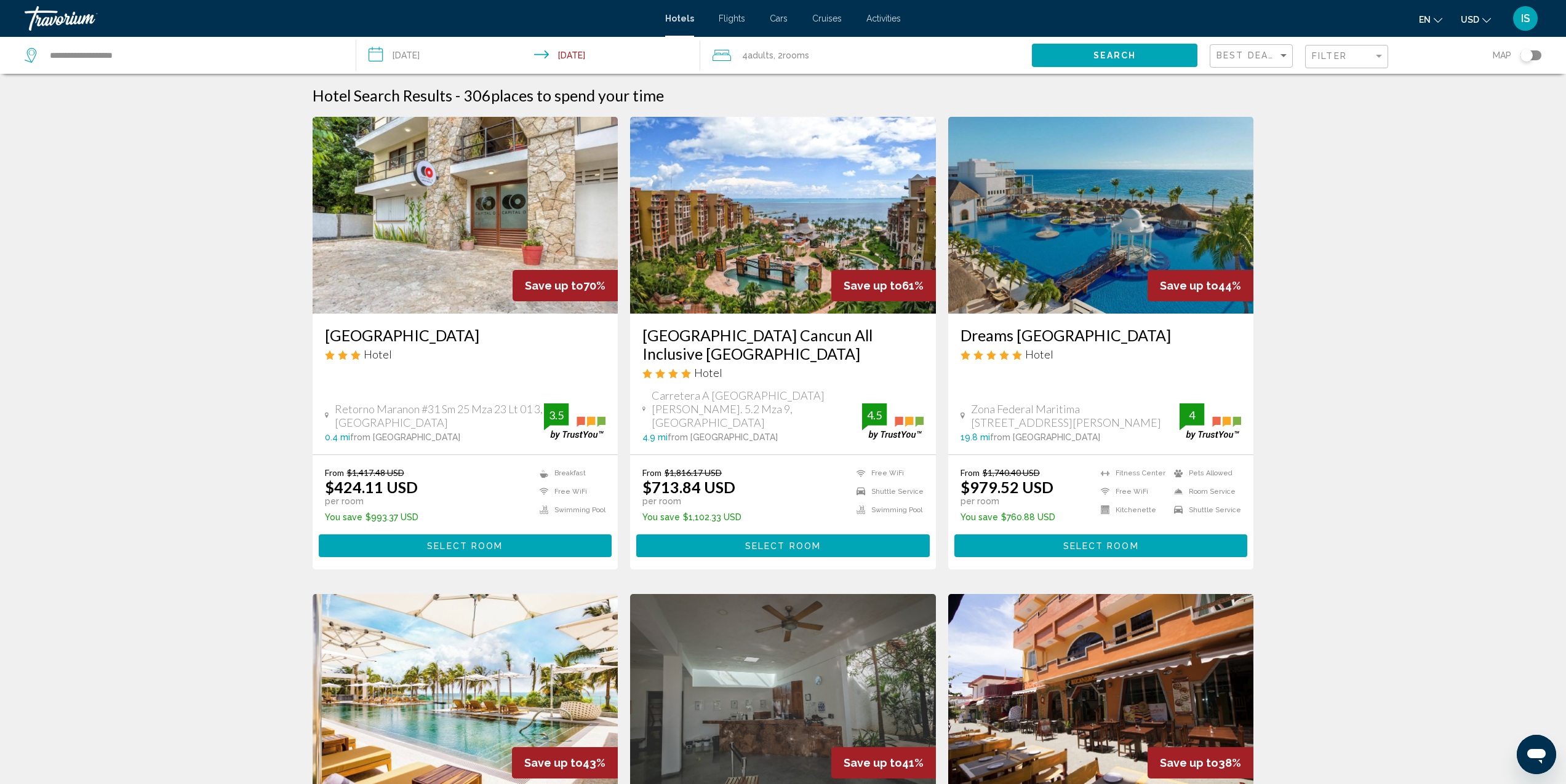
click at [767, 231] on img "Main content" at bounding box center [783, 215] width 306 height 197
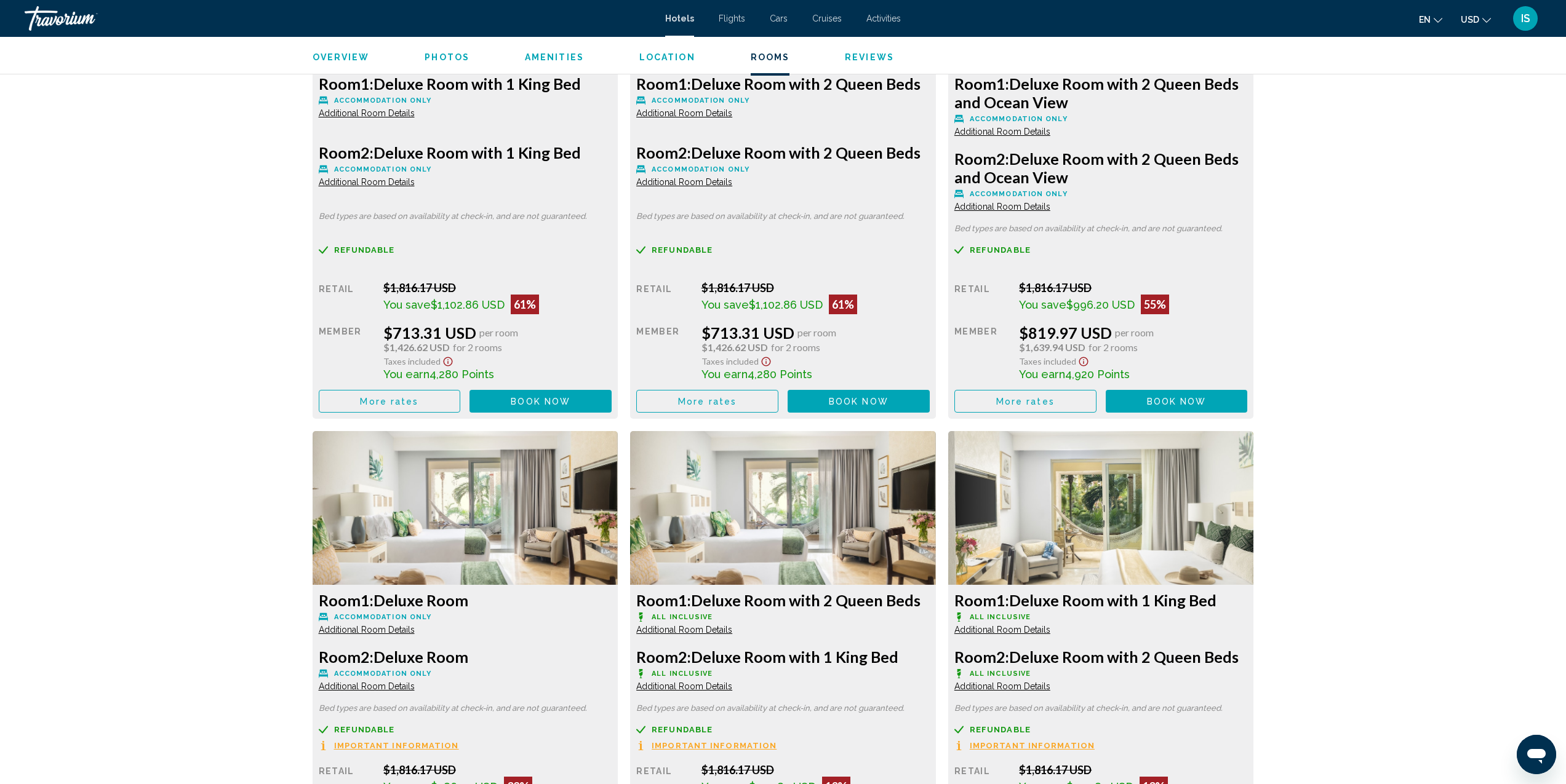
scroll to position [1906, 0]
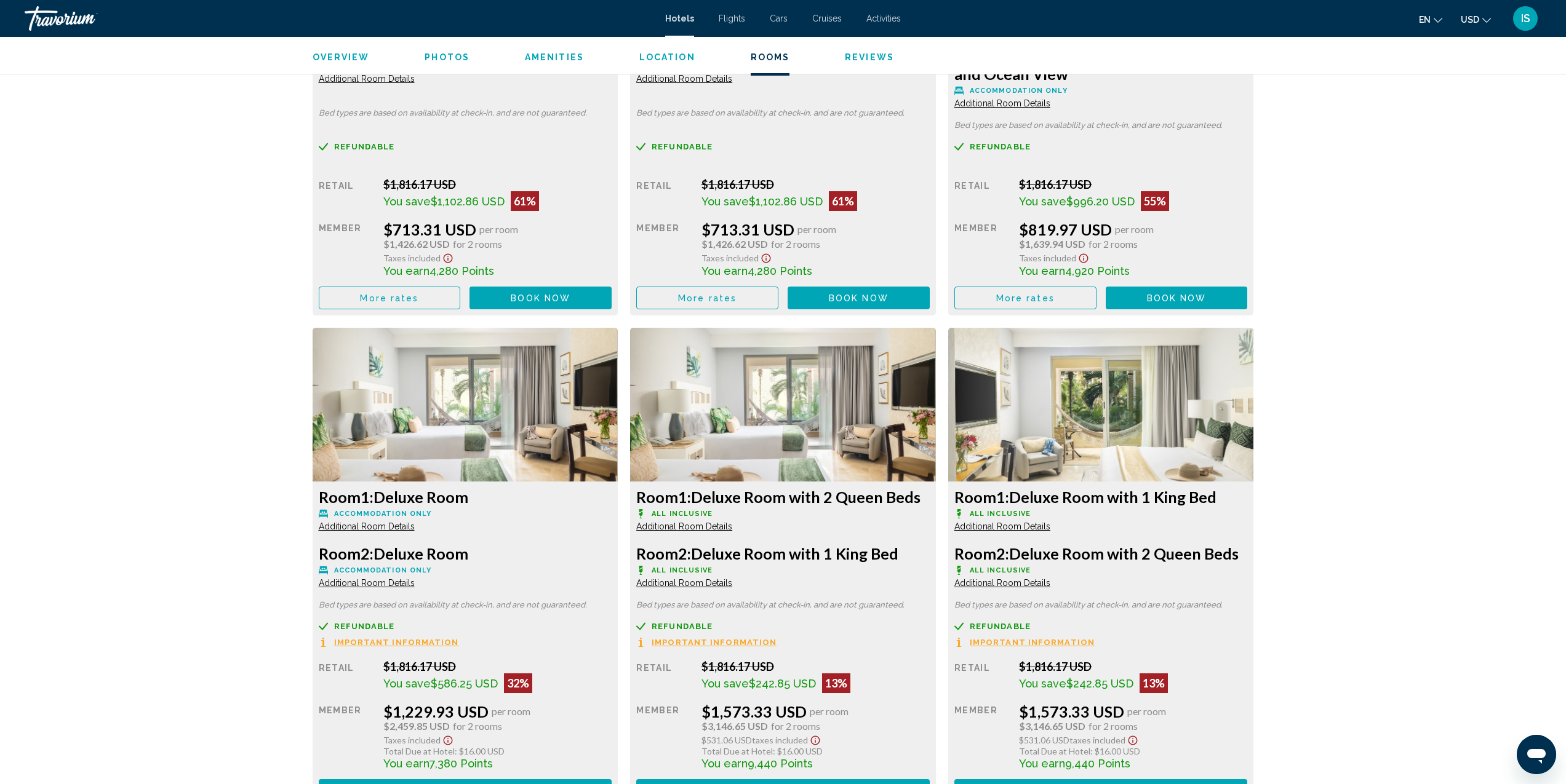
scroll to position [1960, 0]
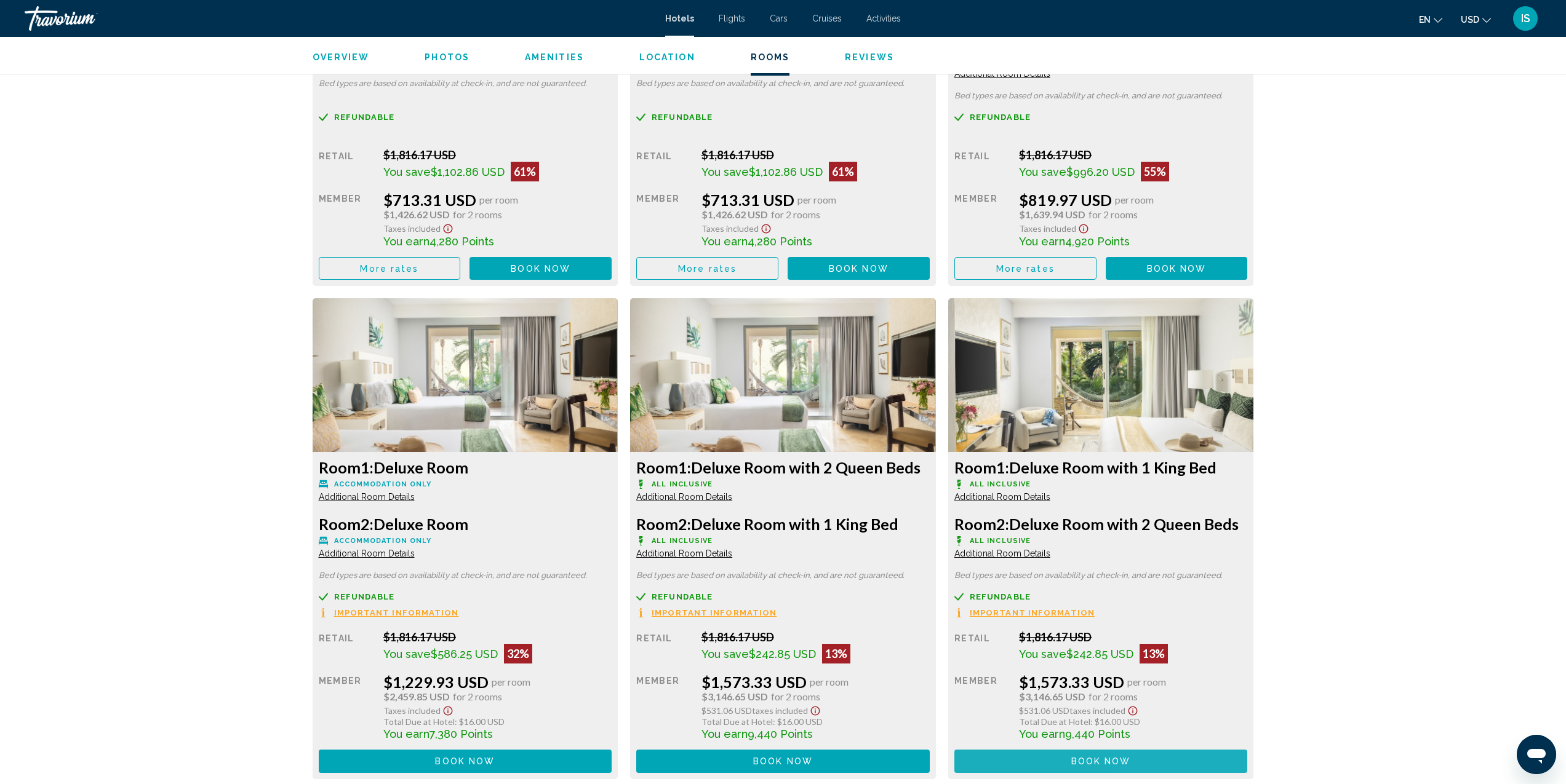
click at [612, 280] on button "Book now No longer available" at bounding box center [540, 268] width 142 height 23
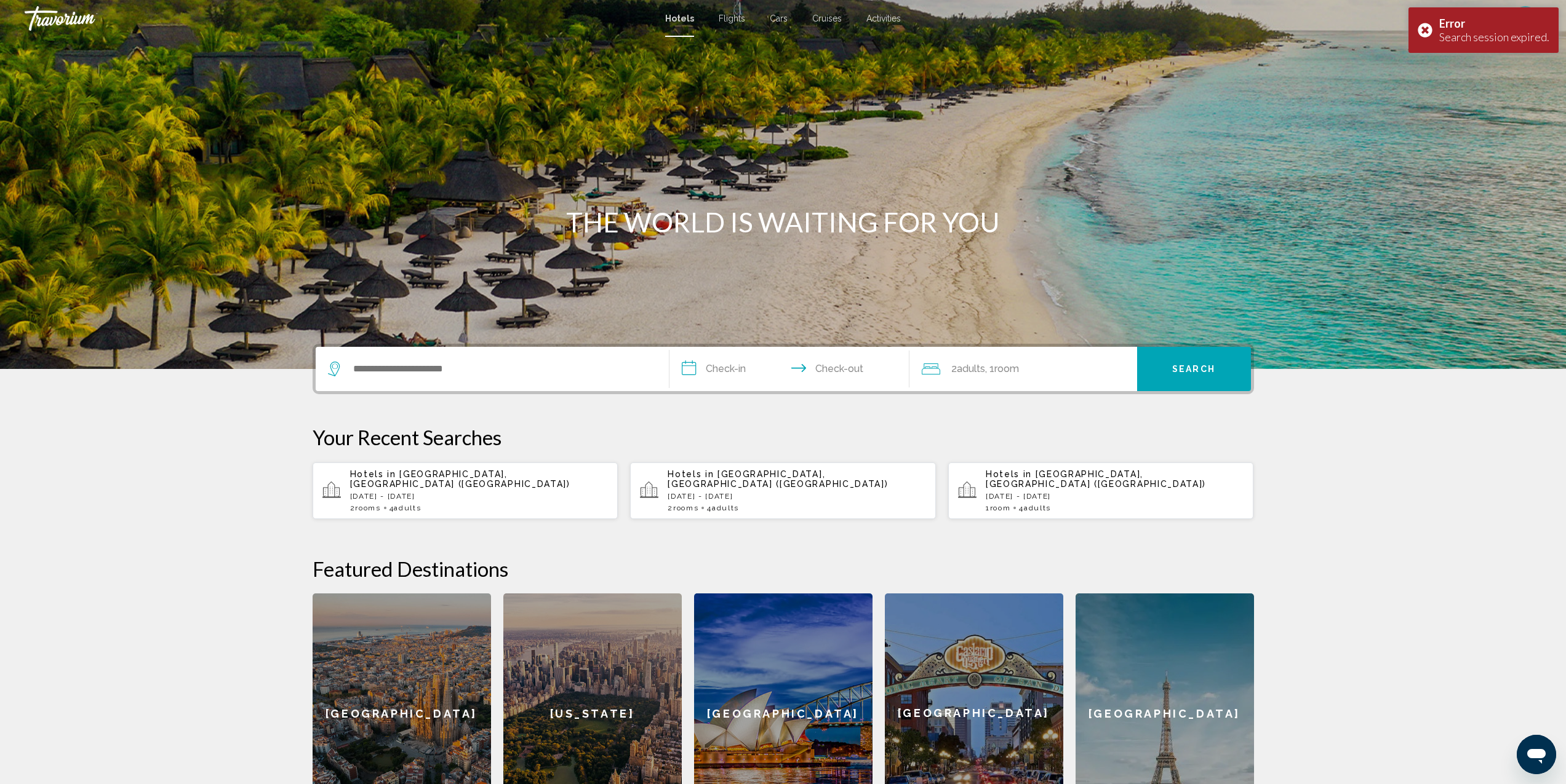
click at [408, 492] on p "[DATE] - [DATE]" at bounding box center [479, 496] width 258 height 9
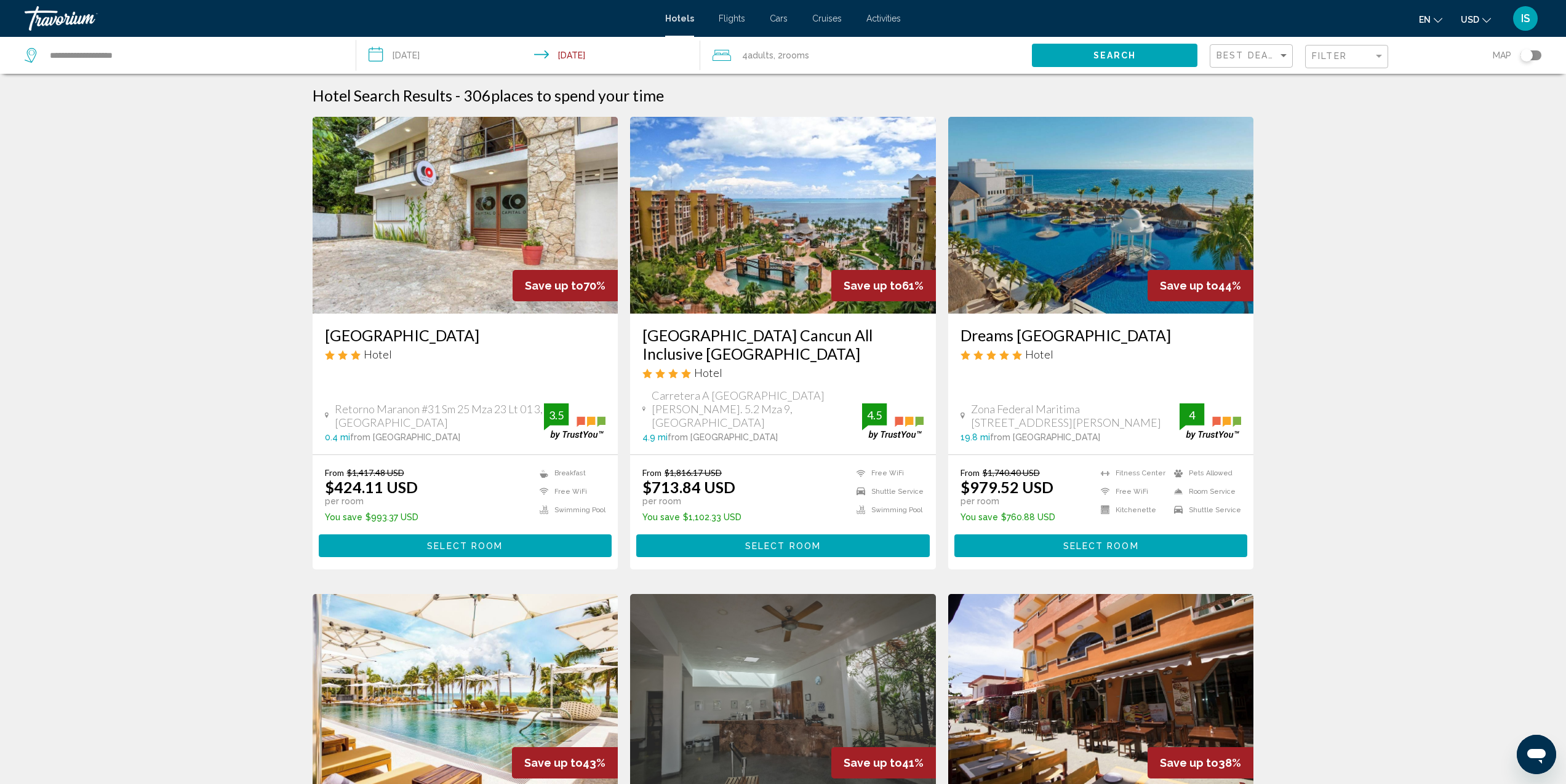
click at [785, 251] on img "Main content" at bounding box center [783, 215] width 306 height 197
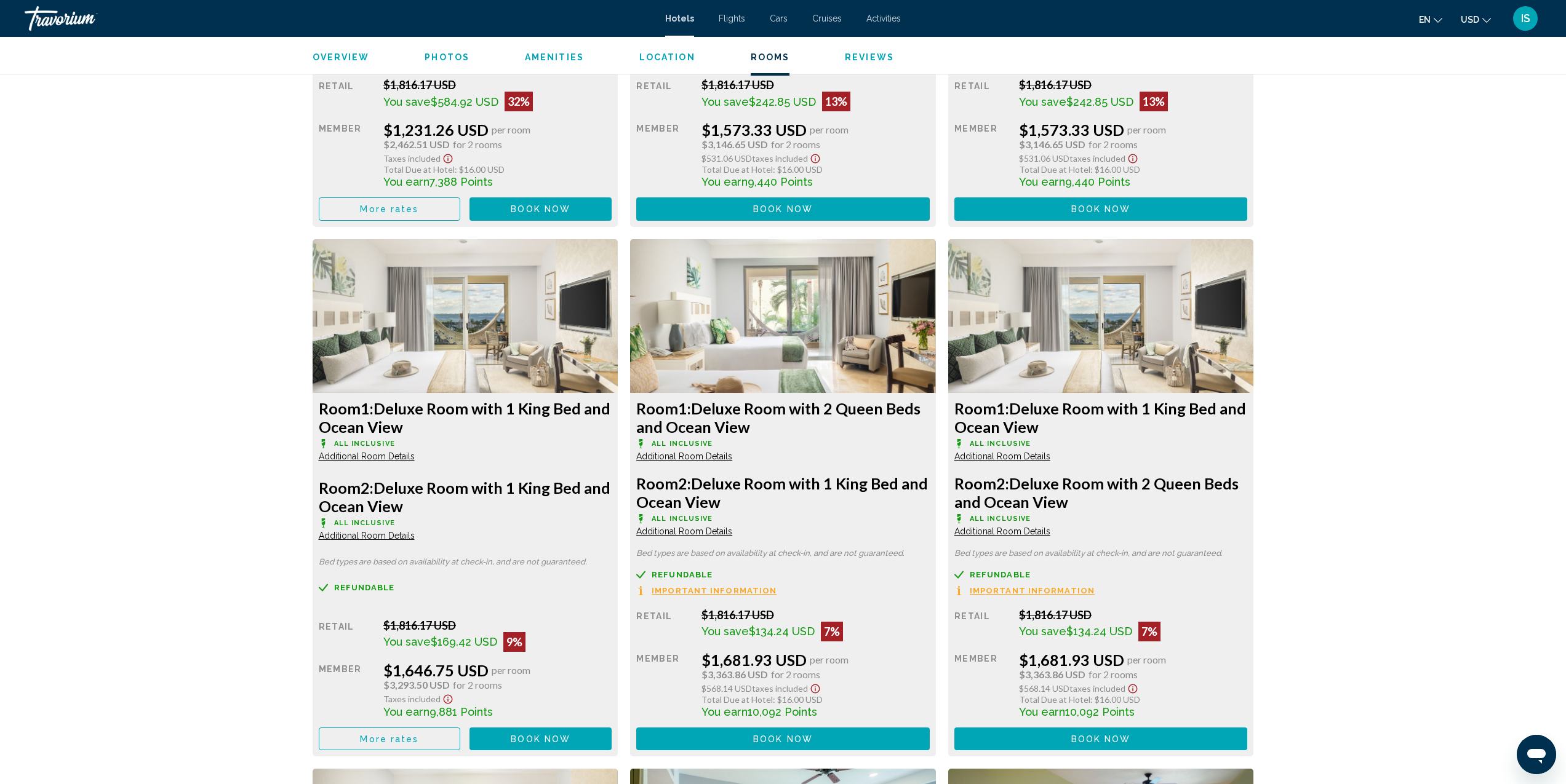
scroll to position [2527, 0]
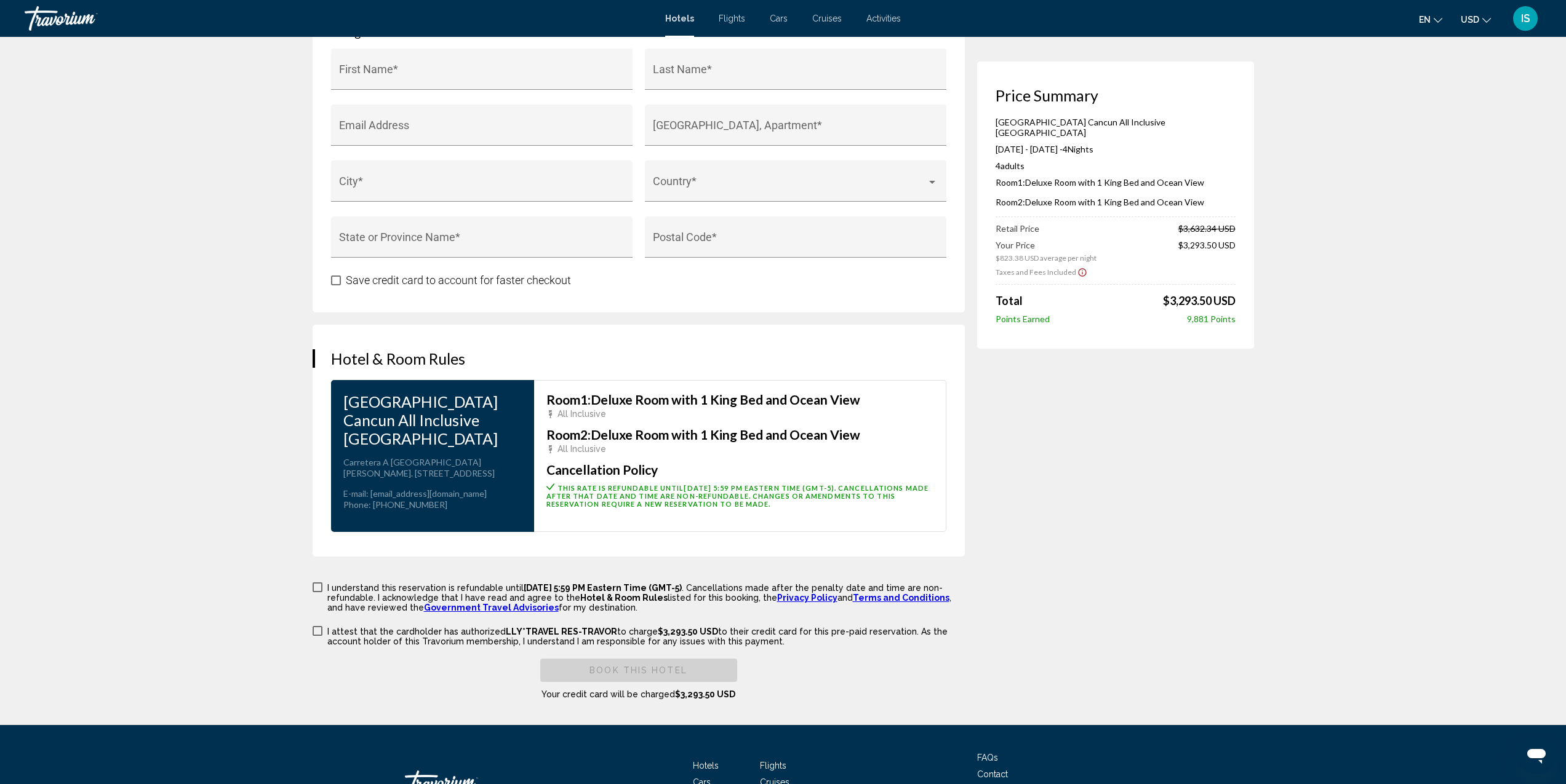
scroll to position [1018, 0]
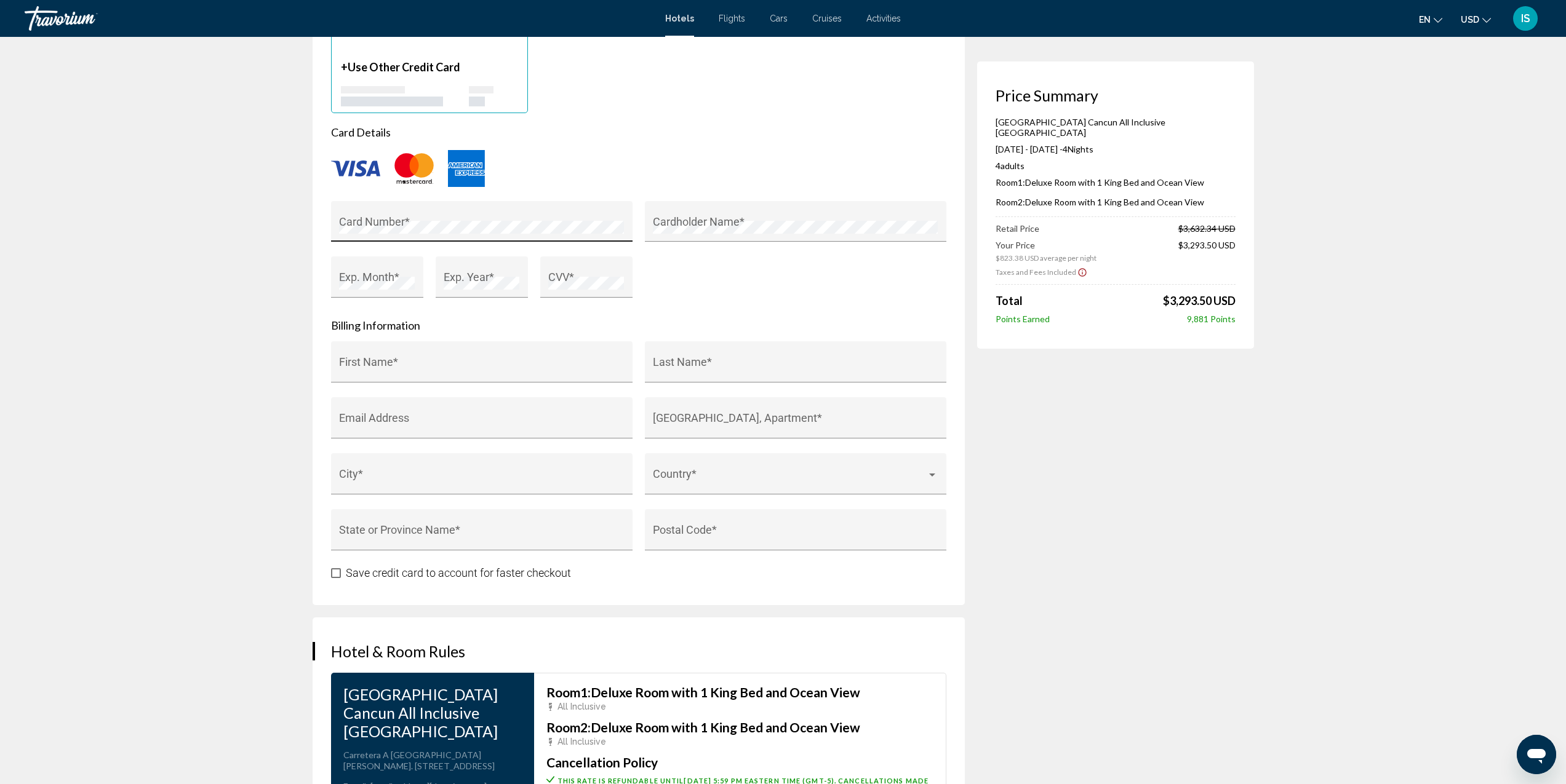
click at [408, 218] on div "Card Number *" at bounding box center [481, 225] width 285 height 33
click at [379, 210] on div "Card Number *" at bounding box center [481, 225] width 285 height 33
click at [379, 211] on div "Card Number *" at bounding box center [481, 225] width 285 height 33
click at [391, 214] on div "Card Number *" at bounding box center [481, 225] width 285 height 33
click at [628, 229] on div "Card Number *" at bounding box center [482, 221] width 301 height 41
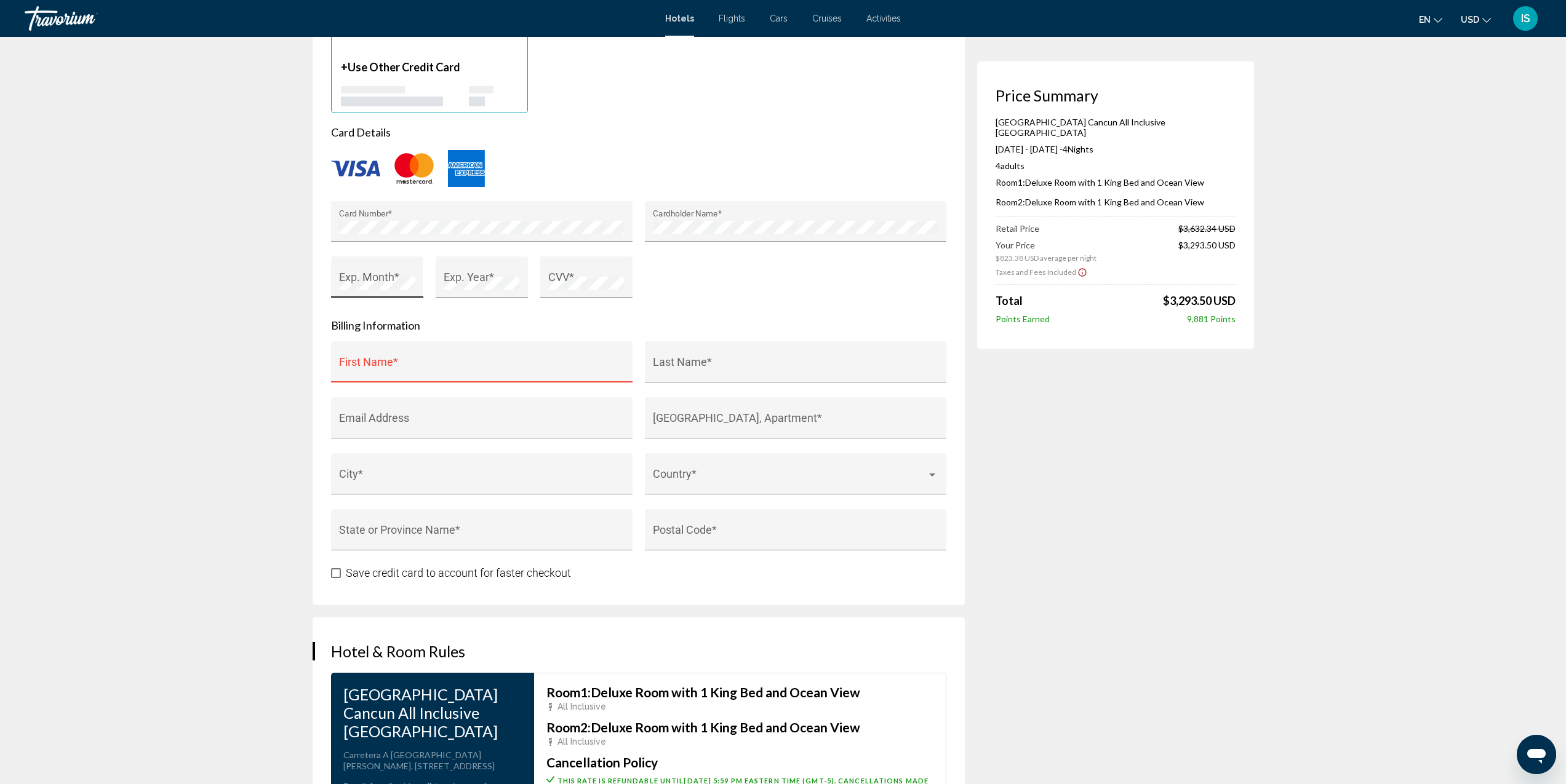
click at [375, 272] on div "Exp. Month *" at bounding box center [377, 281] width 76 height 33
click at [564, 272] on div "CVV *" at bounding box center [586, 281] width 76 height 33
click at [352, 366] on input "First Name *" at bounding box center [481, 368] width 285 height 12
type input "****"
drag, startPoint x: 759, startPoint y: 339, endPoint x: 759, endPoint y: 347, distance: 8.0
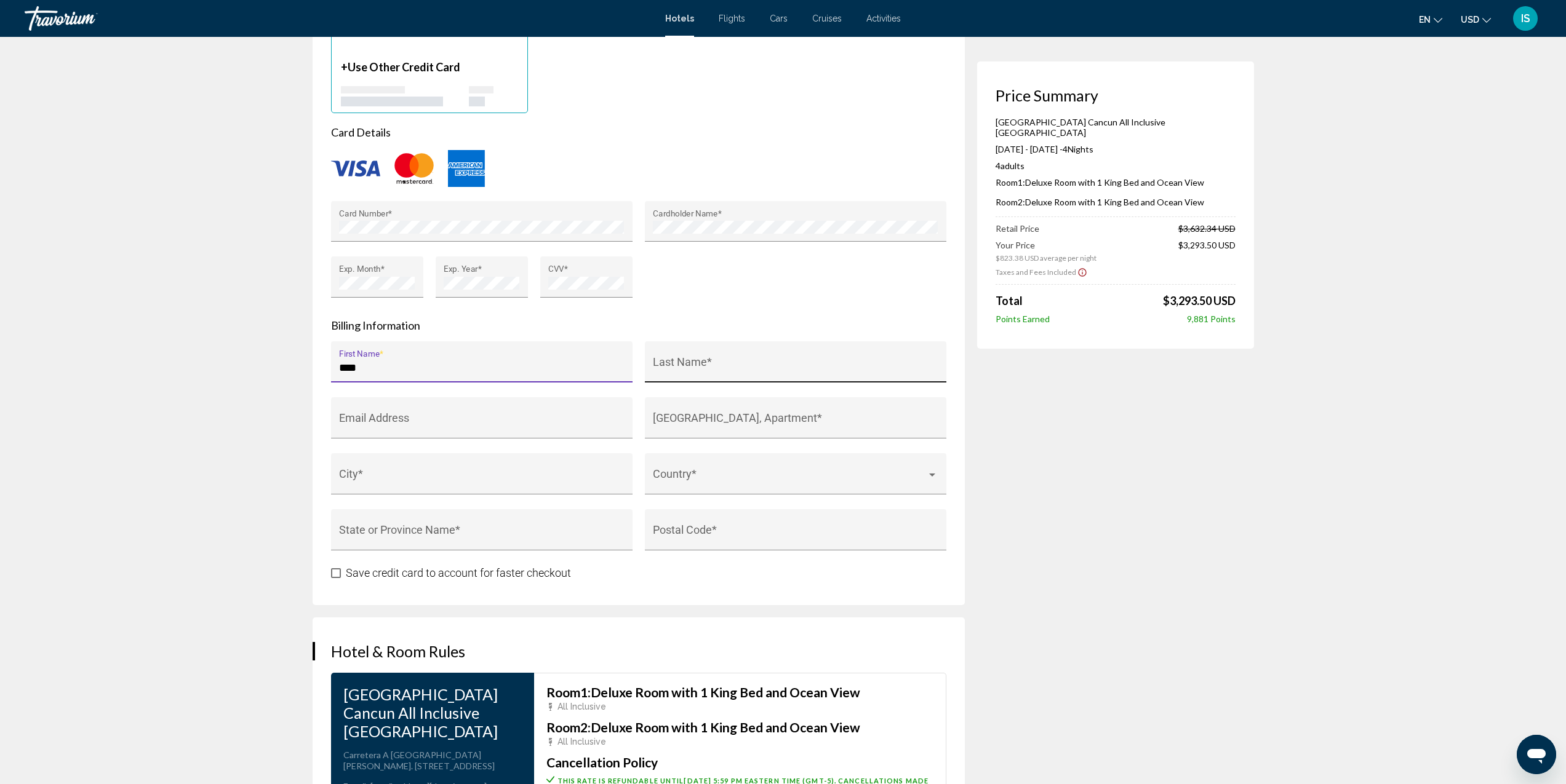
click at [760, 341] on form "Card Details Card Number * Cardholder Name * Exp. Month * Exp. Year * CVV * Bil…" at bounding box center [638, 352] width 615 height 455
click at [759, 349] on div "Last Name *" at bounding box center [796, 362] width 301 height 41
click at [758, 353] on div "Last Name *" at bounding box center [795, 366] width 285 height 33
type input "*****"
click at [557, 407] on div "Email Address" at bounding box center [481, 422] width 285 height 33
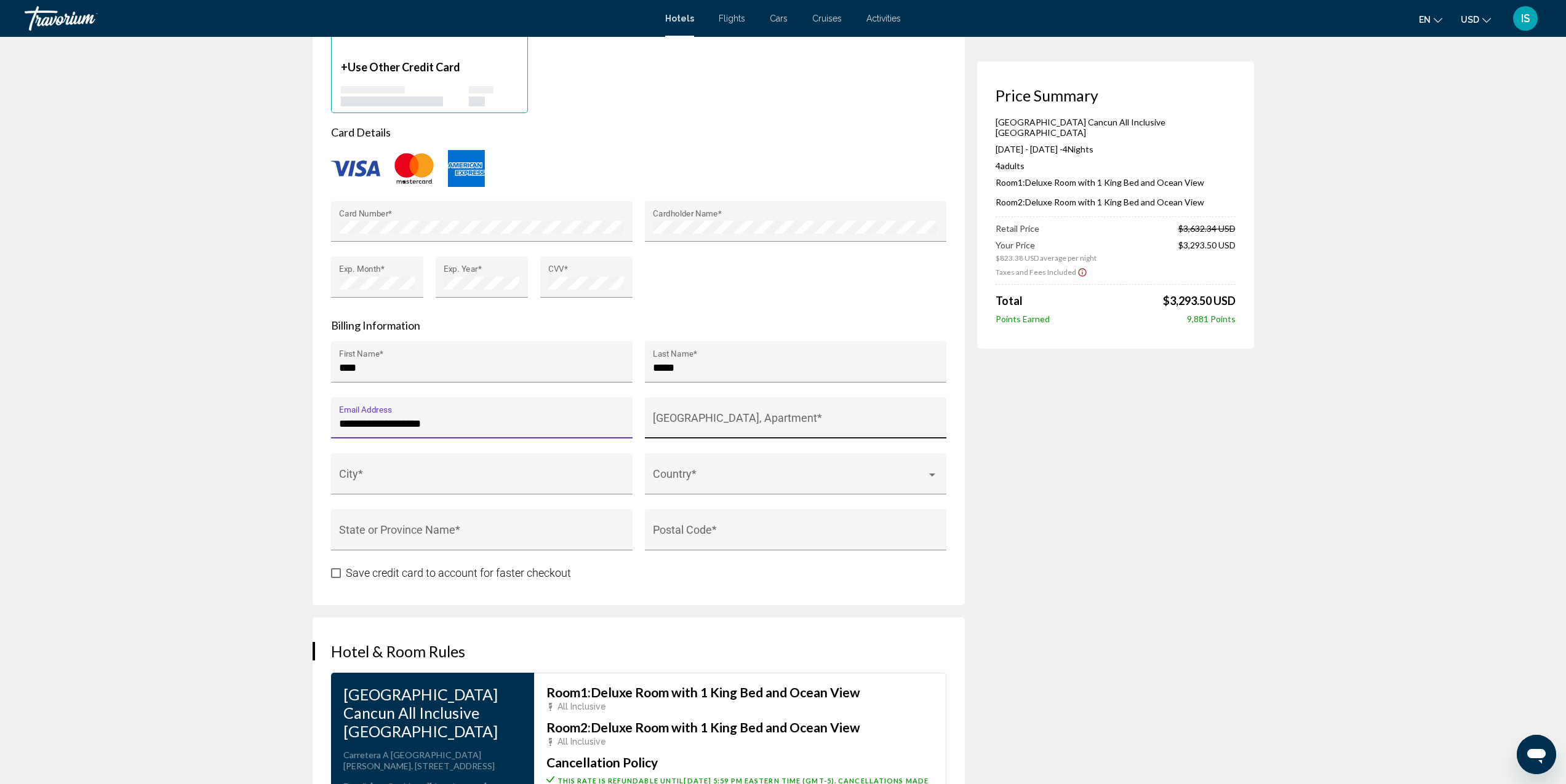
type input "**********"
click at [711, 415] on div "[GEOGRAPHIC_DATA], Apartment *" at bounding box center [795, 422] width 285 height 33
type input "**********"
type input "********"
click at [820, 481] on span "Main content" at bounding box center [790, 480] width 274 height 12
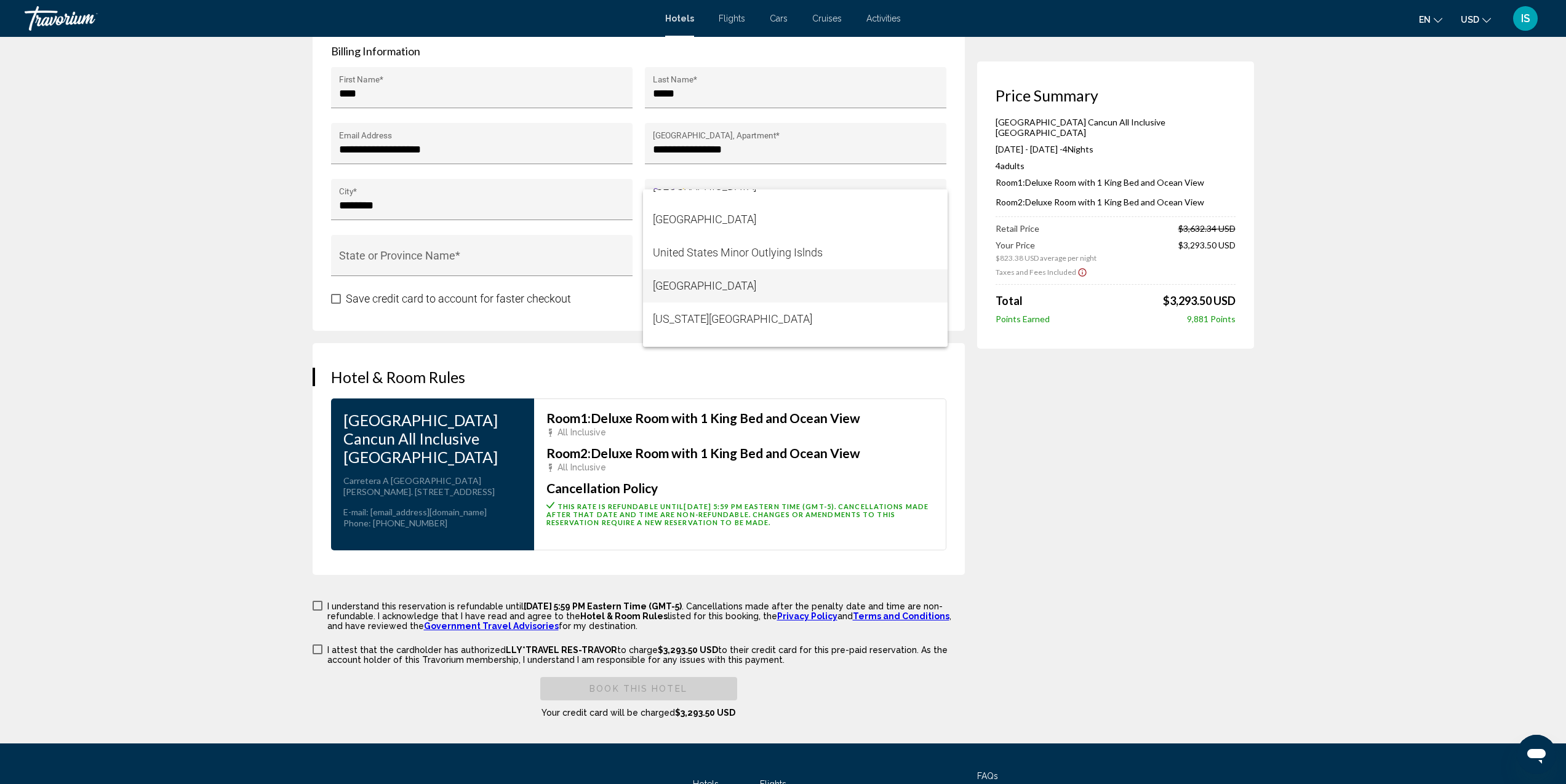
scroll to position [8001, 0]
click at [737, 243] on span "[GEOGRAPHIC_DATA]" at bounding box center [795, 245] width 285 height 33
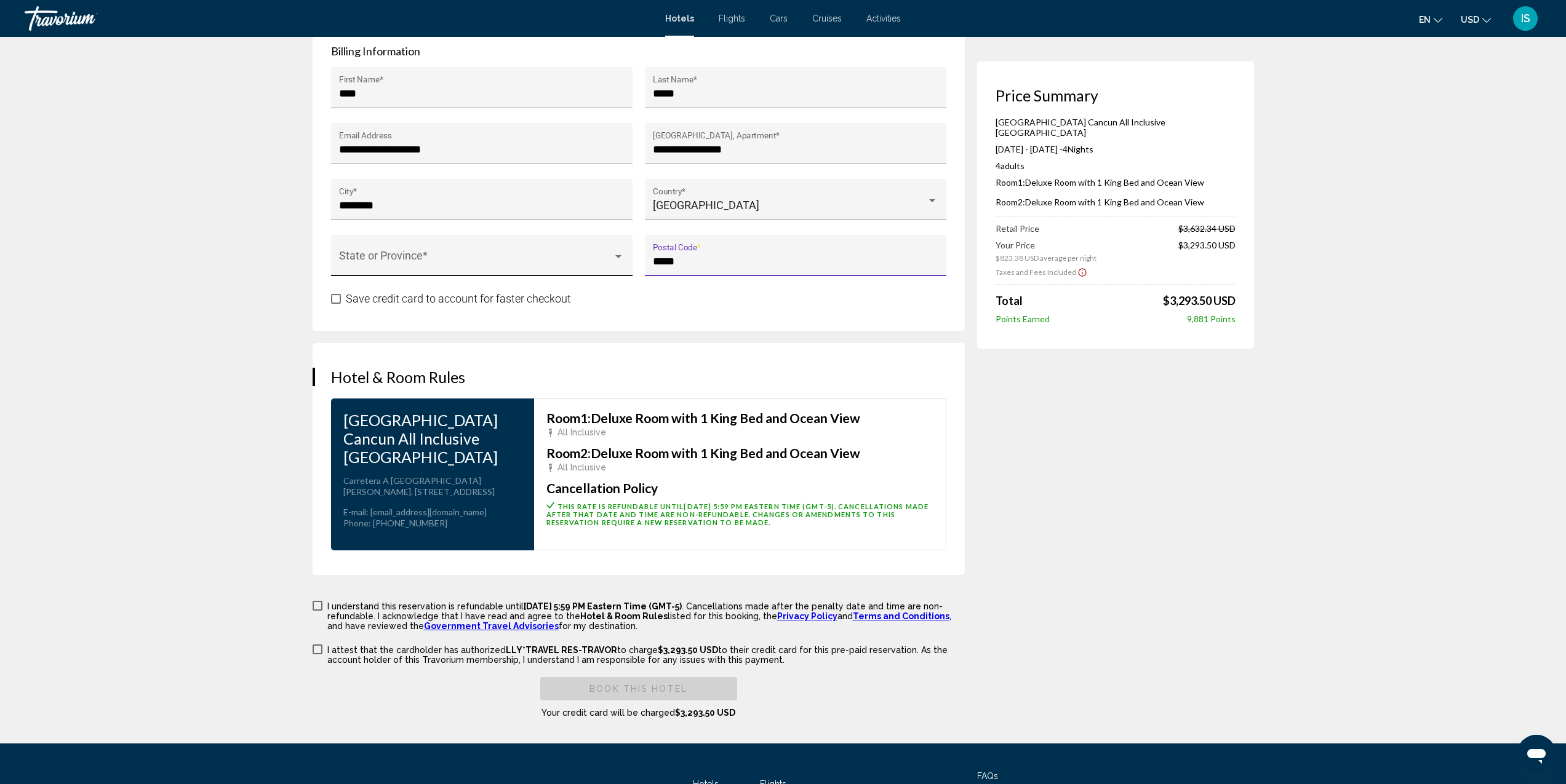
type input "*****"
click at [497, 248] on div "State or Province *" at bounding box center [481, 260] width 285 height 33
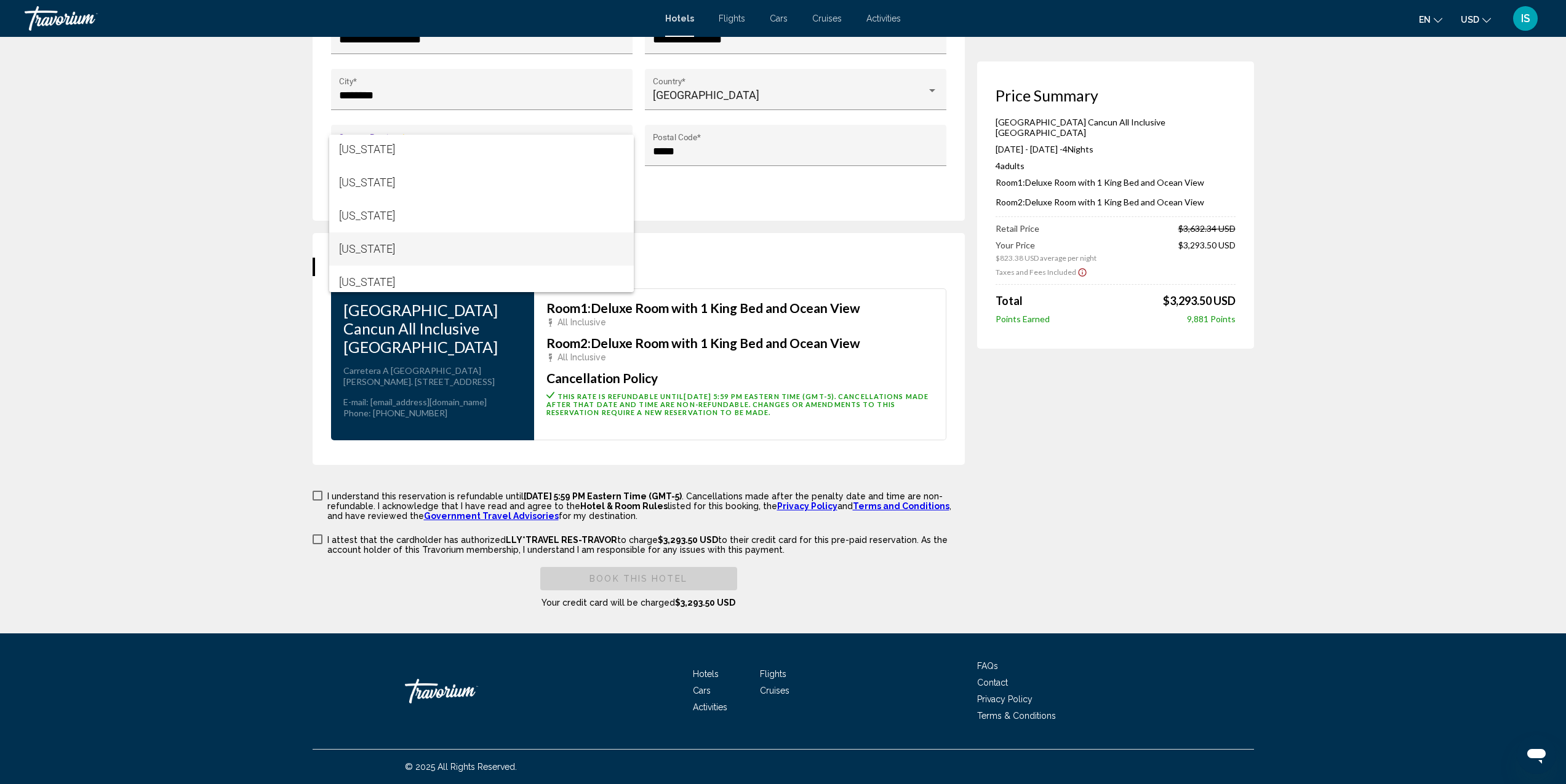
scroll to position [1133, 0]
click at [418, 236] on span "[US_STATE]" at bounding box center [481, 247] width 285 height 33
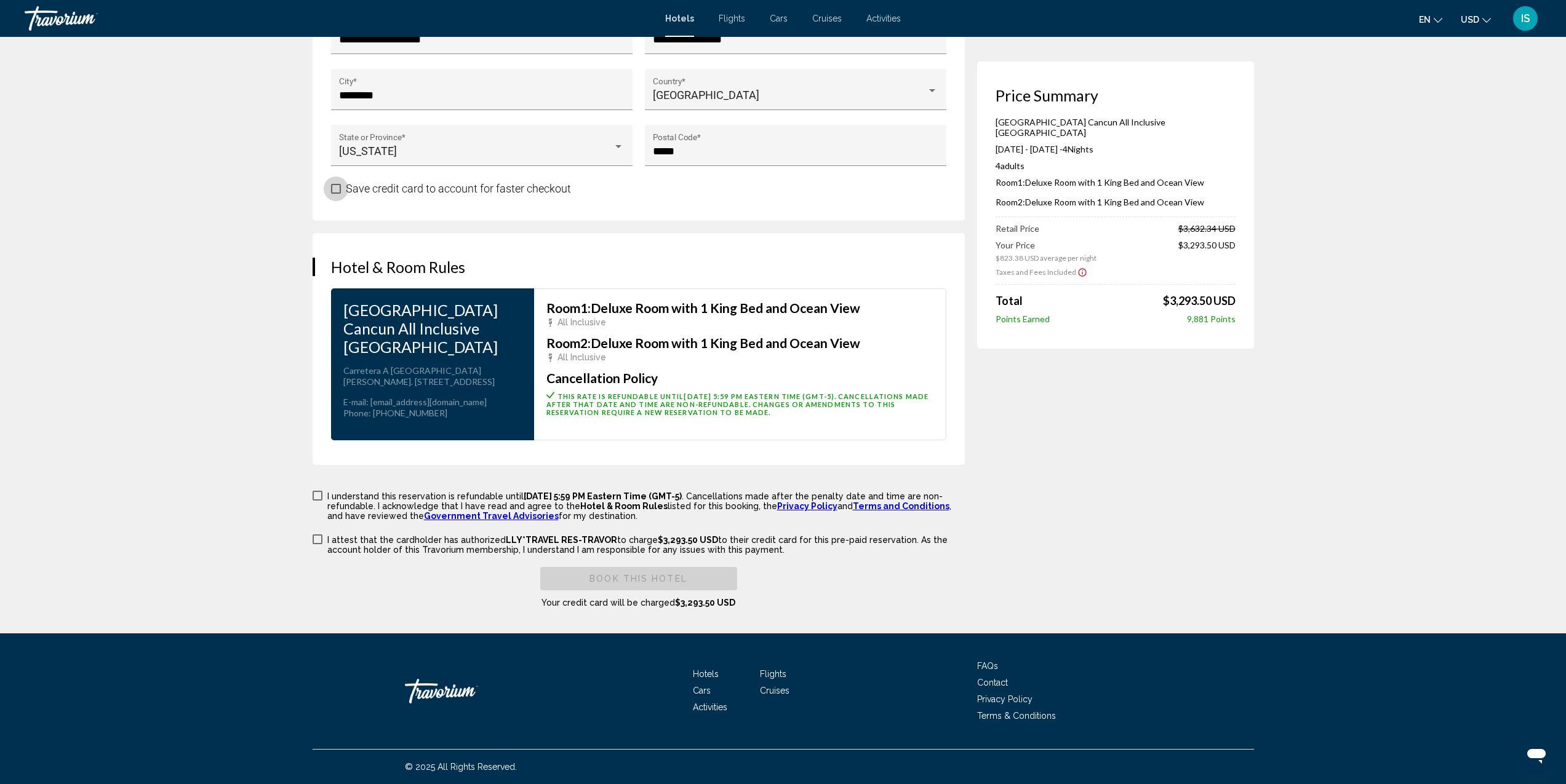
click at [339, 189] on span "Main content" at bounding box center [336, 189] width 10 height 10
click at [319, 497] on span "Main content" at bounding box center [317, 496] width 10 height 10
click at [319, 538] on span "Main content" at bounding box center [317, 539] width 10 height 10
click at [679, 582] on span "Book this hotel" at bounding box center [638, 579] width 98 height 10
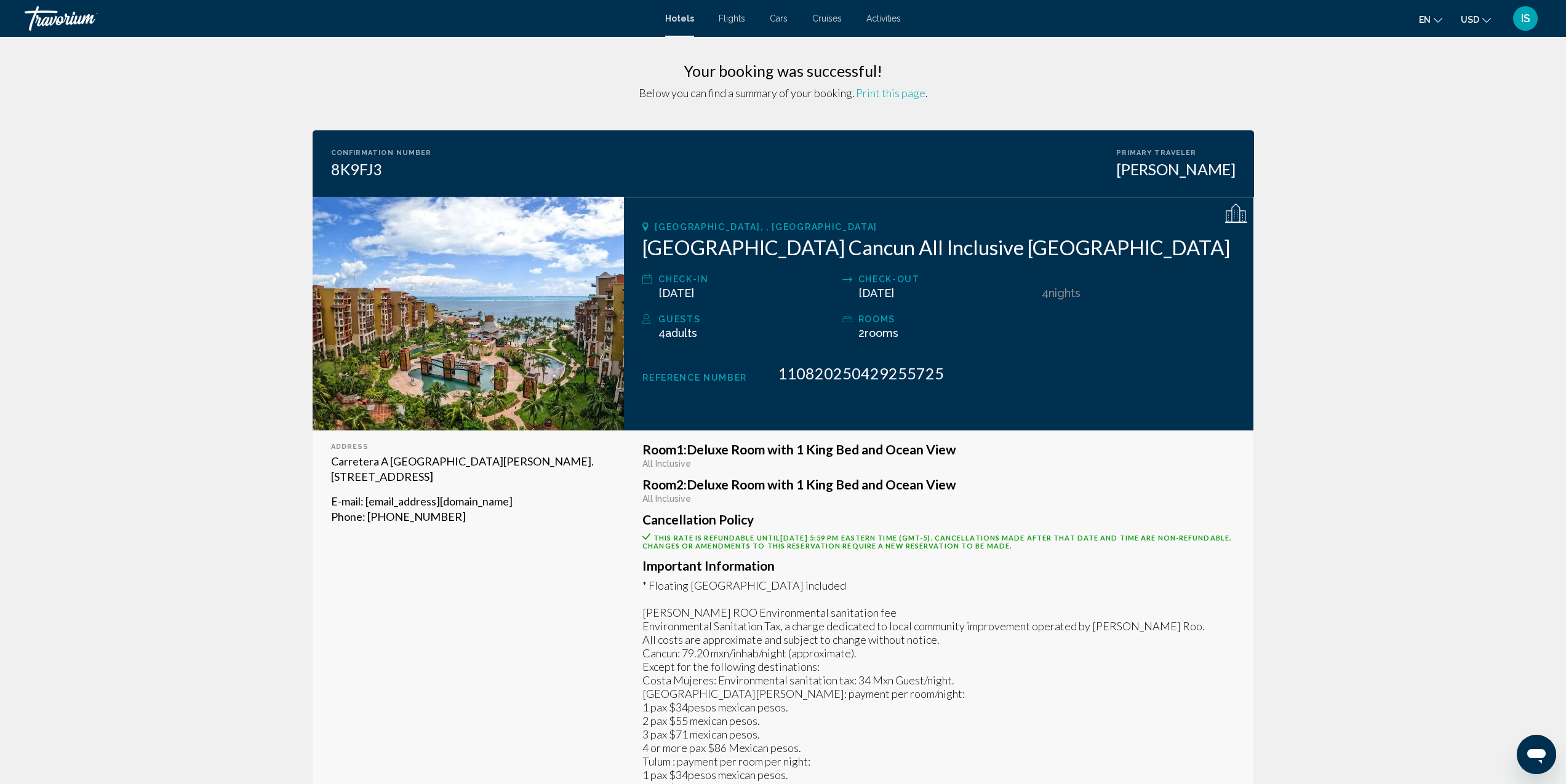
click at [897, 95] on span "Print this page" at bounding box center [890, 92] width 69 height 14
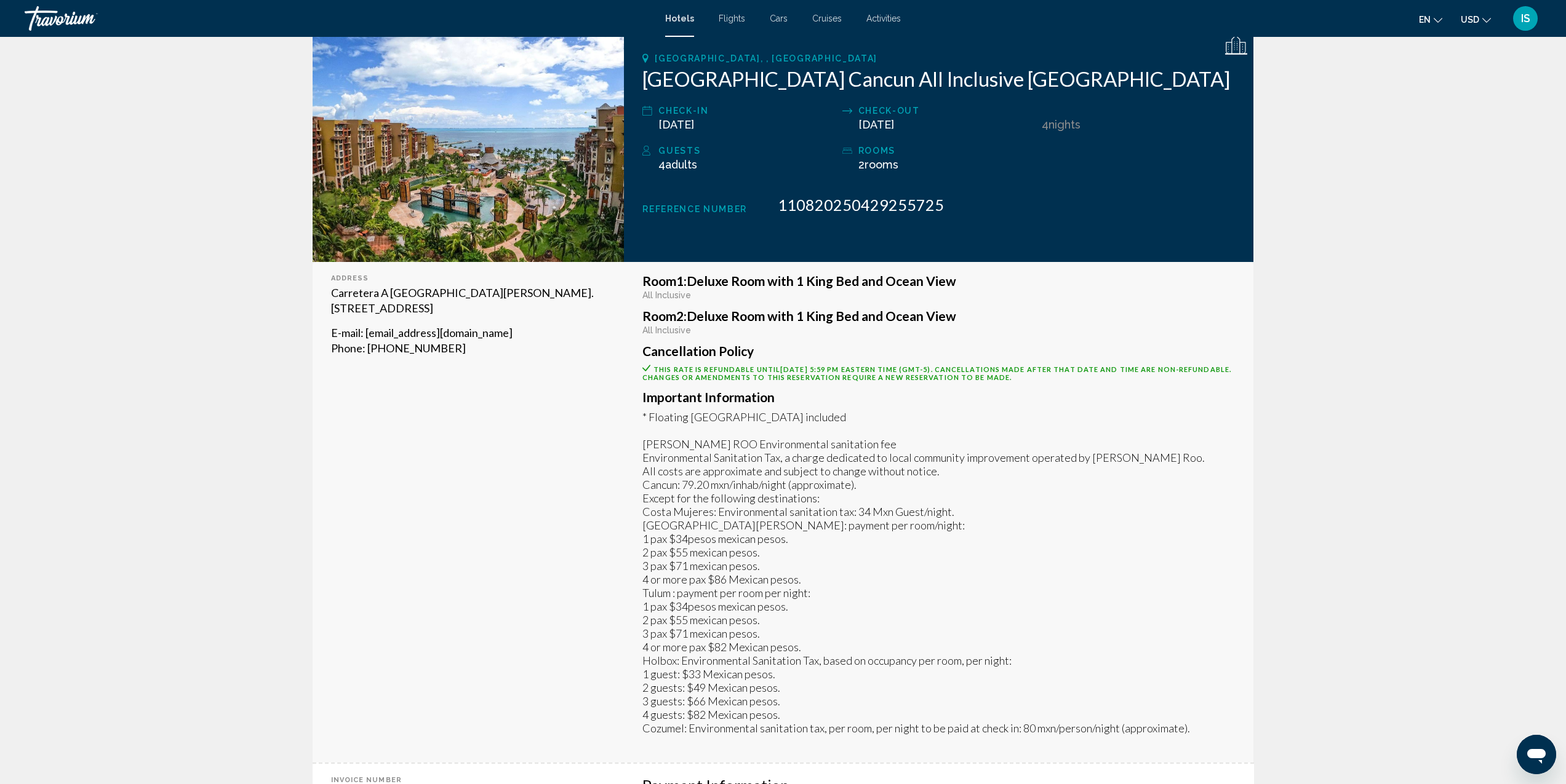
scroll to position [199, 0]
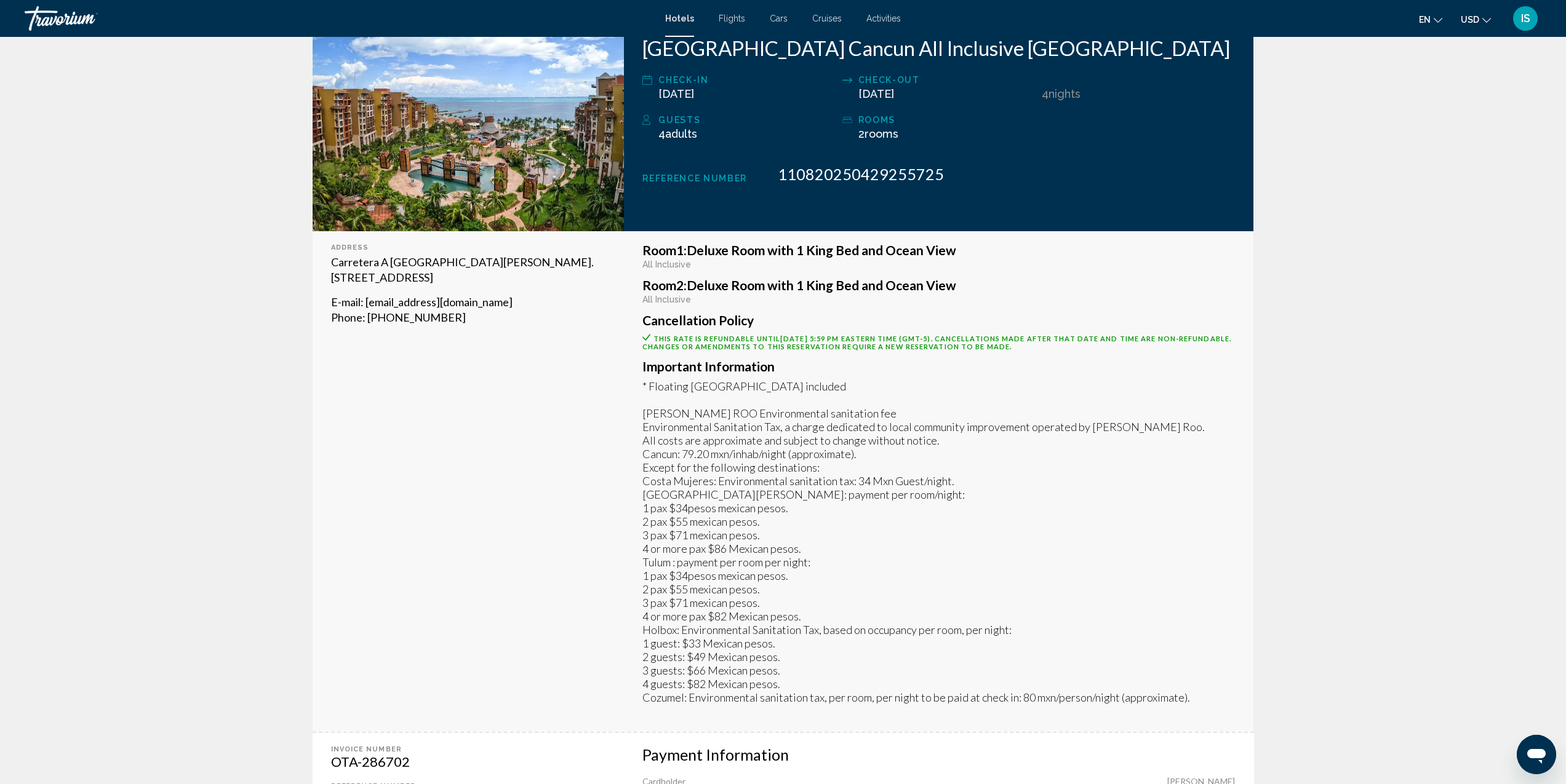
click at [156, 157] on app-hotel-booking-confirmation "Your booking was successful! Below you can find a summary of your booking. Prin…" at bounding box center [783, 523] width 1566 height 1371
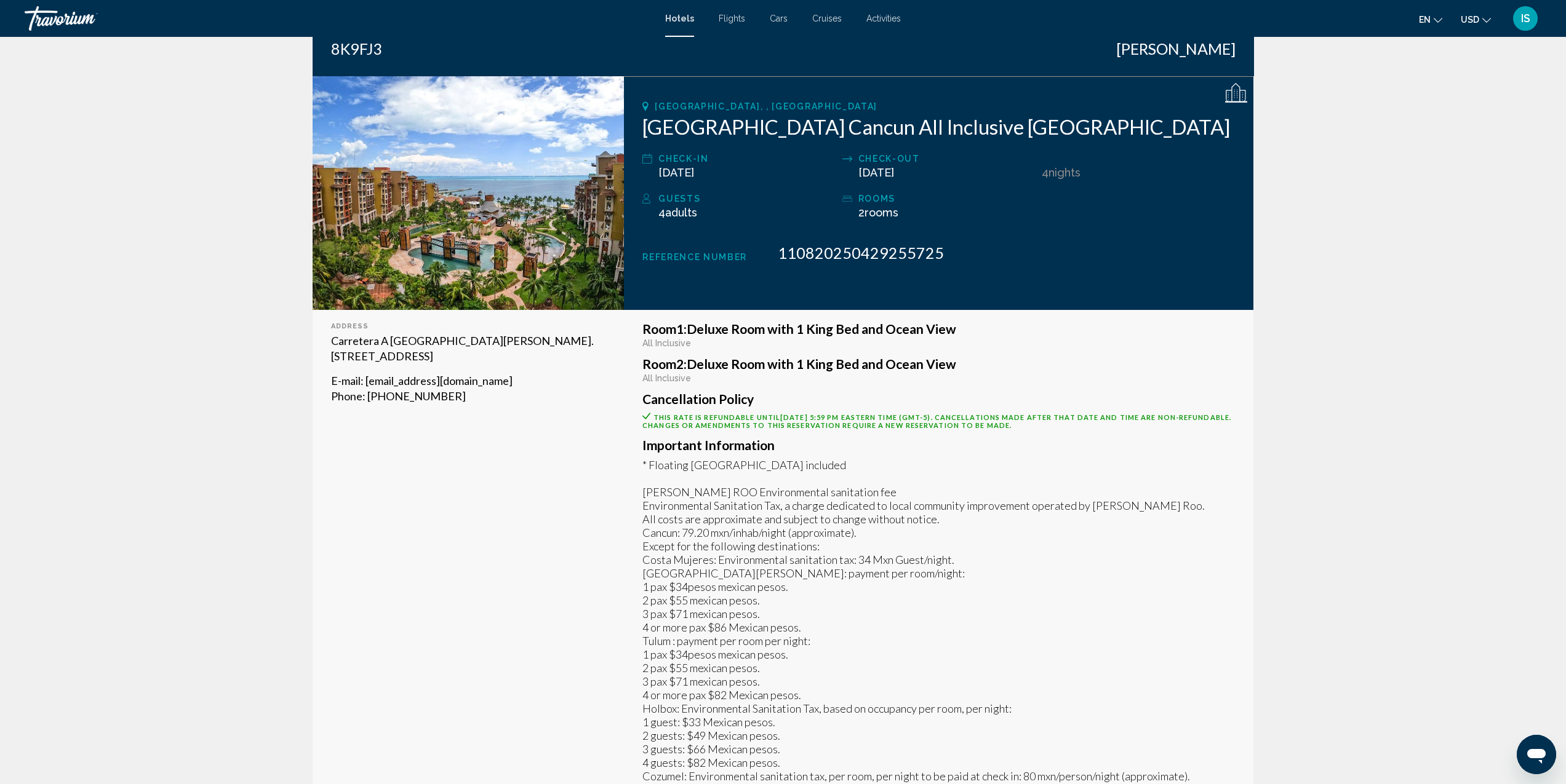
scroll to position [0, 0]
